Goal: Task Accomplishment & Management: Complete application form

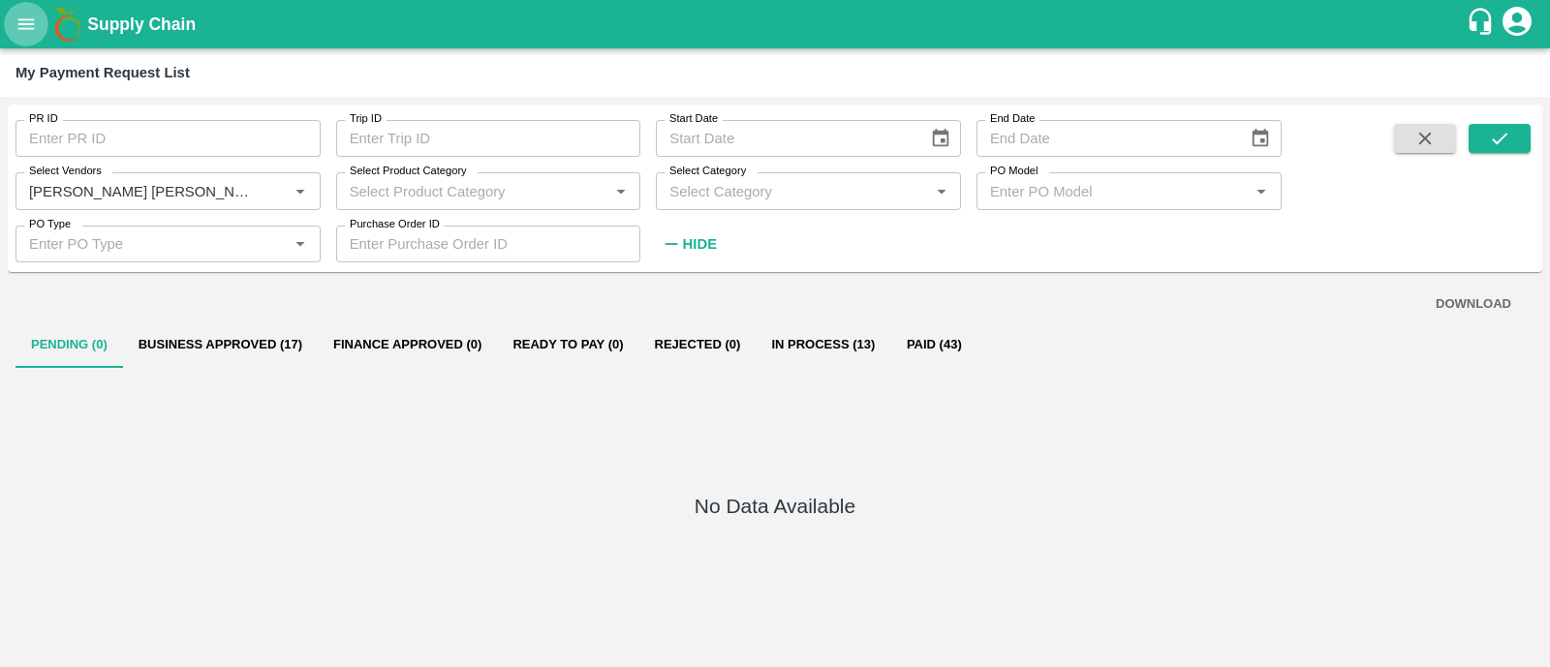
click at [22, 29] on icon "open drawer" at bounding box center [26, 23] width 16 height 11
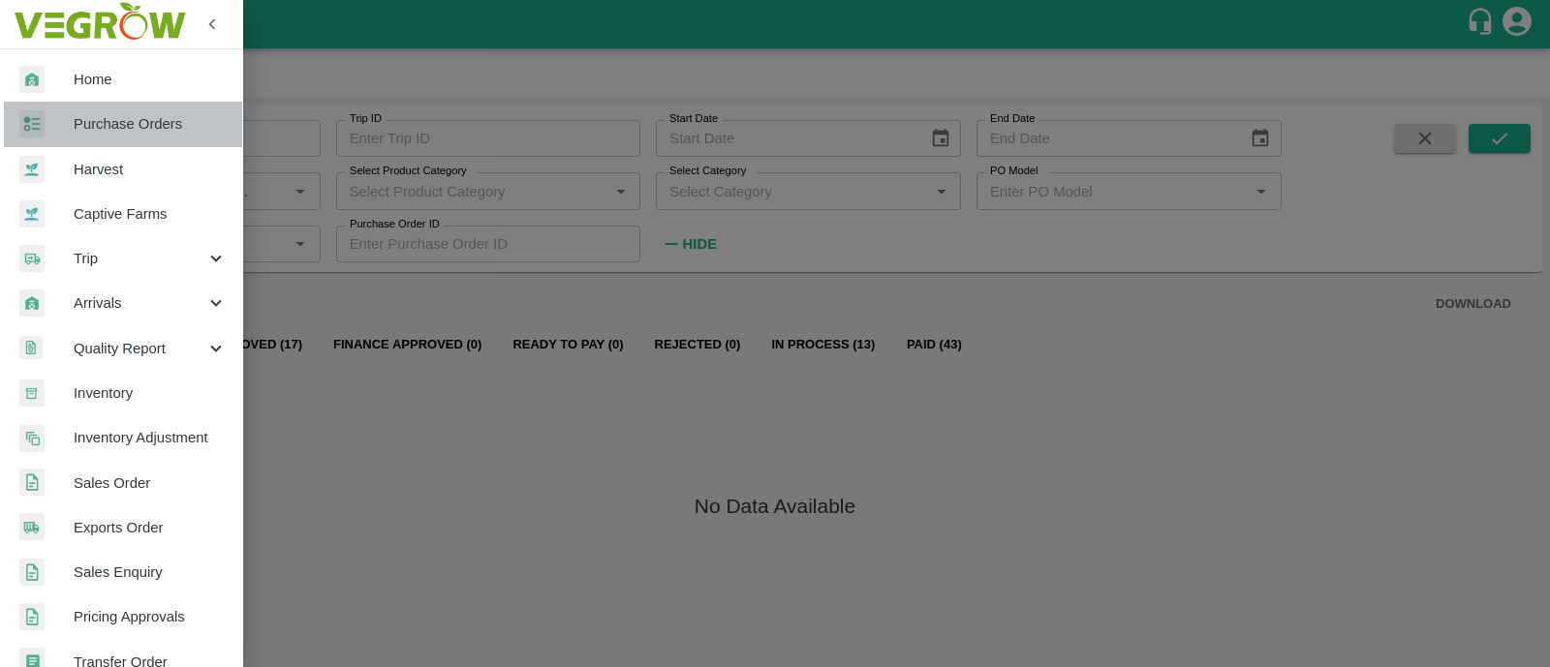
click at [147, 123] on span "Purchase Orders" at bounding box center [150, 123] width 153 height 21
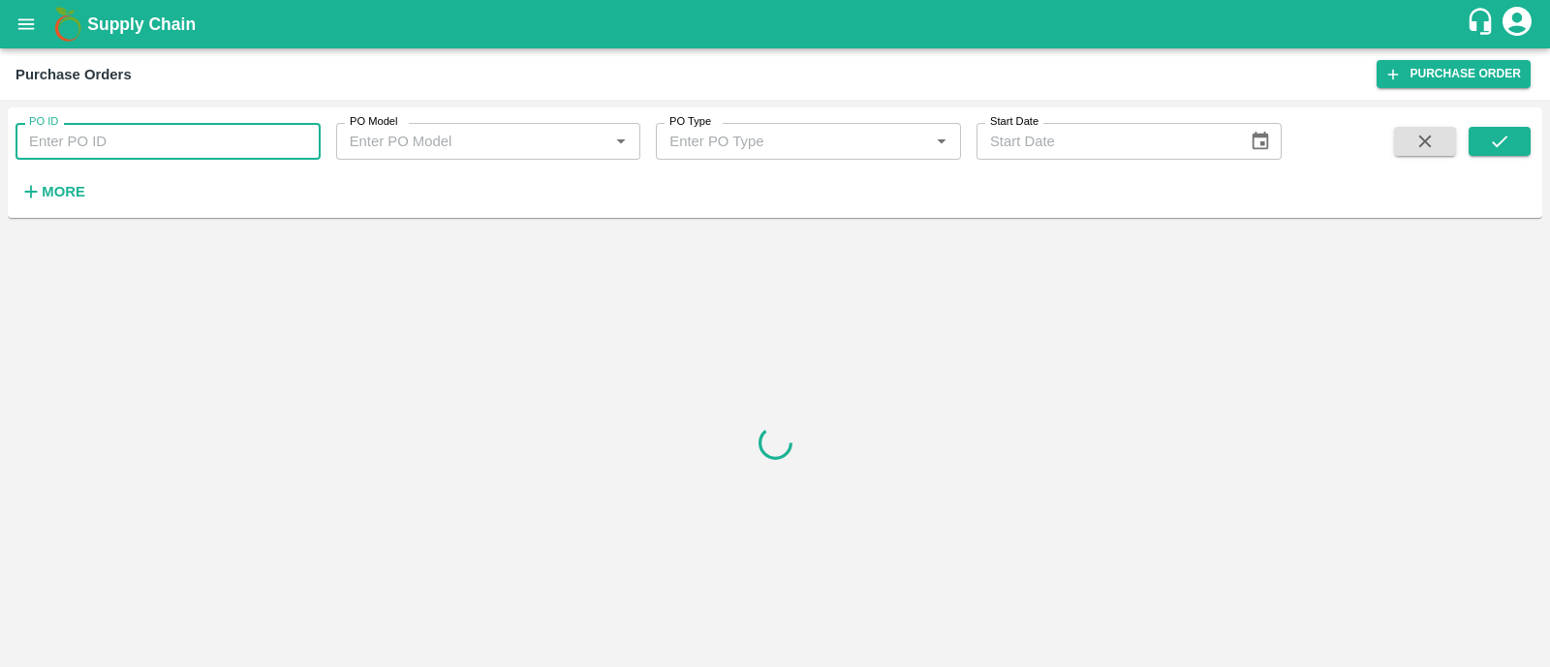
click at [126, 147] on input "PO ID" at bounding box center [167, 141] width 305 height 37
paste input "169699"
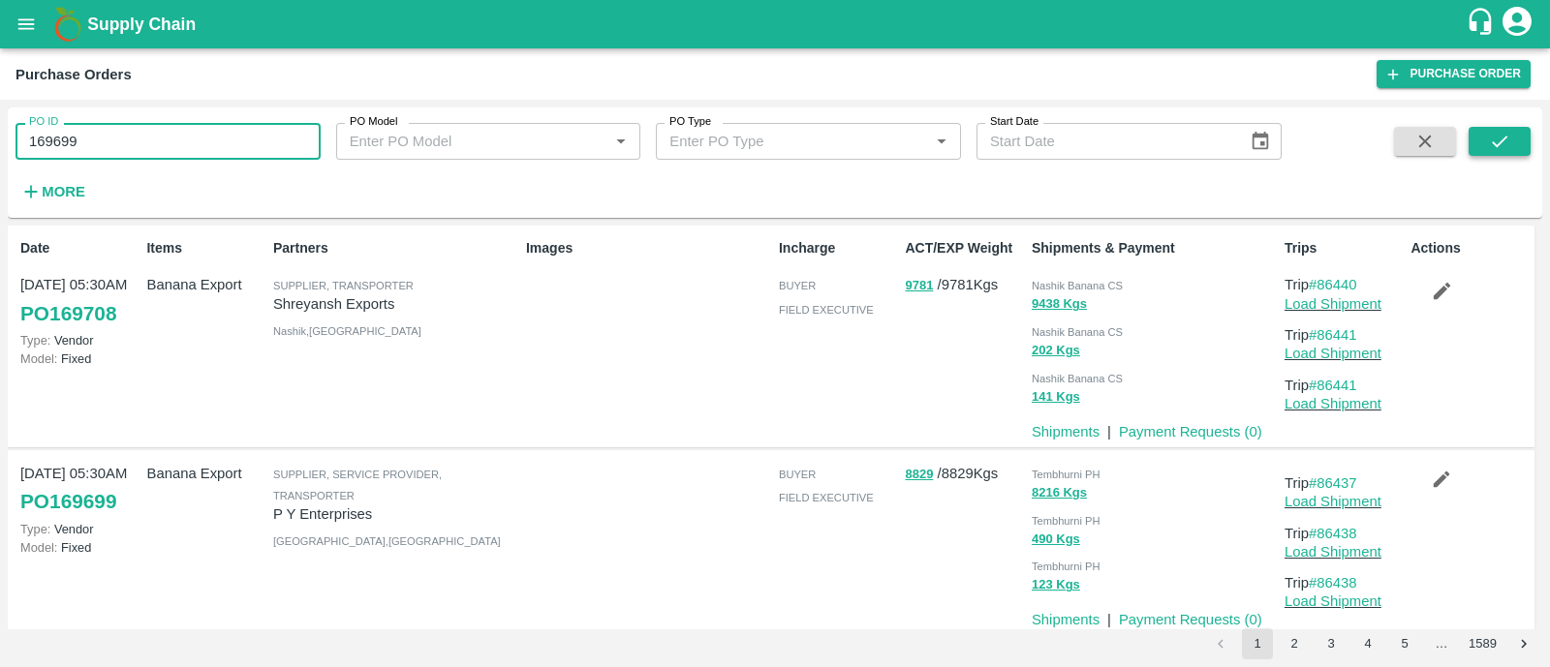
type input "169699"
click at [1506, 145] on icon "submit" at bounding box center [1499, 141] width 21 height 21
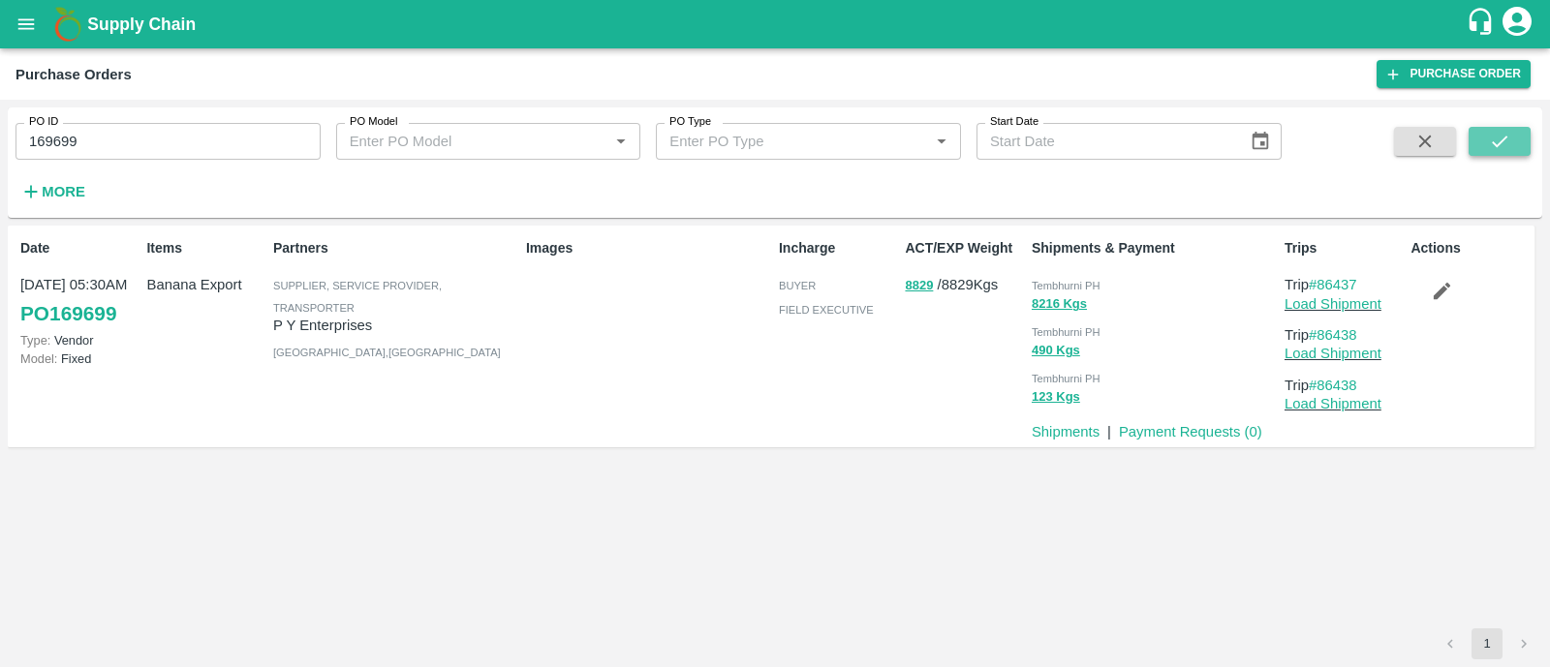
click at [1508, 142] on icon "submit" at bounding box center [1499, 141] width 21 height 21
drag, startPoint x: 1363, startPoint y: 336, endPoint x: 1322, endPoint y: 333, distance: 40.8
click at [1322, 333] on p "Trip #86438" at bounding box center [1343, 334] width 118 height 21
copy link "86438"
drag, startPoint x: 1364, startPoint y: 281, endPoint x: 1324, endPoint y: 277, distance: 39.9
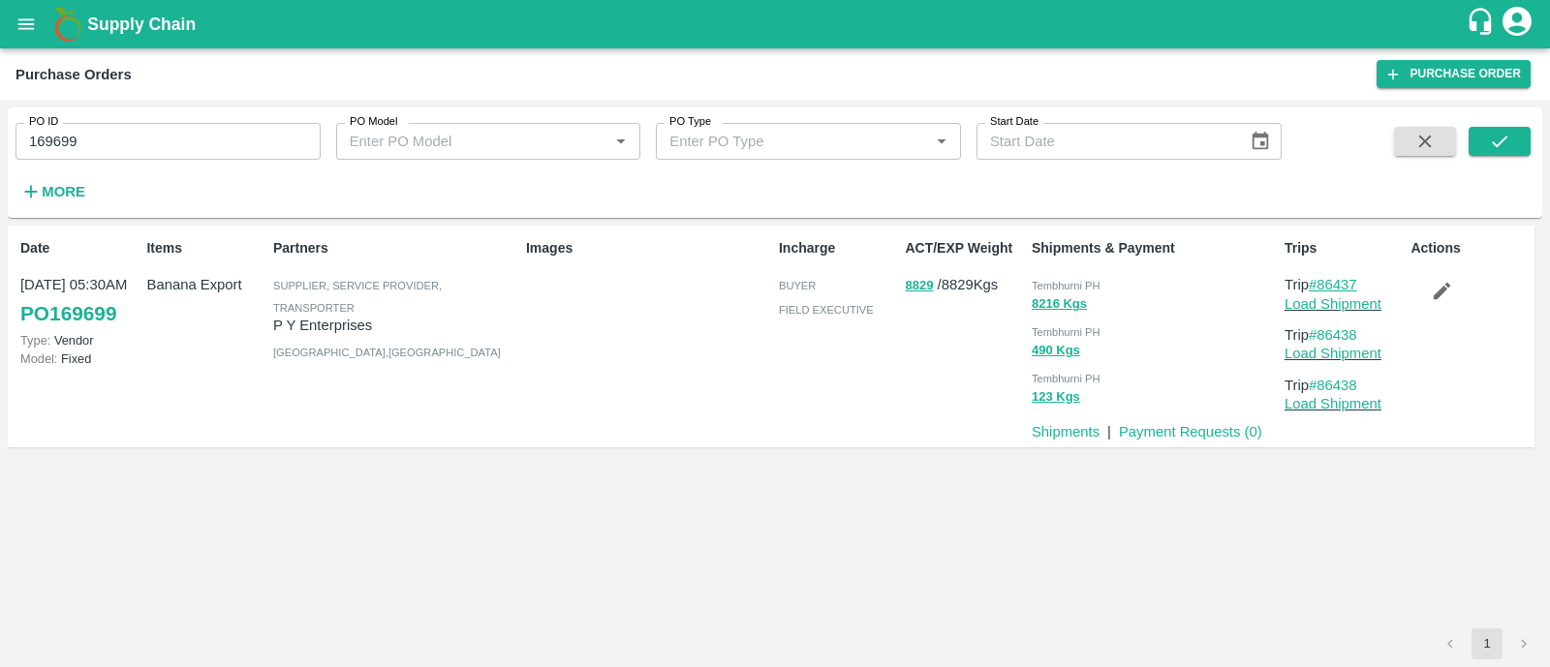
click at [1324, 277] on p "Trip #86437" at bounding box center [1343, 284] width 118 height 21
copy link "86437"
click at [1317, 301] on link "Load Shipment" at bounding box center [1332, 303] width 97 height 15
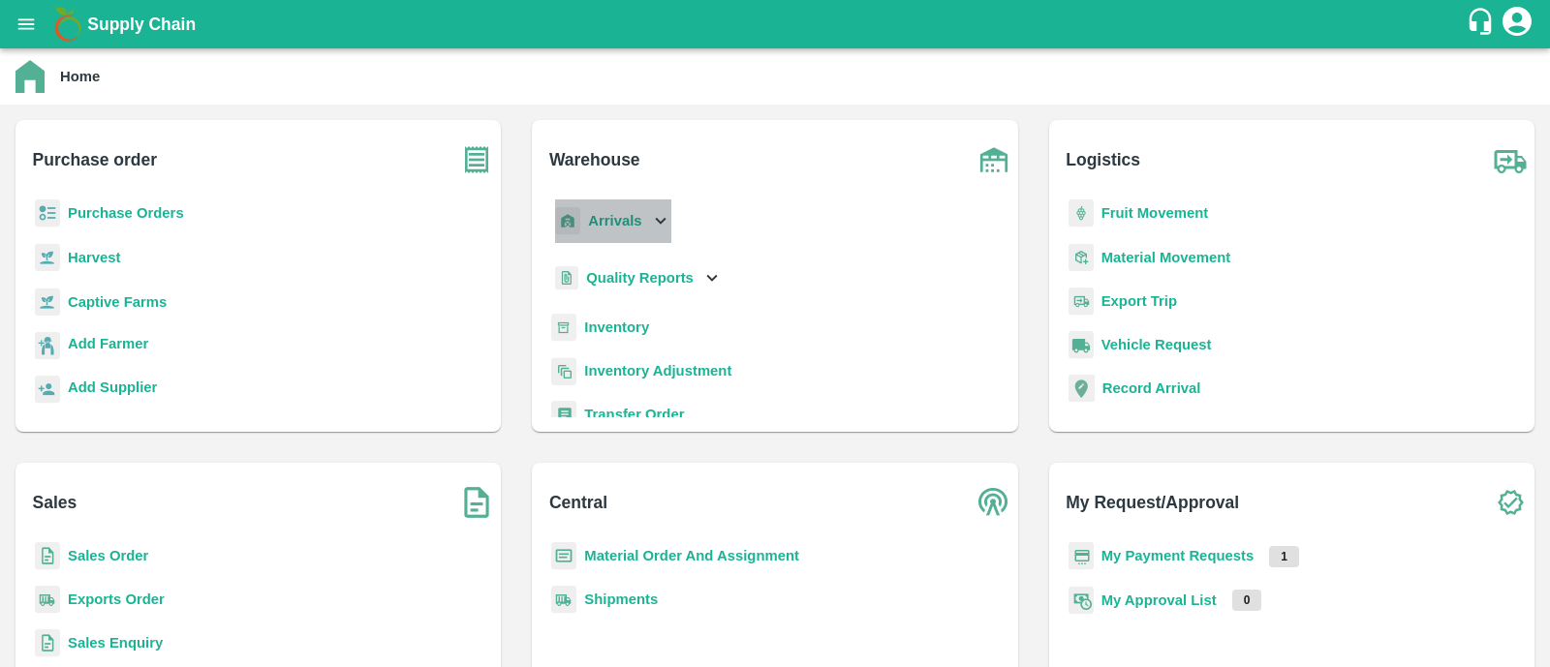
click at [638, 228] on b "Arrivals" at bounding box center [614, 220] width 53 height 15
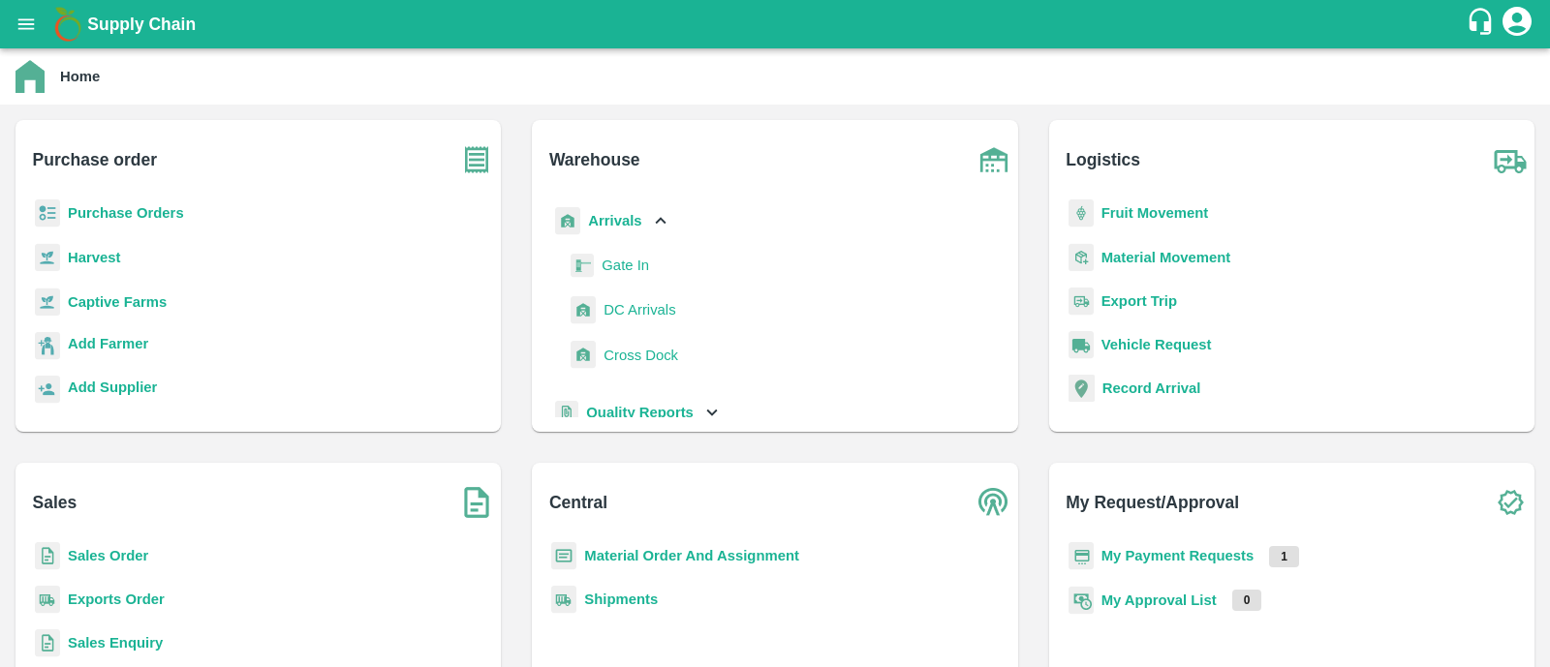
click at [643, 307] on span "DC Arrivals" at bounding box center [639, 309] width 72 height 21
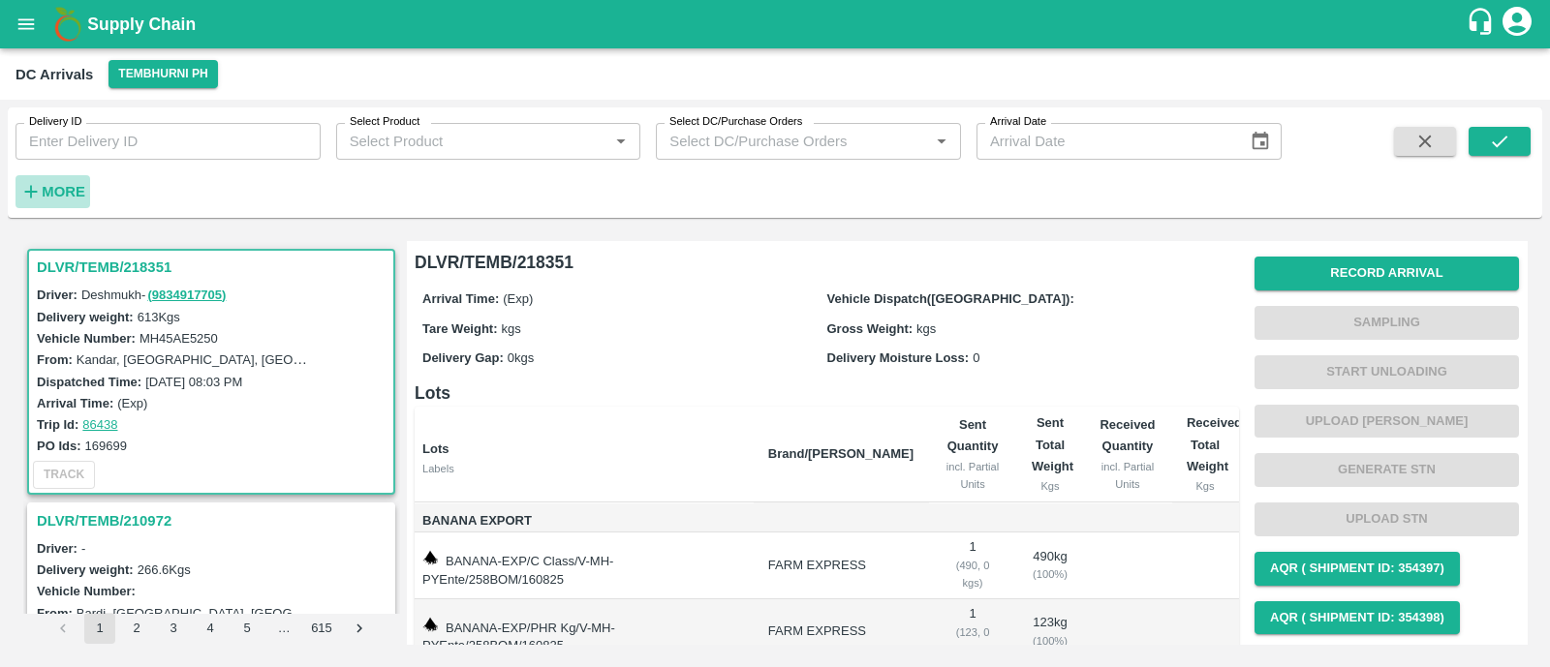
click at [44, 196] on strong "More" at bounding box center [64, 191] width 44 height 15
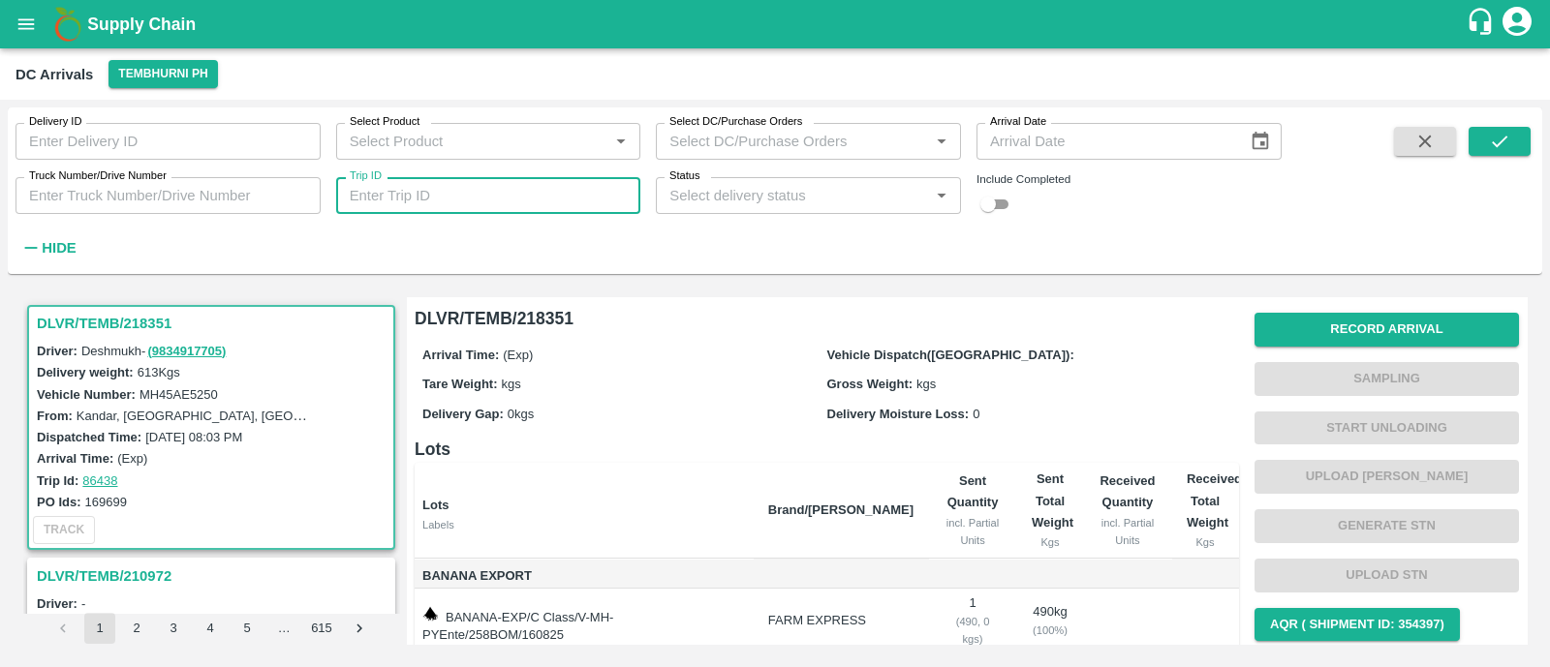
click at [450, 205] on input "Trip ID" at bounding box center [488, 195] width 305 height 37
paste input "86438"
type input "86438"
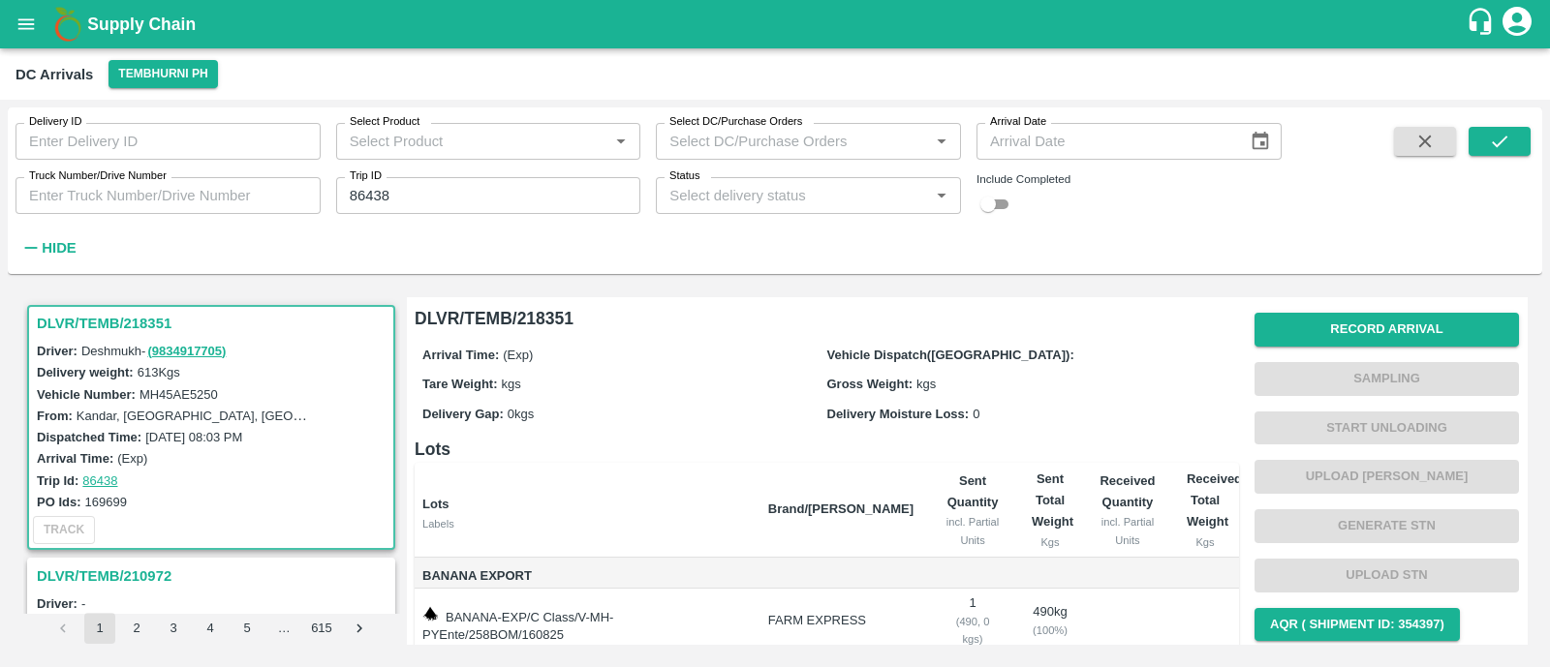
drag, startPoint x: 1016, startPoint y: 219, endPoint x: 988, endPoint y: 205, distance: 31.2
click at [988, 205] on div "Delivery ID Delivery ID Select Product Select Product   * Select DC/Purchase Or…" at bounding box center [640, 186] width 1281 height 157
click at [988, 205] on input "checkbox" at bounding box center [988, 204] width 70 height 23
checkbox input "true"
click at [1489, 139] on icon "submit" at bounding box center [1499, 141] width 21 height 21
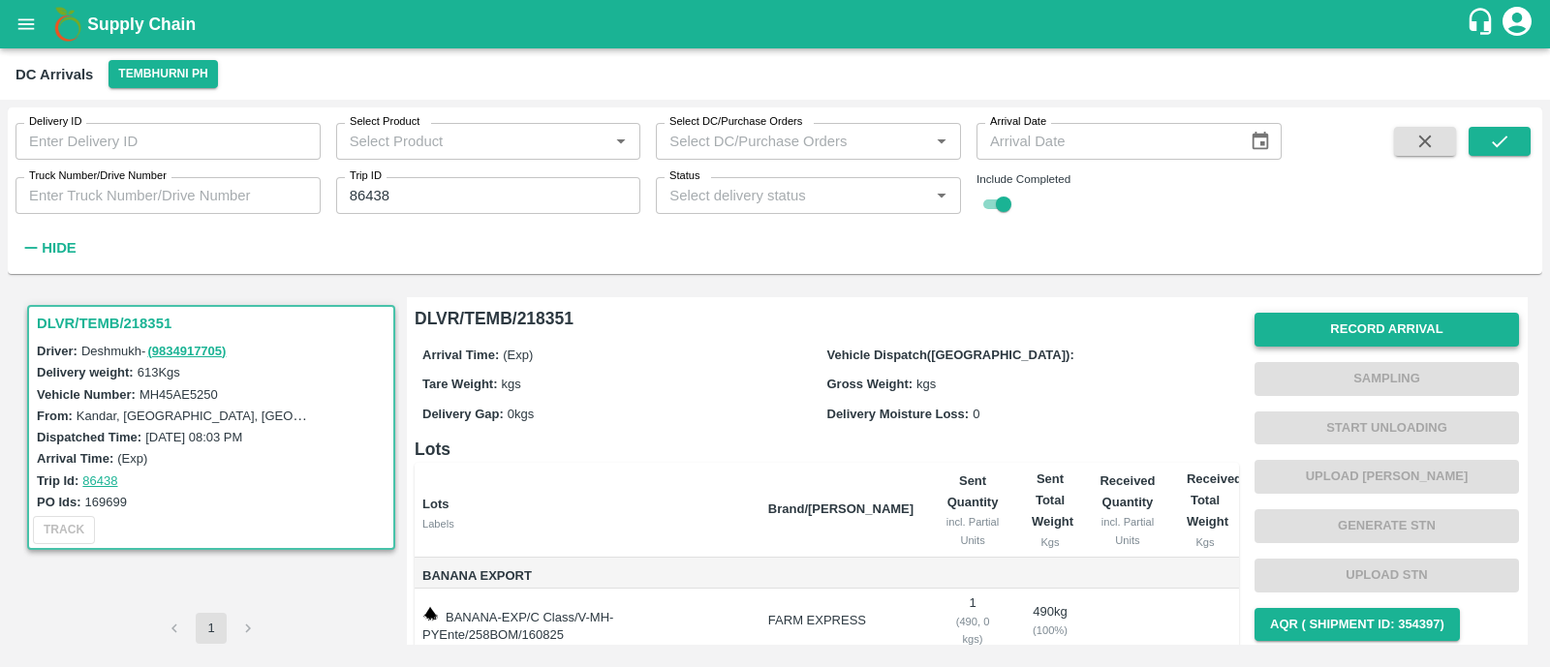
click at [1434, 326] on button "Record Arrival" at bounding box center [1386, 330] width 264 height 34
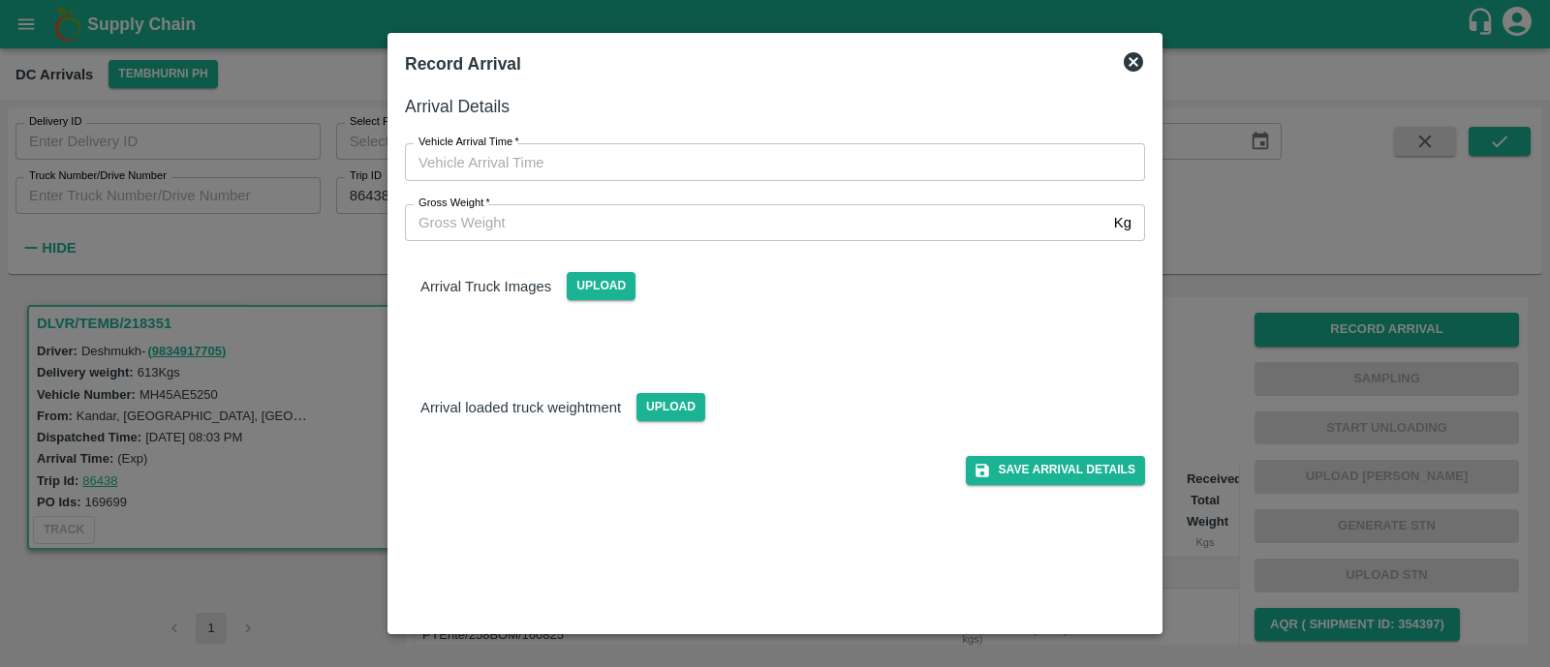
type input "DD/MM/YYYY hh:mm aa"
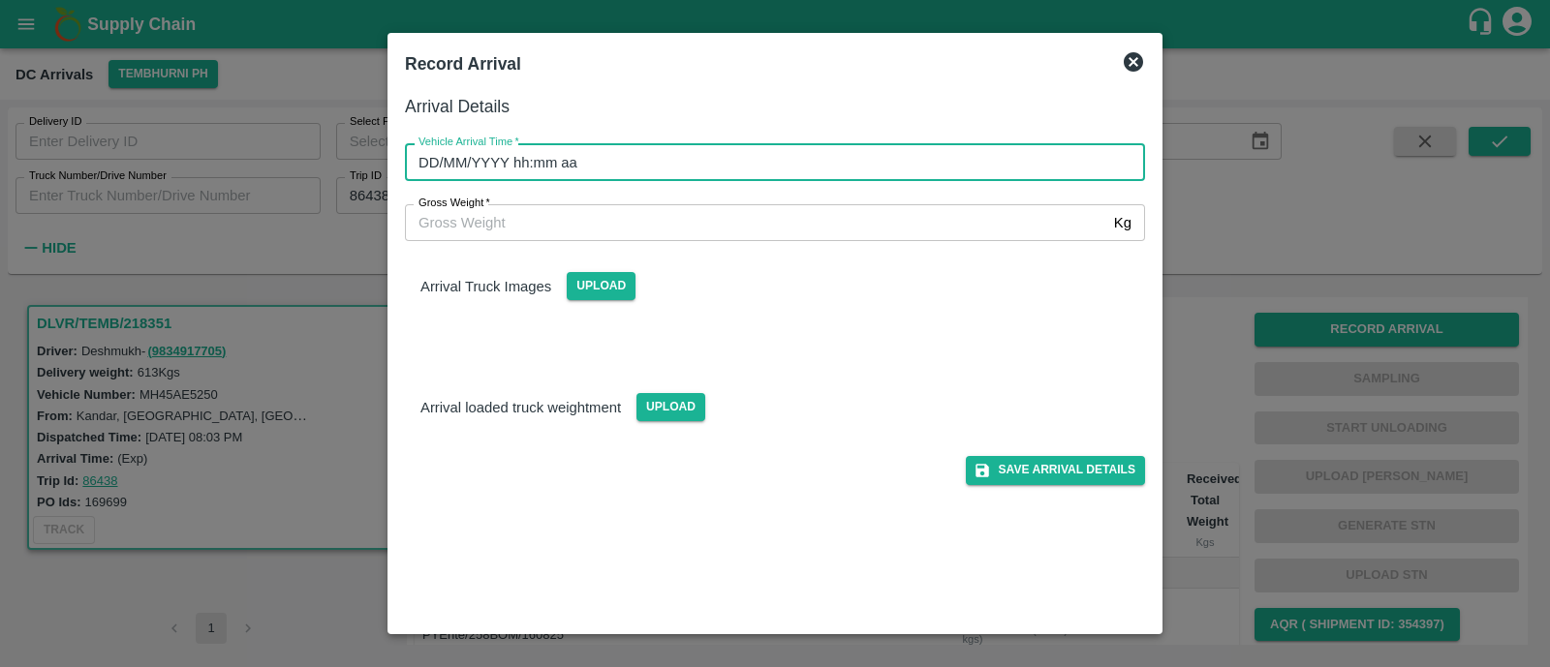
click at [730, 171] on input "DD/MM/YYYY hh:mm aa" at bounding box center [768, 161] width 726 height 37
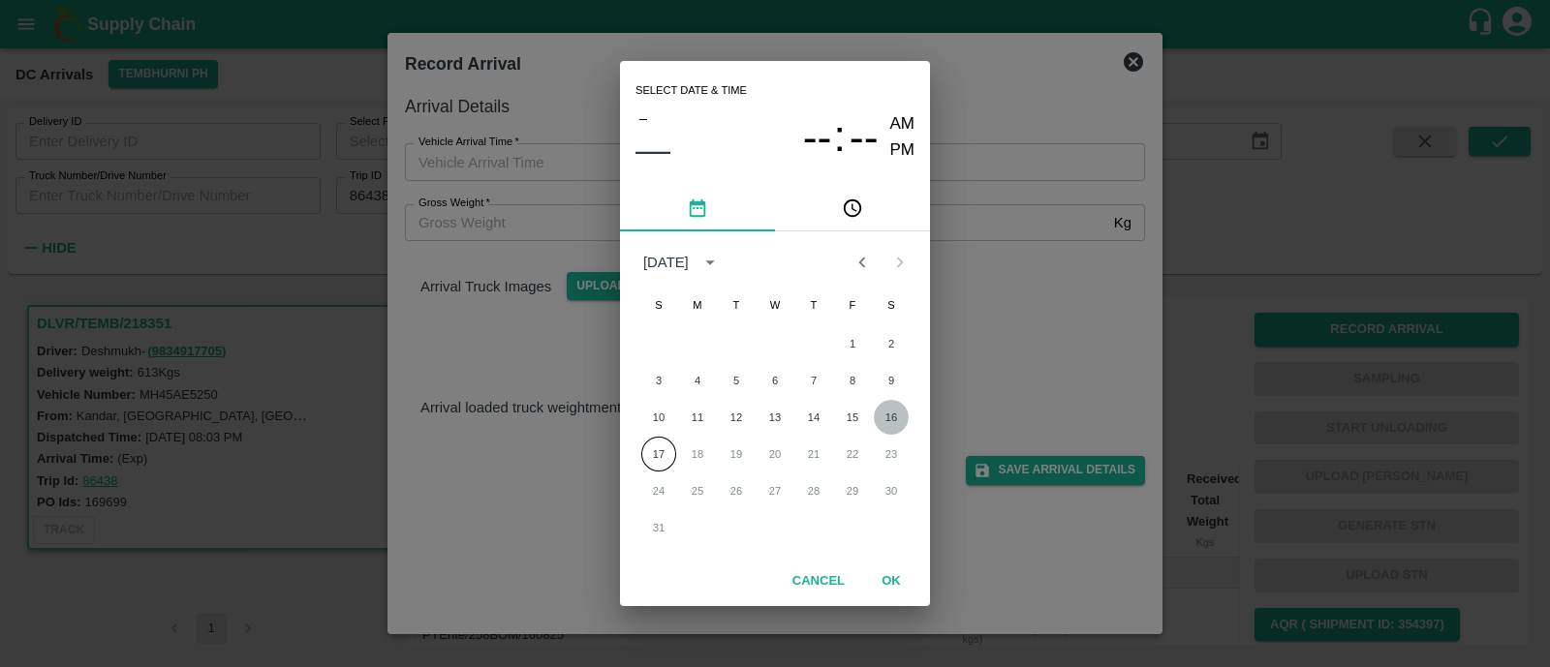
click at [893, 421] on button "16" at bounding box center [891, 417] width 35 height 35
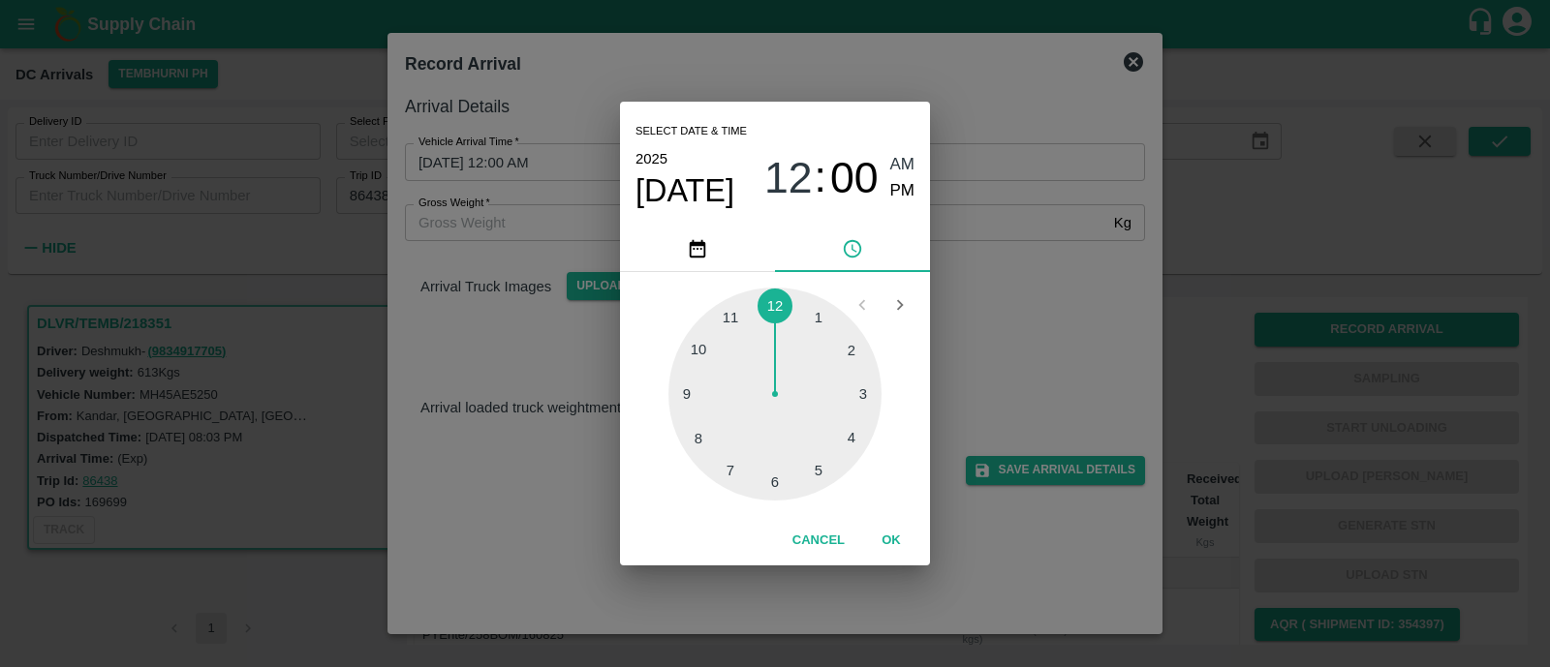
click at [684, 405] on div at bounding box center [774, 394] width 213 height 213
click at [896, 196] on span "PM" at bounding box center [902, 191] width 25 height 26
click at [862, 449] on div at bounding box center [774, 394] width 213 height 213
type input "16/08/2025 09:20 PM"
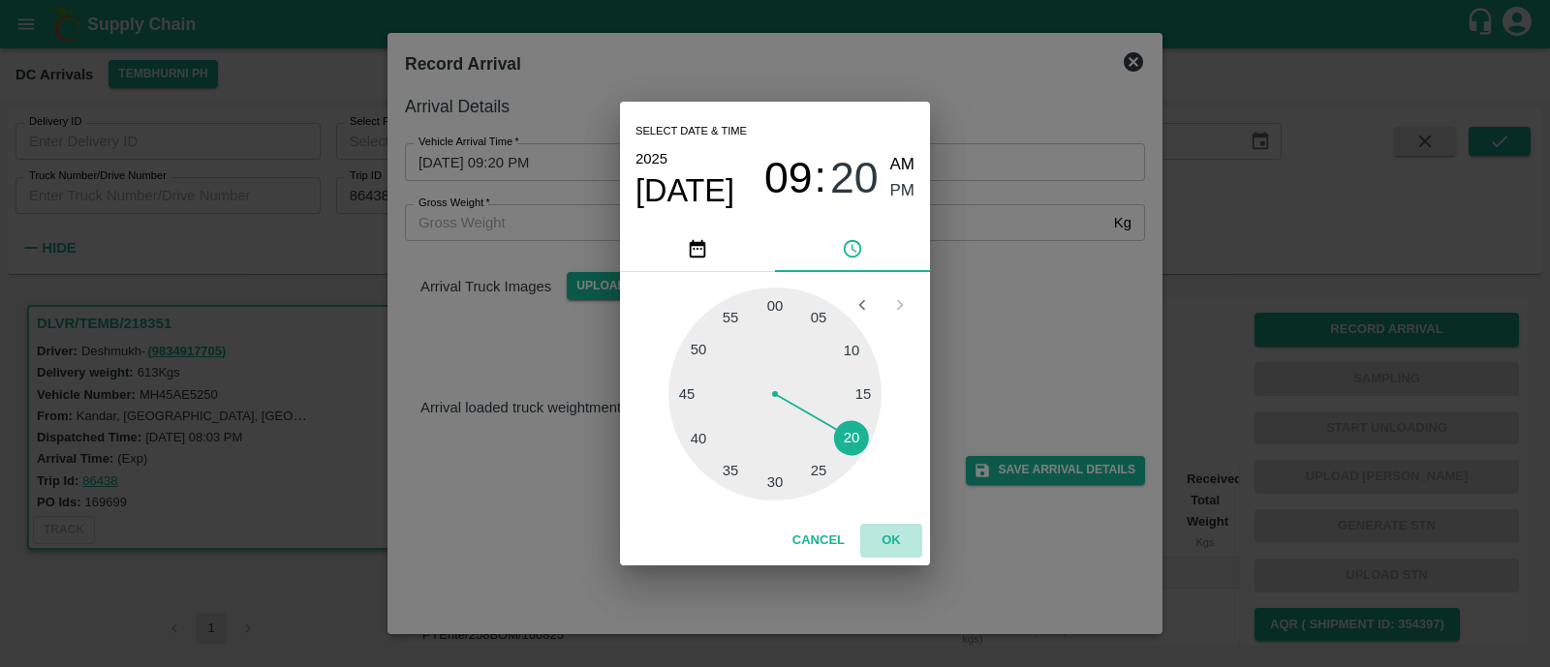
click at [891, 526] on button "OK" at bounding box center [891, 541] width 62 height 34
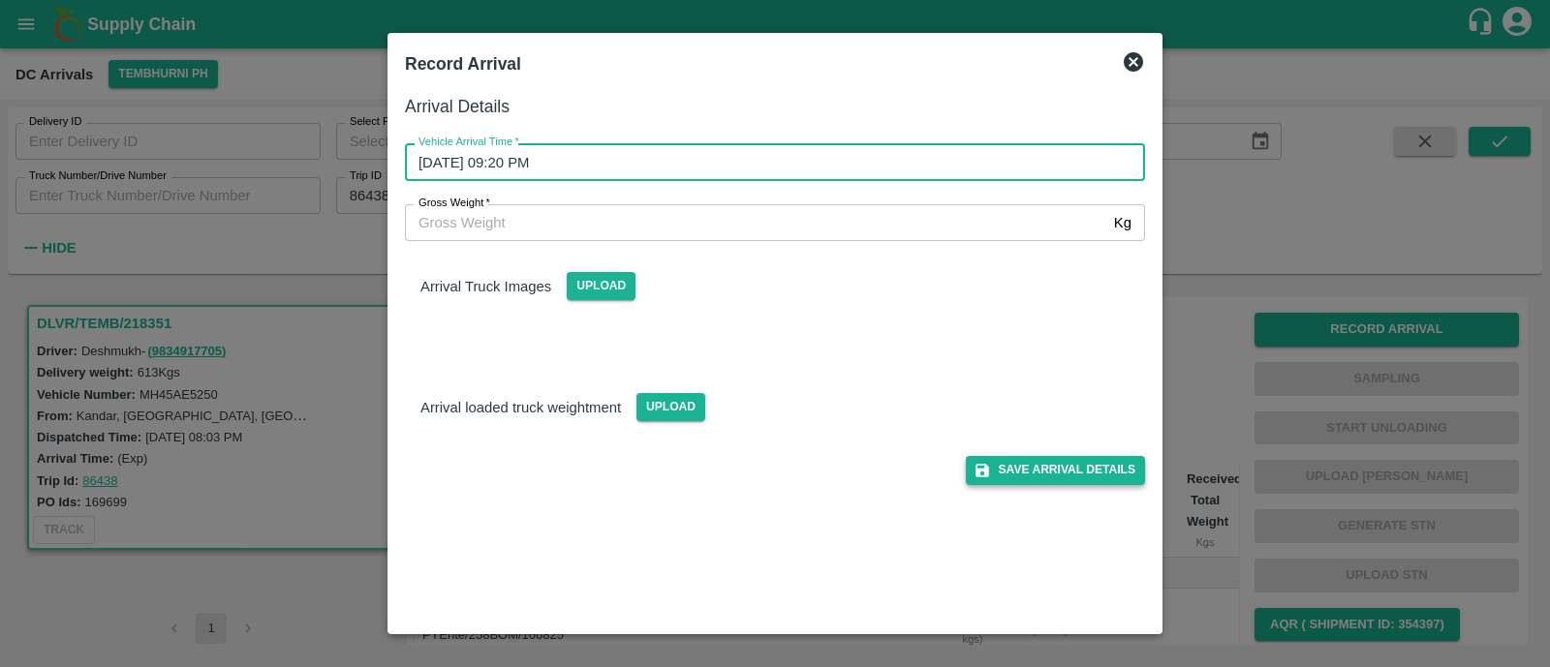
click at [1078, 474] on button "Save Arrival Details" at bounding box center [1055, 470] width 179 height 28
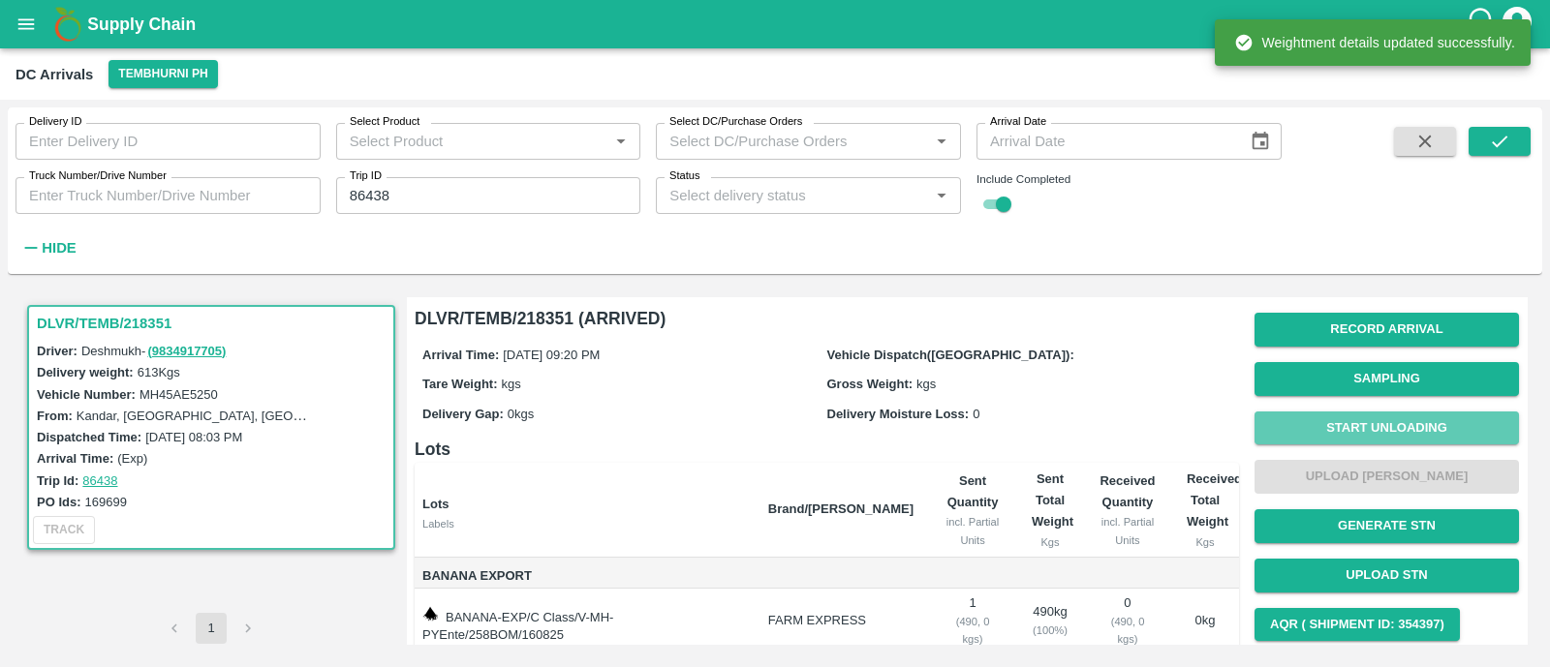
click at [1407, 427] on button "Start Unloading" at bounding box center [1386, 429] width 264 height 34
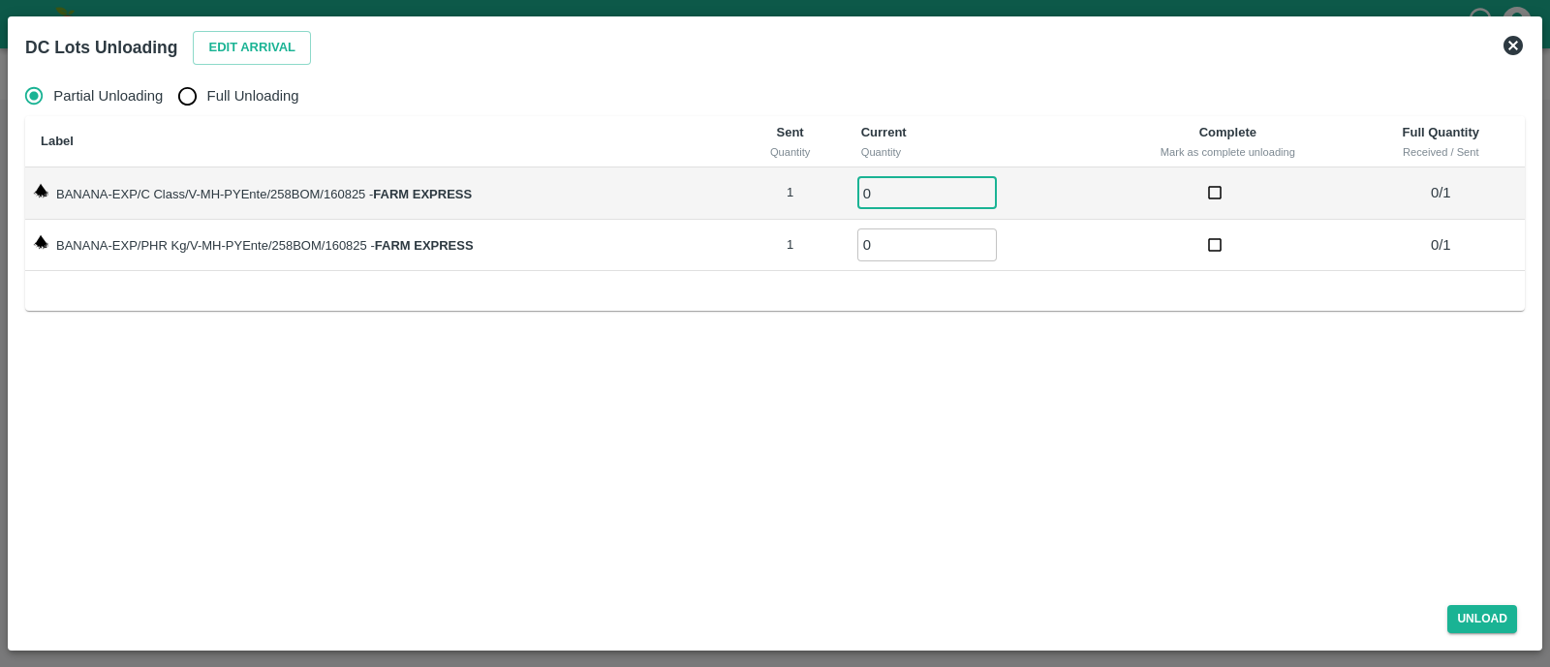
click at [899, 192] on input "0" at bounding box center [926, 193] width 139 height 32
click at [199, 84] on input "Full Unloading" at bounding box center [187, 96] width 39 height 39
radio input "true"
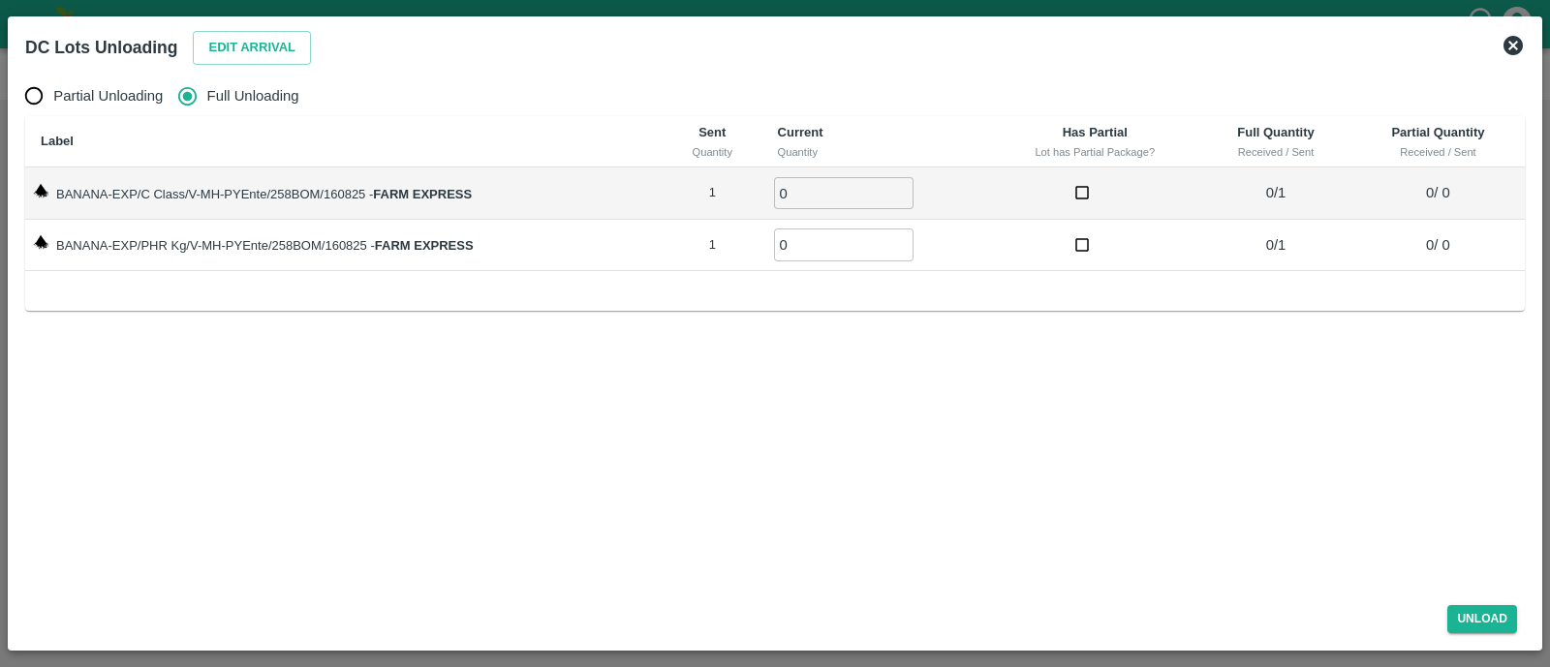
click at [838, 186] on input "0" at bounding box center [843, 193] width 139 height 32
type input "01"
click at [836, 243] on input "0" at bounding box center [843, 245] width 139 height 32
type input "01"
click at [1502, 628] on button "Unload" at bounding box center [1482, 619] width 70 height 28
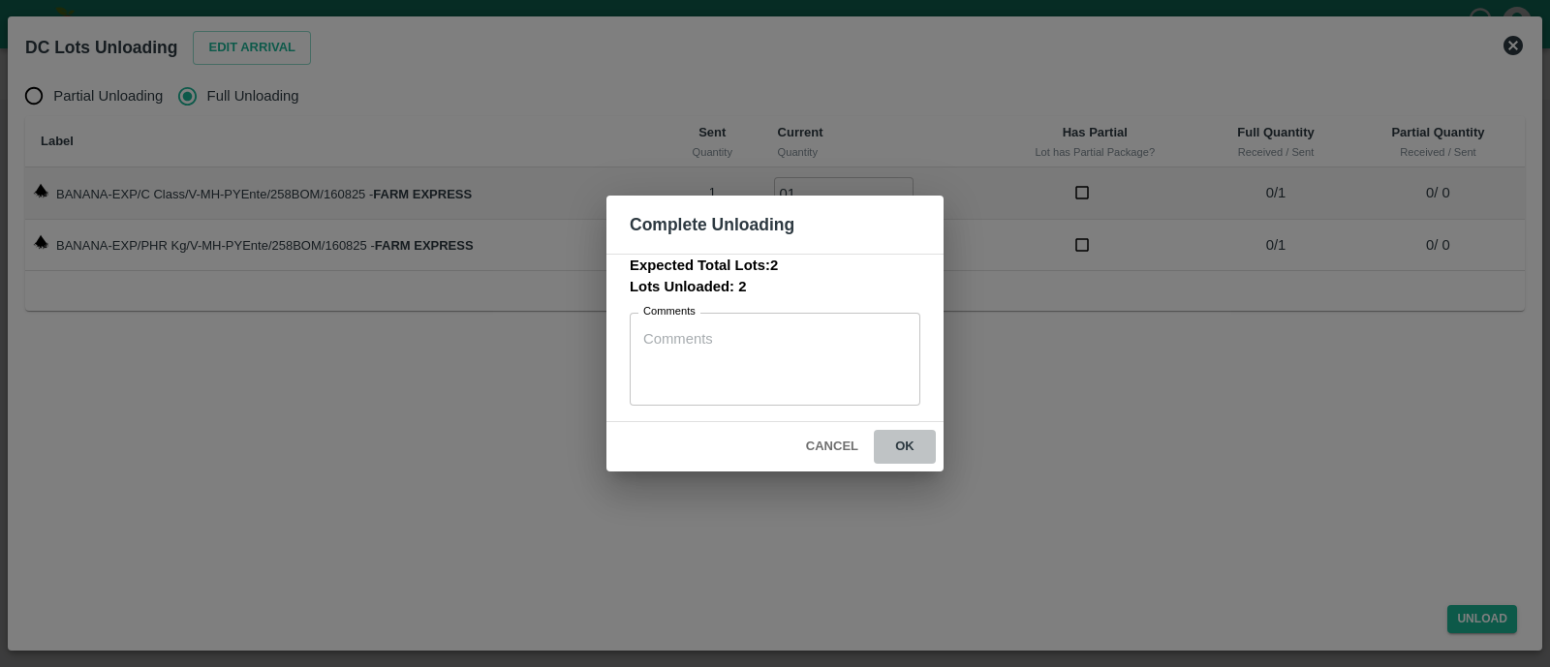
click at [913, 452] on button "ok" at bounding box center [905, 447] width 62 height 34
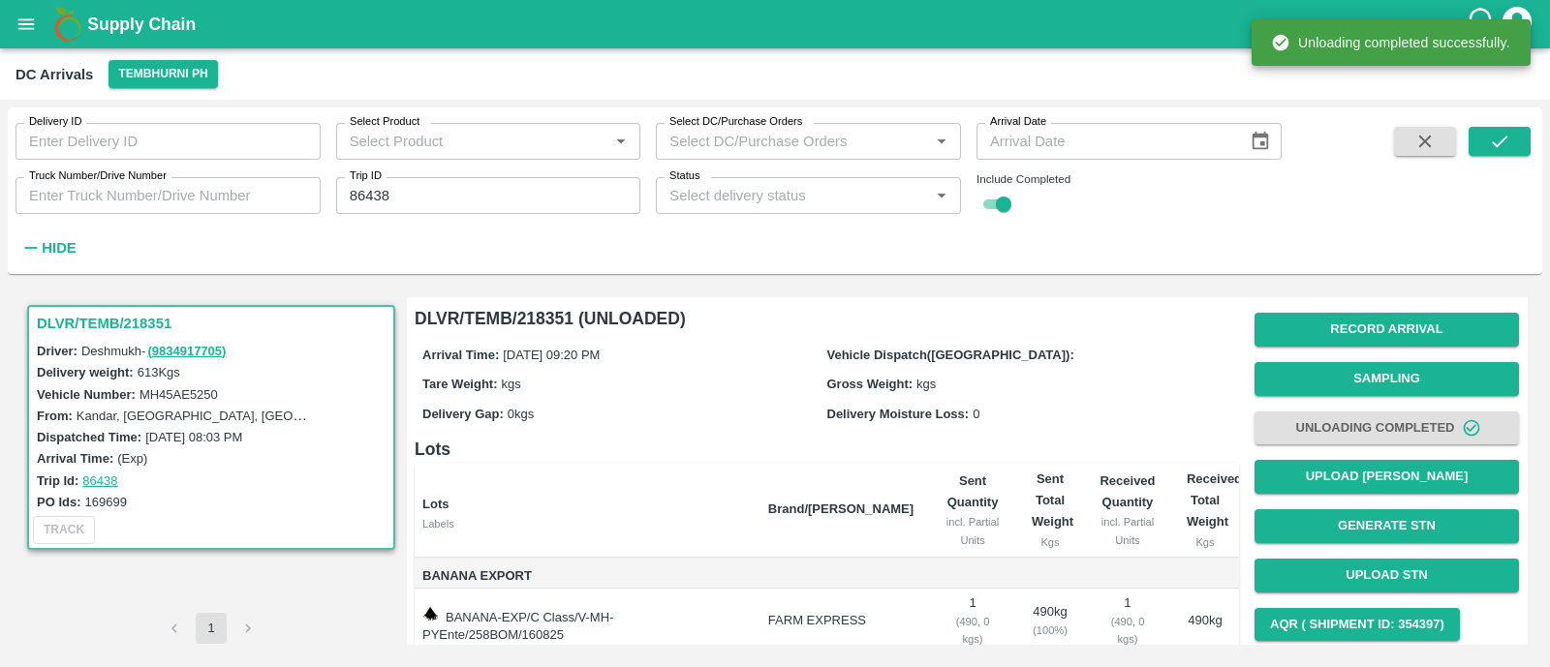
scroll to position [110, 0]
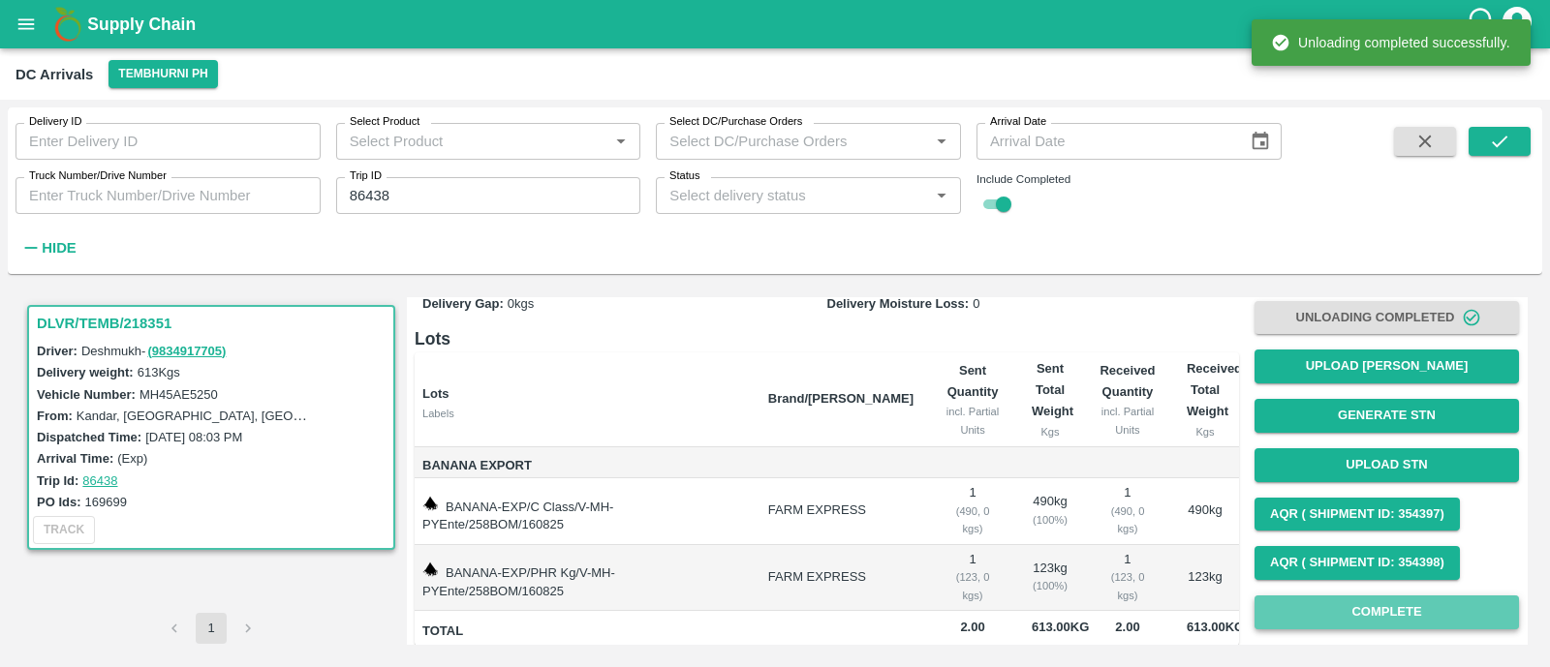
click at [1379, 610] on button "Complete" at bounding box center [1386, 613] width 264 height 34
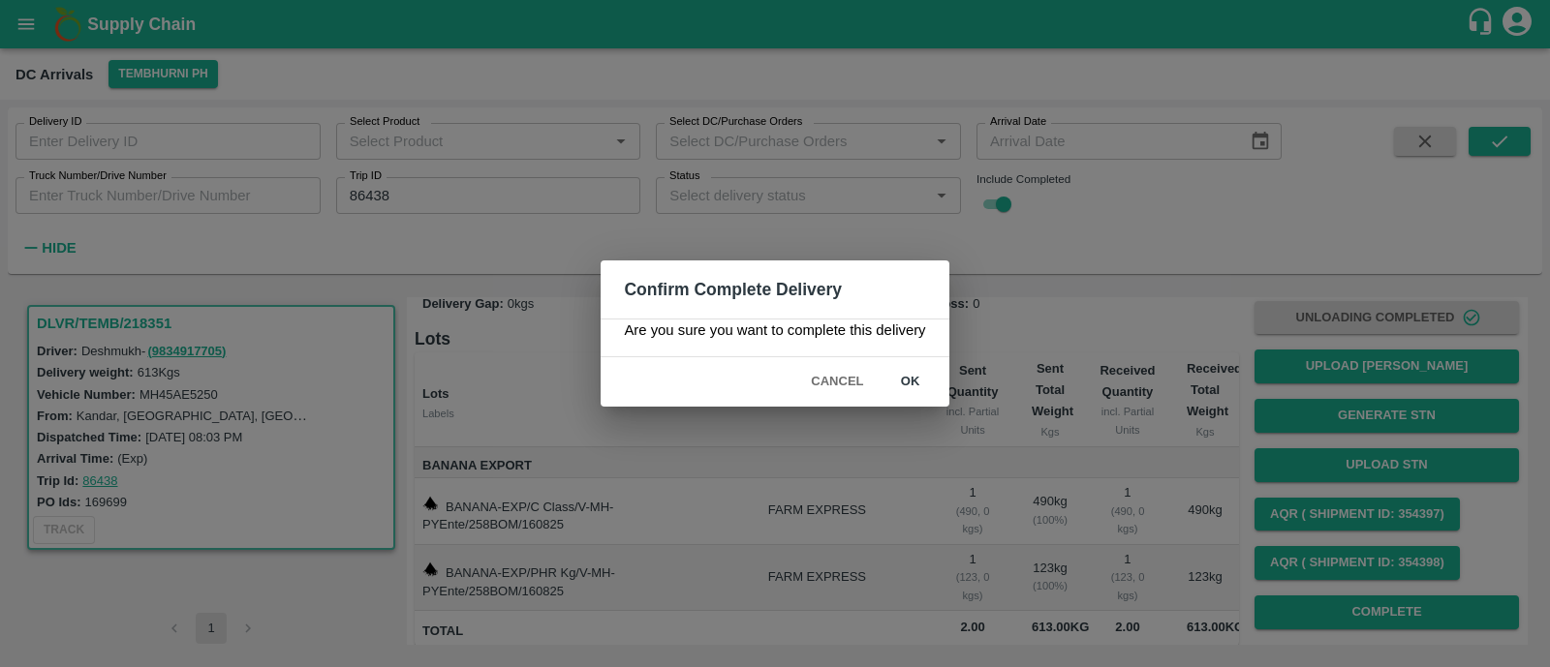
click at [910, 391] on button "ok" at bounding box center [910, 382] width 62 height 34
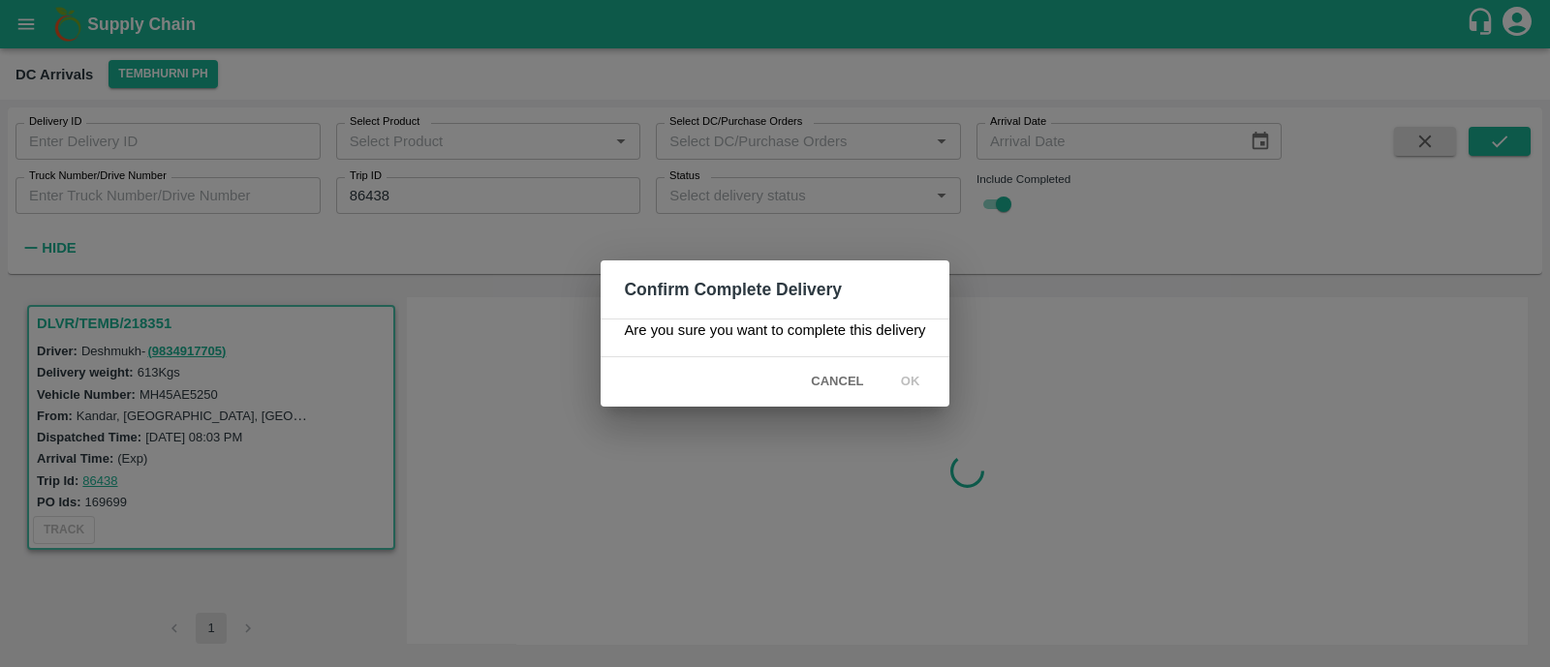
scroll to position [0, 0]
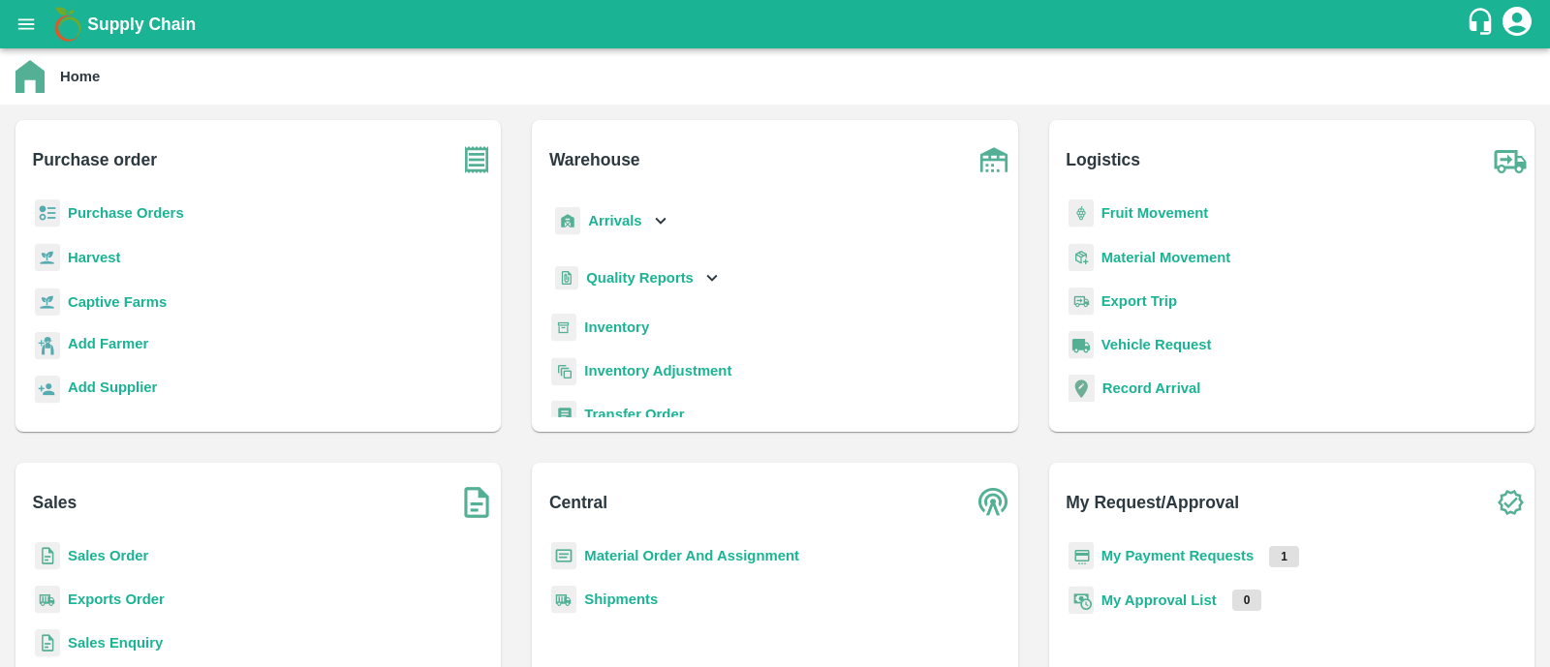
click at [1161, 216] on b "Fruit Movement" at bounding box center [1155, 212] width 108 height 15
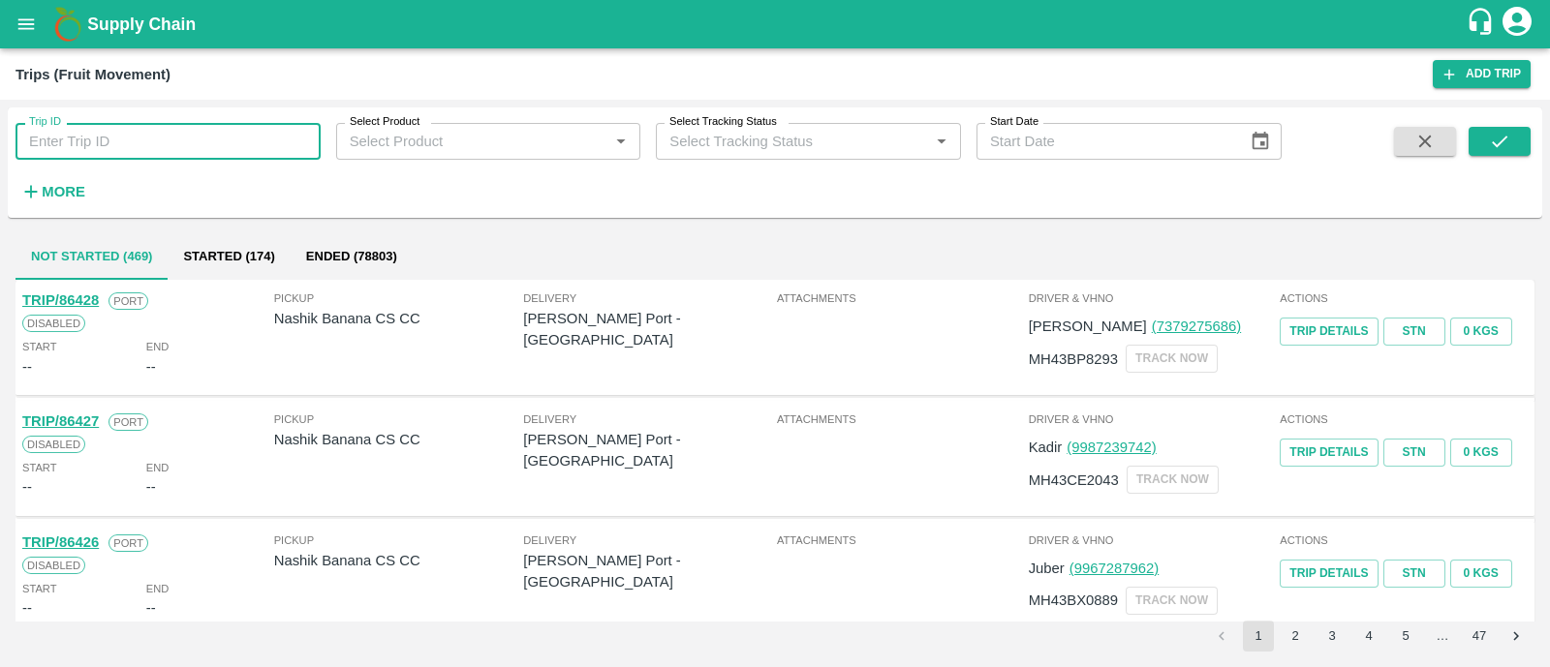
click at [161, 135] on input "Trip ID" at bounding box center [167, 141] width 305 height 37
paste input "86438"
type input "86438"
click at [1501, 137] on icon "submit" at bounding box center [1499, 141] width 21 height 21
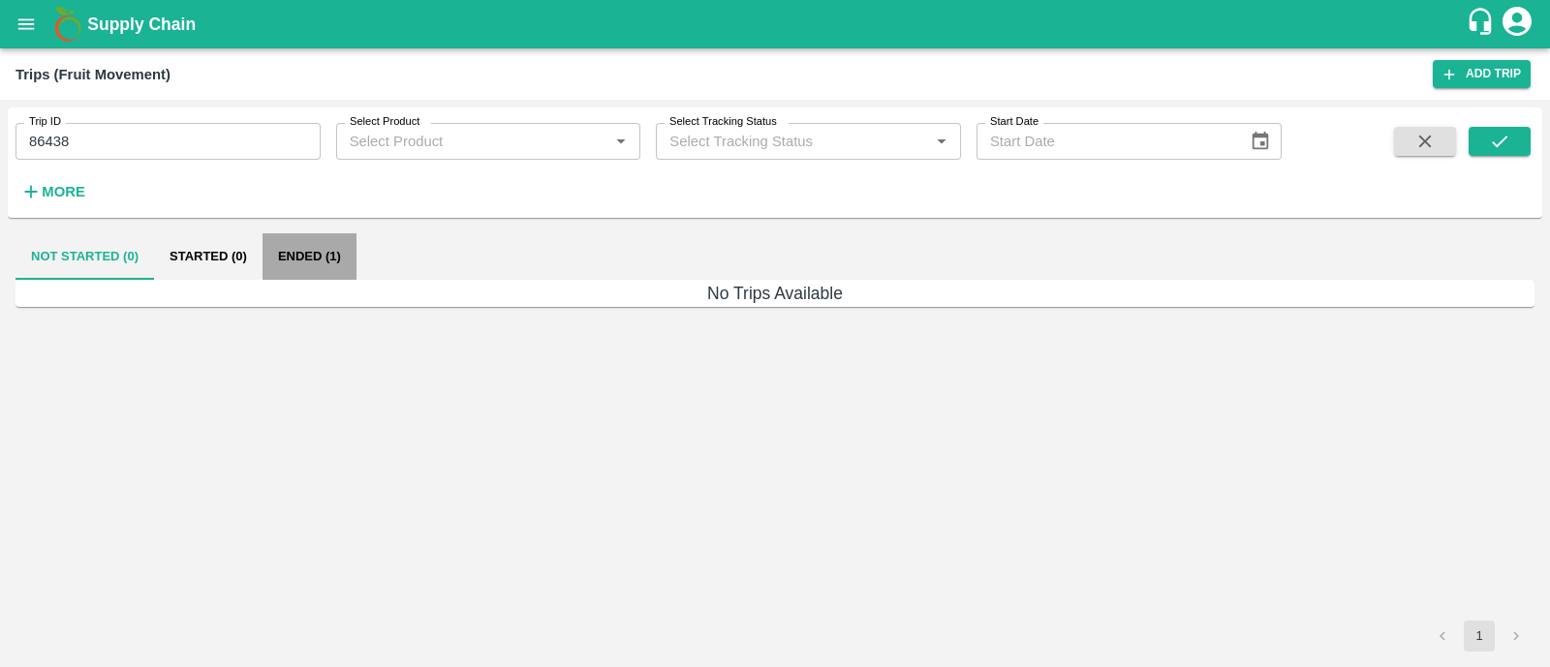
click at [352, 266] on button "Ended (1)" at bounding box center [309, 256] width 94 height 46
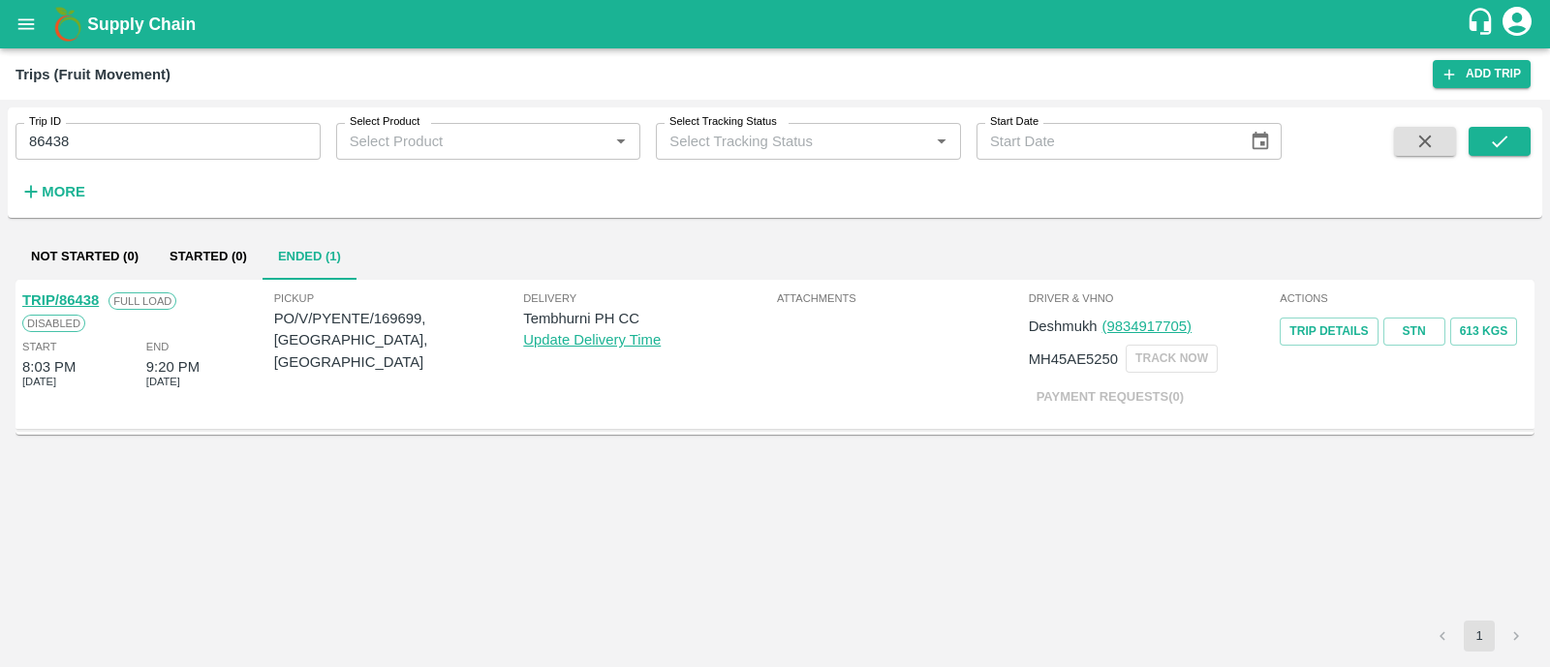
click at [83, 307] on link "TRIP/86438" at bounding box center [60, 300] width 77 height 15
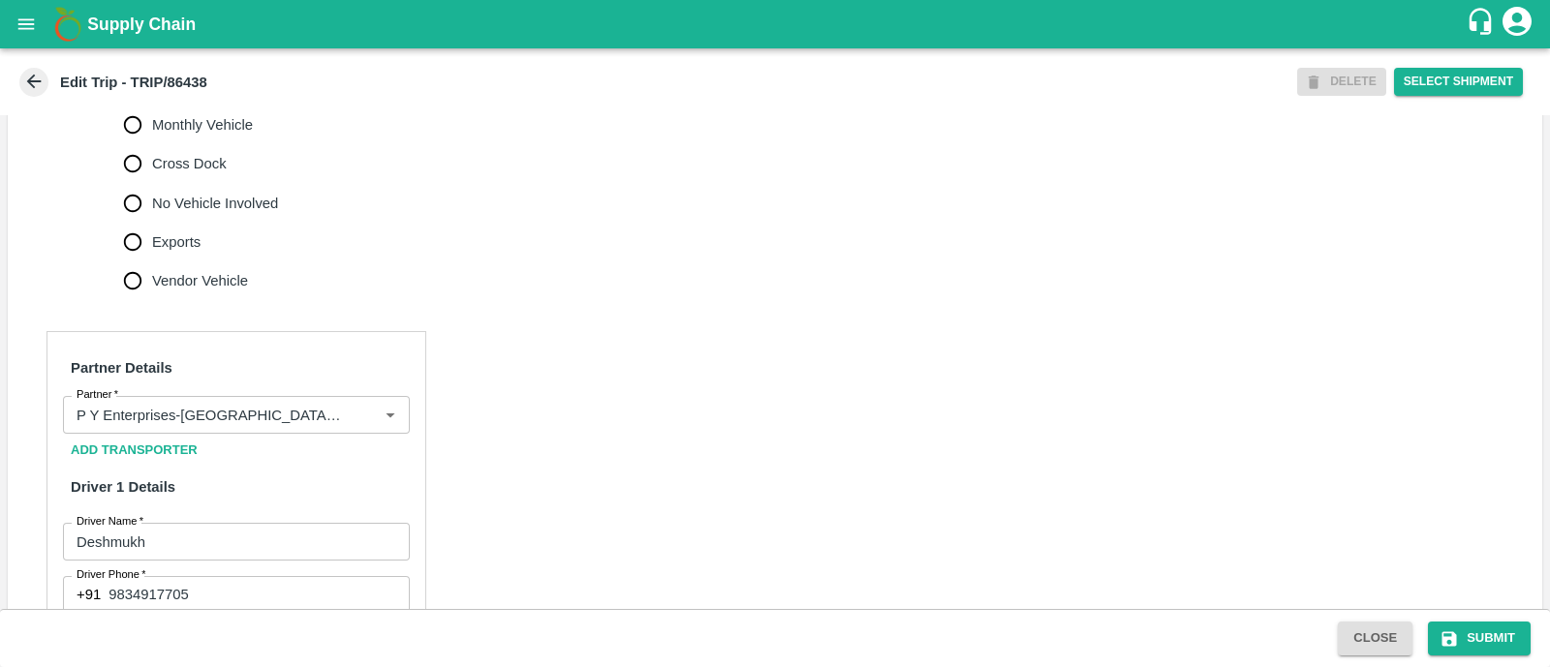
scroll to position [702, 0]
click at [136, 220] on input "No Vehicle Involved" at bounding box center [132, 202] width 39 height 39
radio input "true"
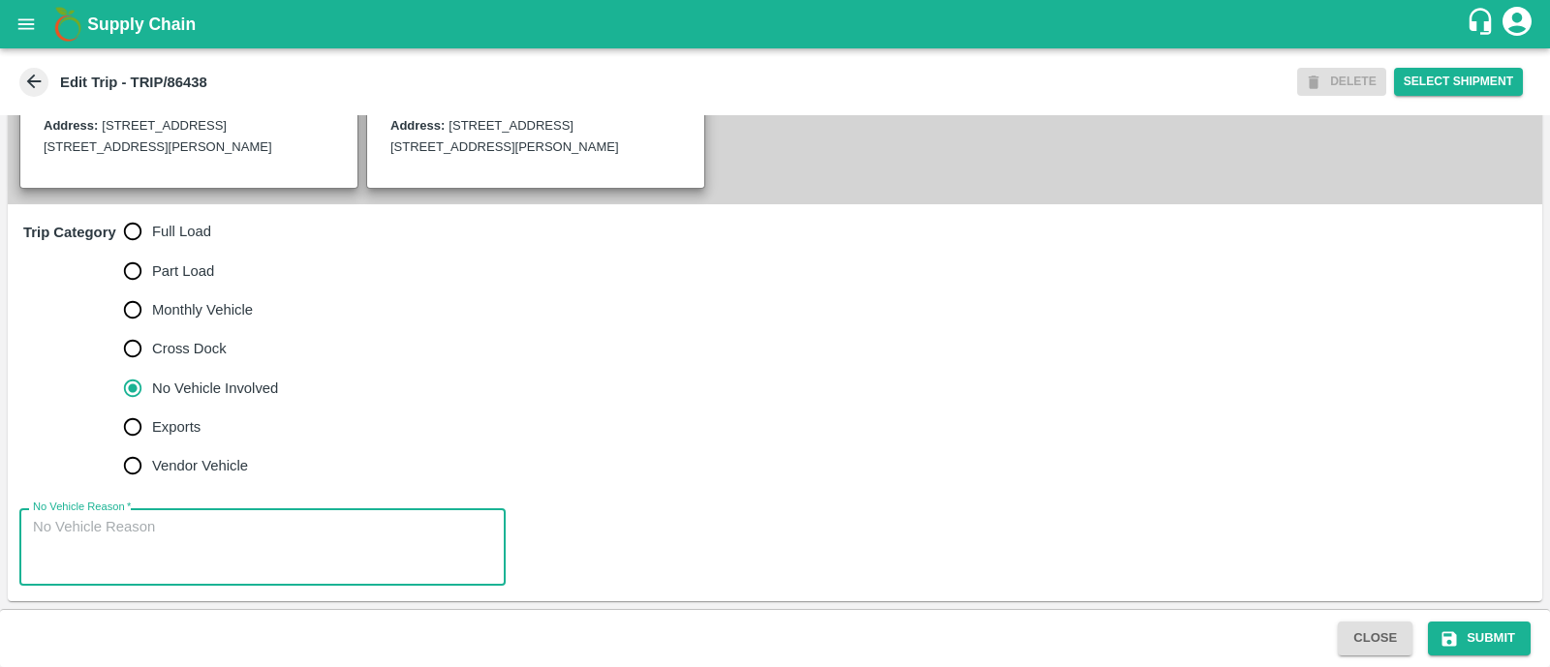
click at [180, 530] on textarea "No Vehicle Reason   *" at bounding box center [262, 547] width 459 height 61
type textarea "Field Dump"
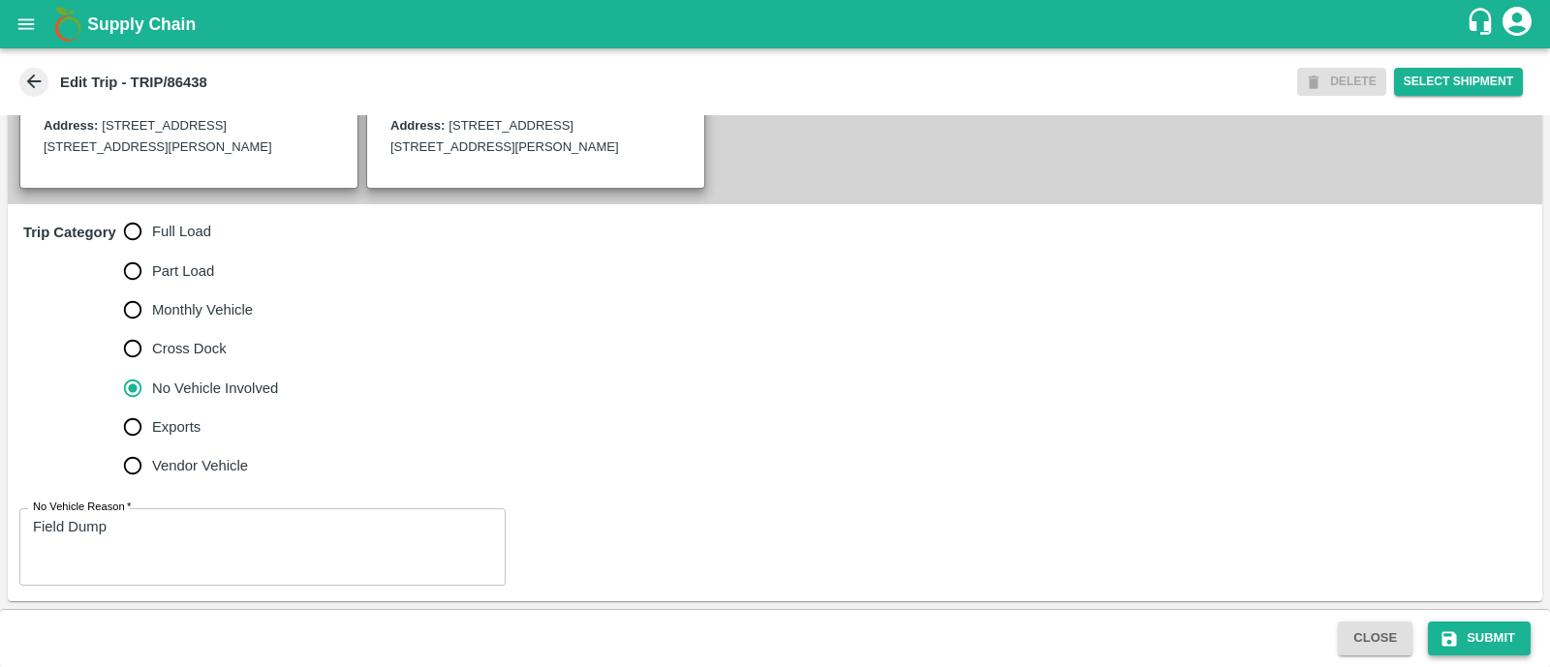
drag, startPoint x: 1500, startPoint y: 617, endPoint x: 1498, endPoint y: 632, distance: 14.7
click at [1498, 632] on div "Close Submit" at bounding box center [775, 638] width 1550 height 58
click at [1498, 632] on button "Submit" at bounding box center [1479, 639] width 103 height 34
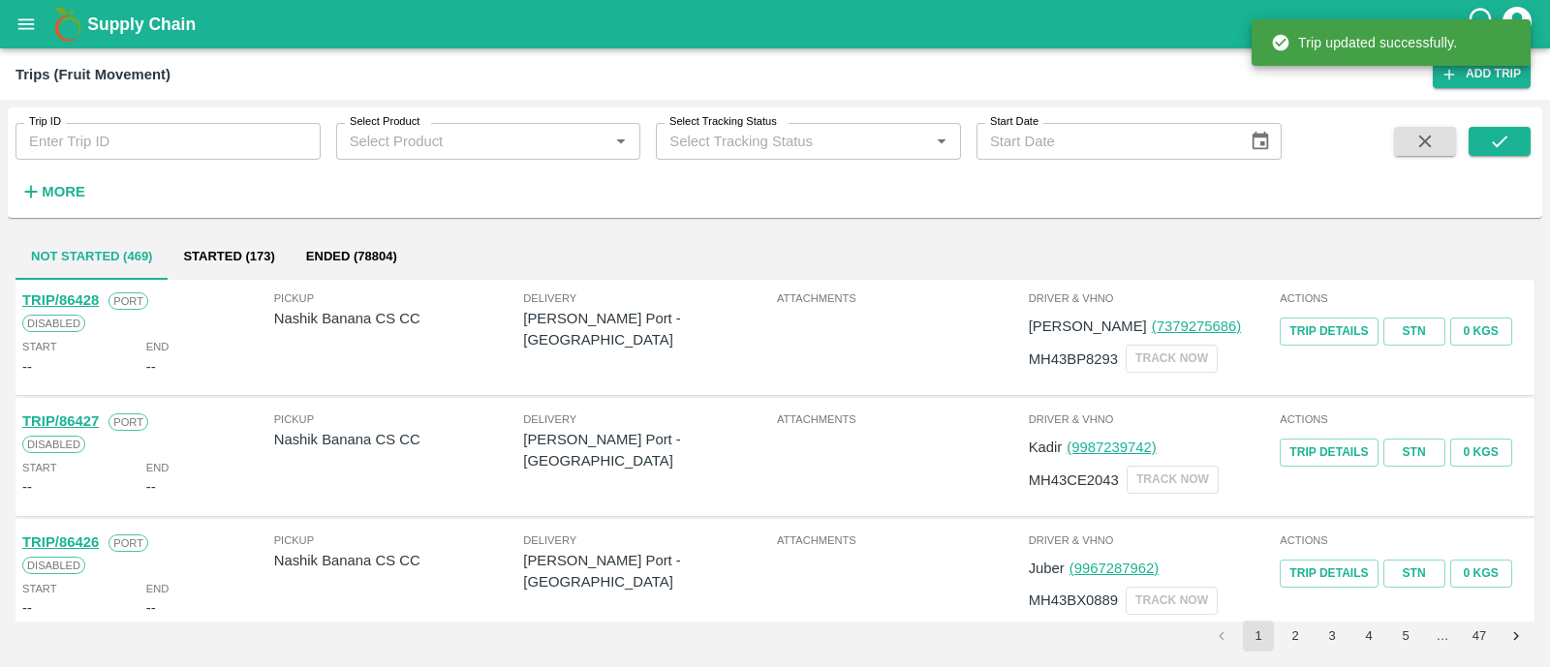
click at [211, 151] on input "Trip ID" at bounding box center [167, 141] width 305 height 37
paste input "86437"
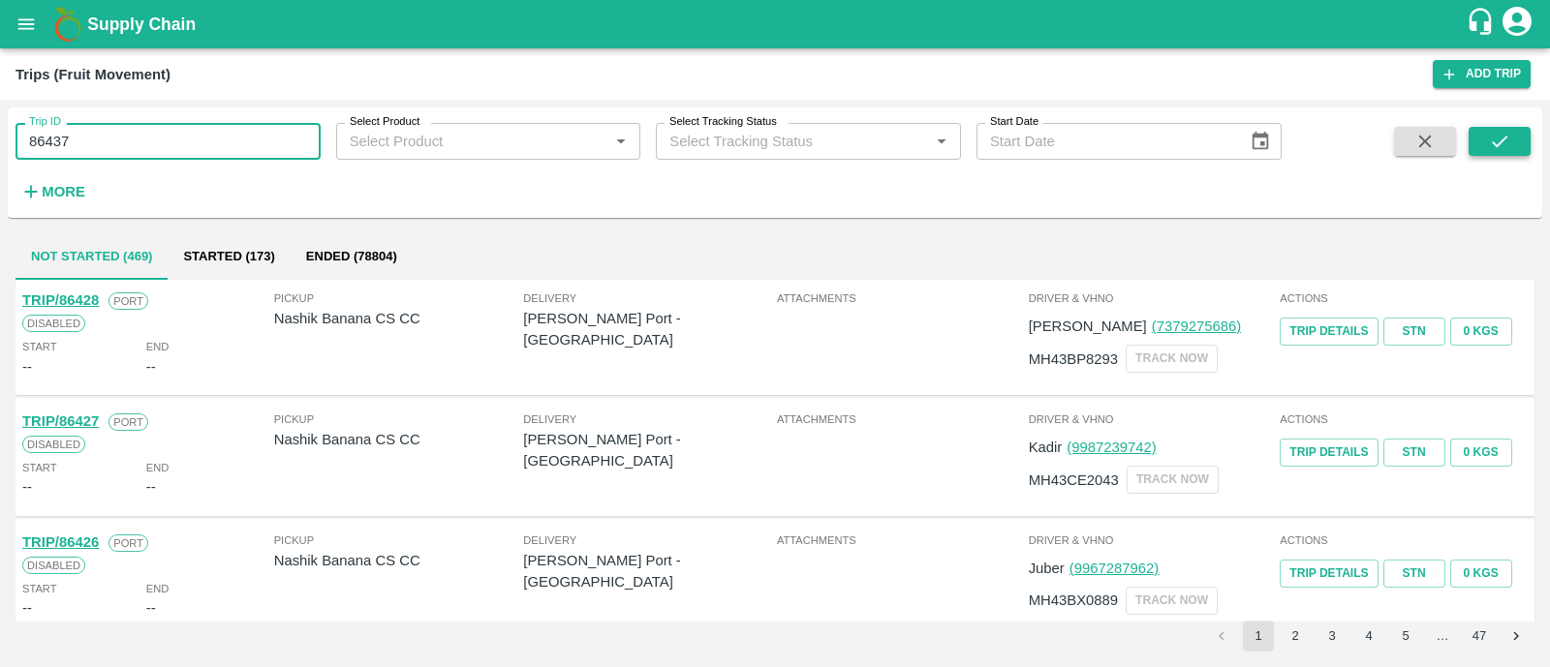
type input "86437"
click at [1504, 139] on icon "submit" at bounding box center [1499, 142] width 15 height 12
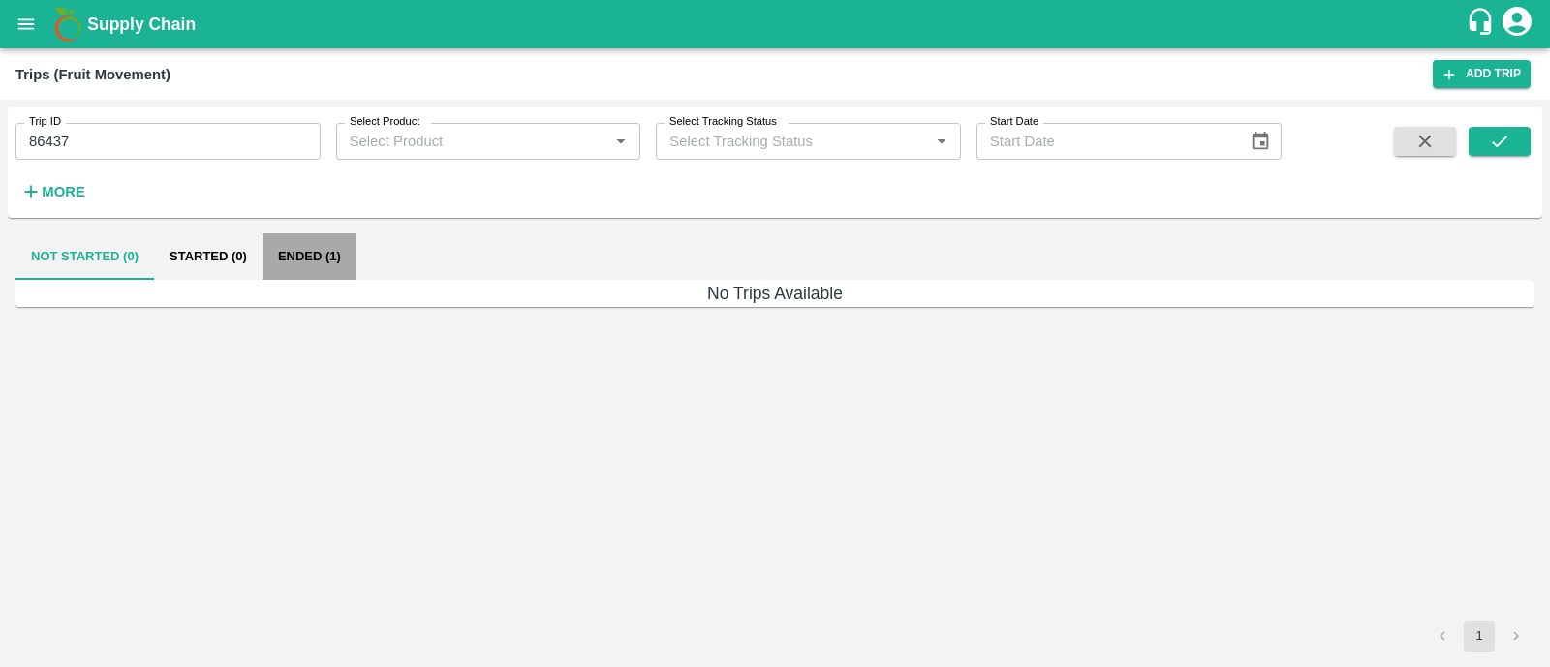
click at [310, 257] on button "Ended (1)" at bounding box center [309, 256] width 94 height 46
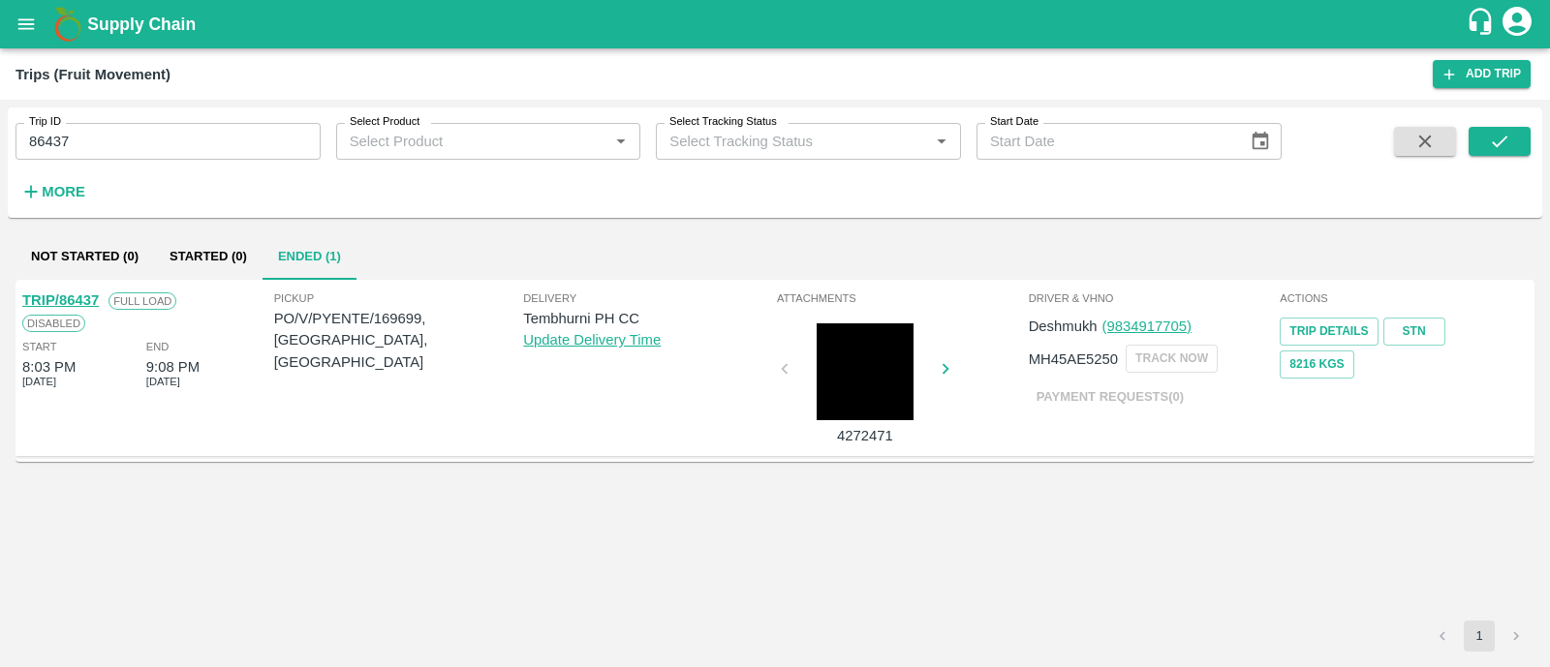
click at [78, 293] on link "TRIP/86437" at bounding box center [60, 300] width 77 height 15
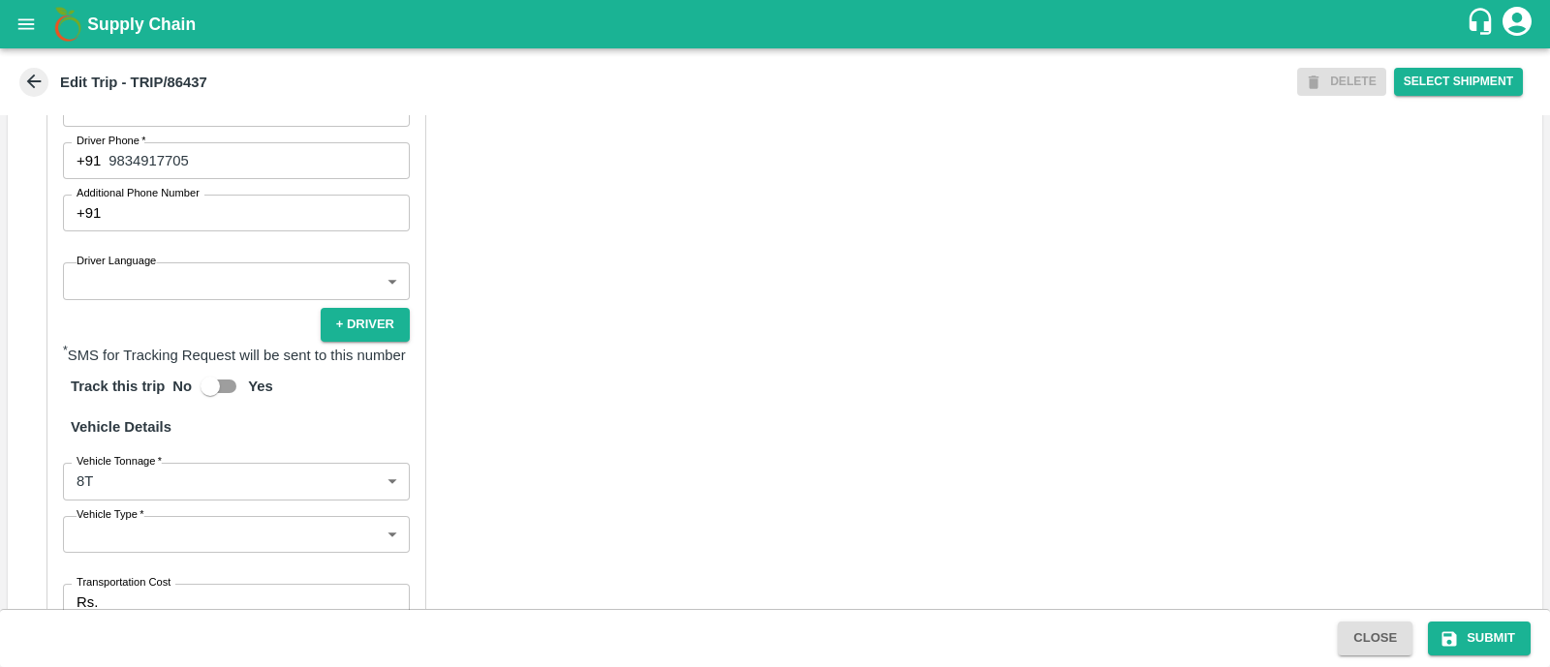
scroll to position [1147, 0]
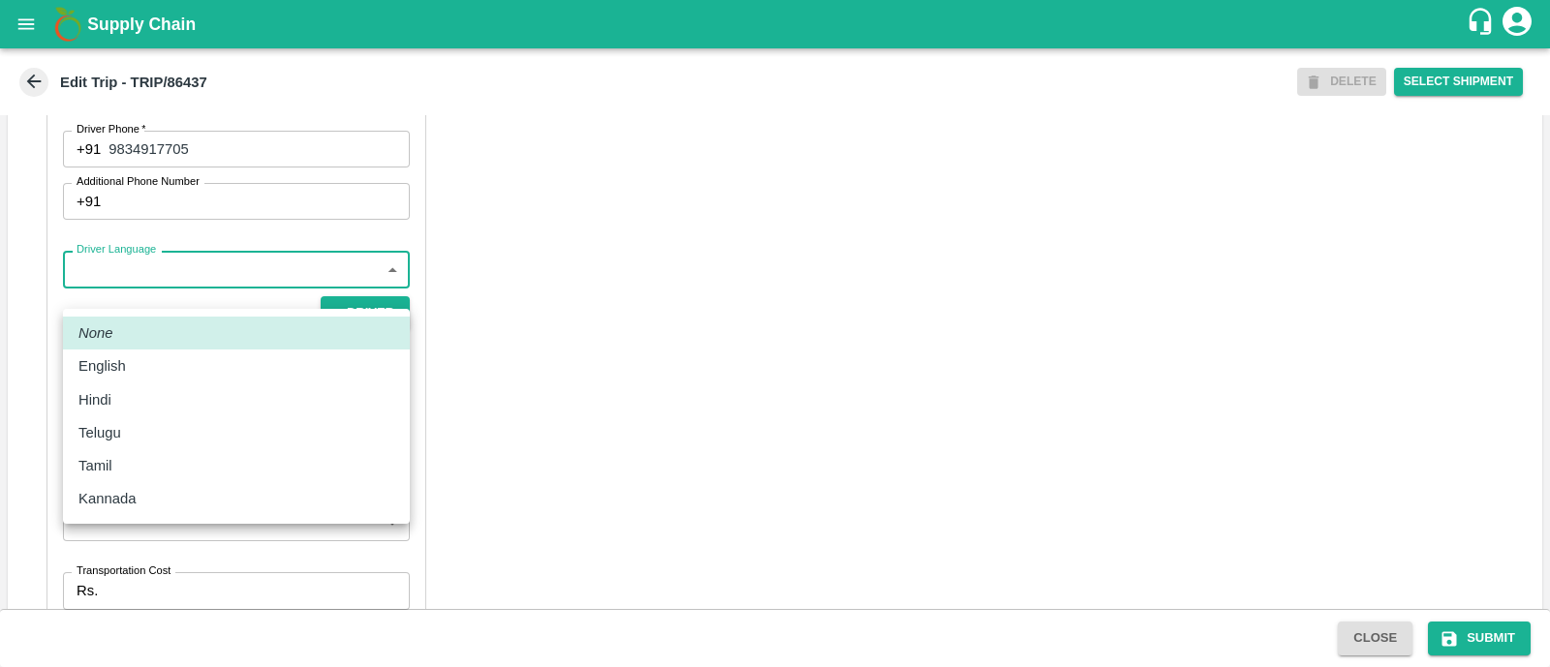
click at [216, 307] on body "Supply Chain Edit Trip - TRIP/86437 DELETE Select Shipment Trip Details Trip Ty…" at bounding box center [775, 333] width 1550 height 667
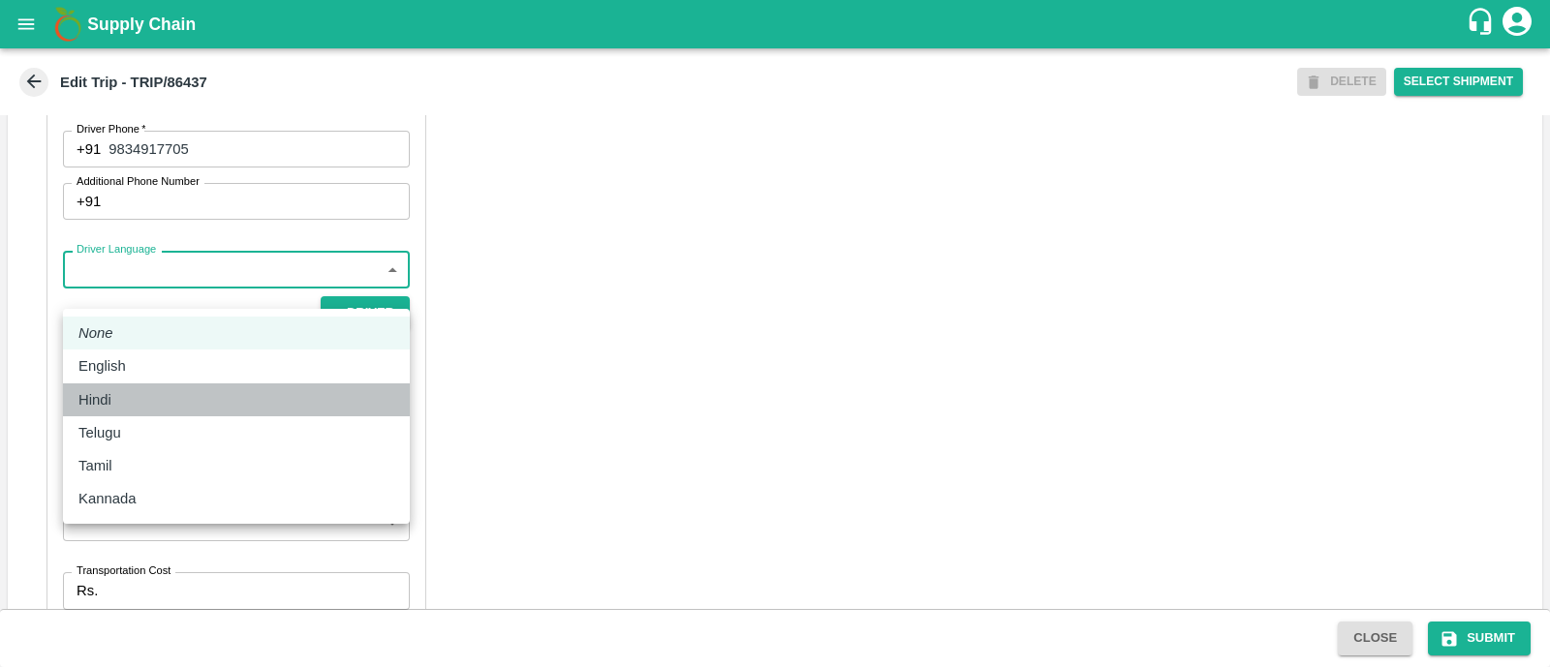
click at [158, 390] on div "Hindi" at bounding box center [236, 399] width 316 height 21
type input "hi"
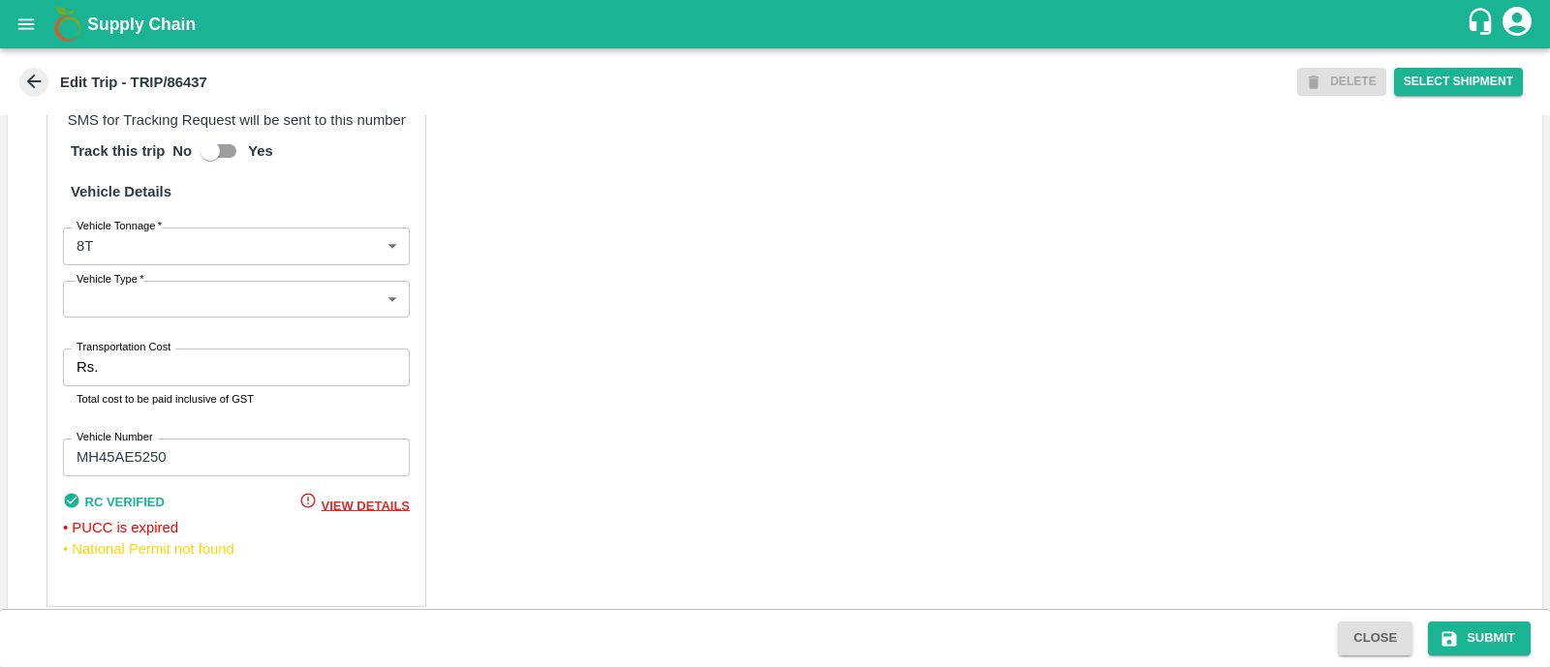
scroll to position [1419, 0]
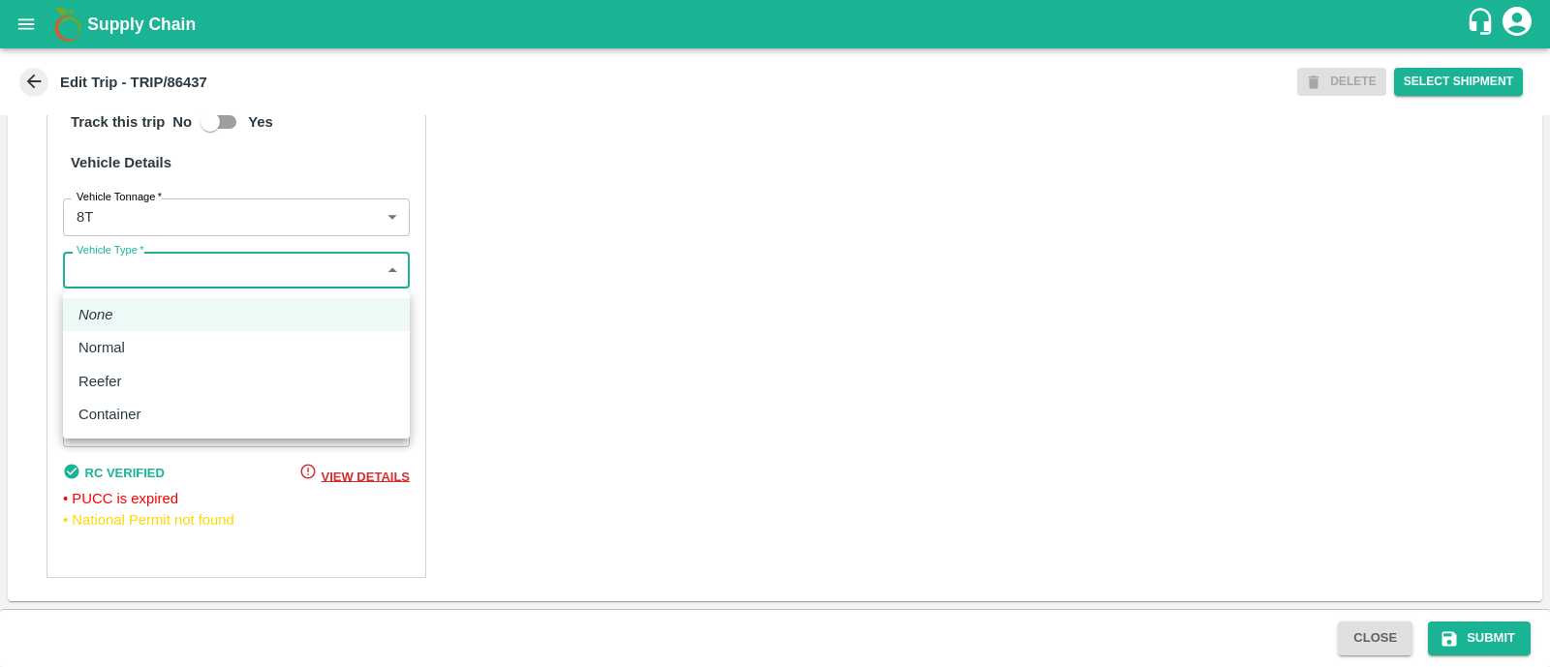
click at [150, 278] on body "Supply Chain Edit Trip - TRIP/86437 DELETE Select Shipment Trip Details Trip Ty…" at bounding box center [775, 333] width 1550 height 667
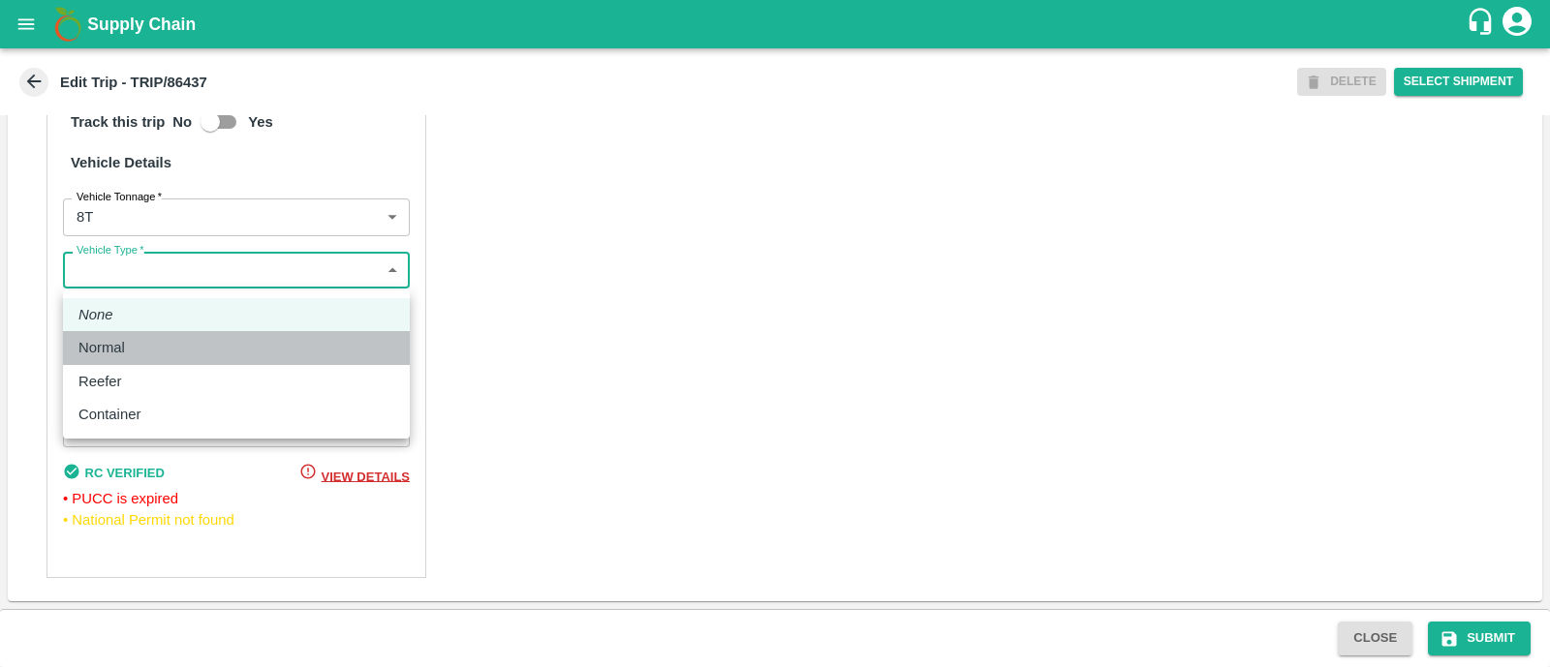
click at [151, 332] on li "Normal" at bounding box center [236, 347] width 347 height 33
type input "Normal"
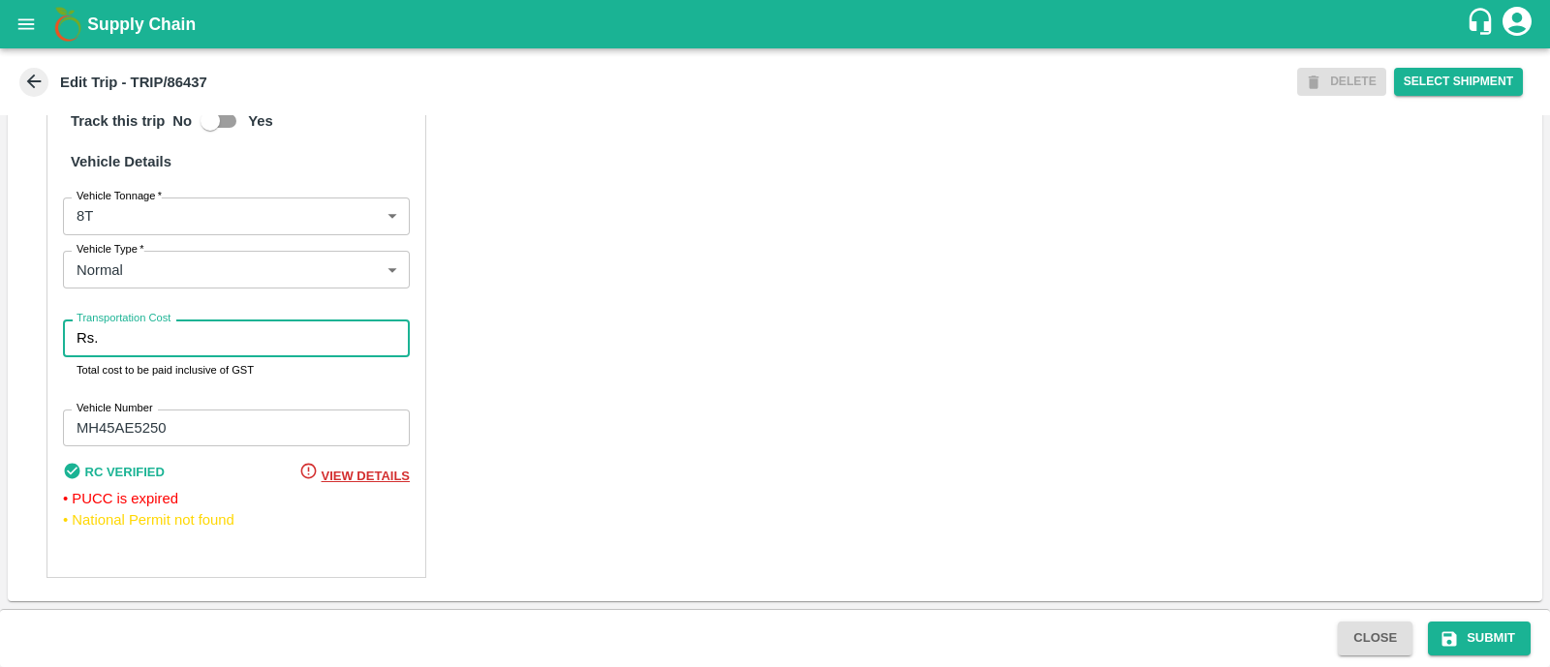
click at [151, 332] on input "Transportation Cost" at bounding box center [258, 338] width 304 height 37
type input "5000"
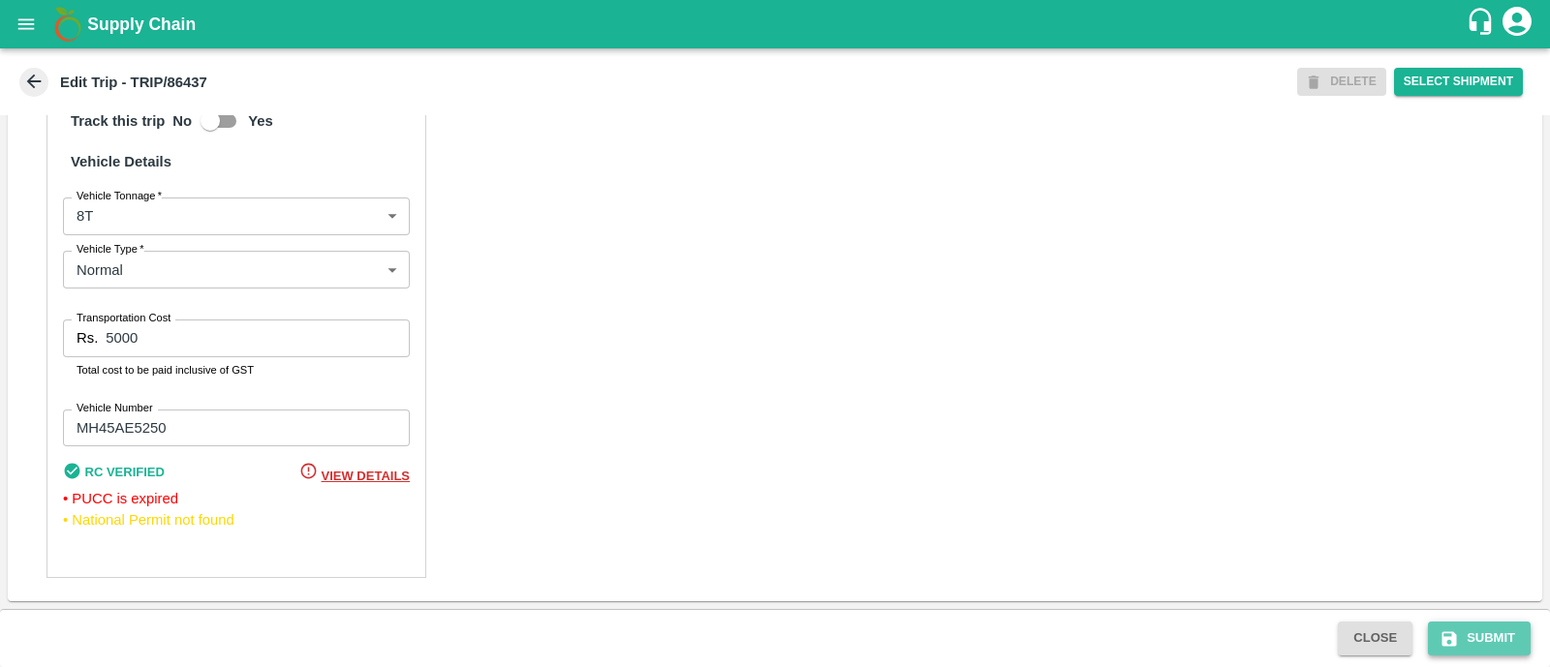
click at [1492, 632] on button "Submit" at bounding box center [1479, 639] width 103 height 34
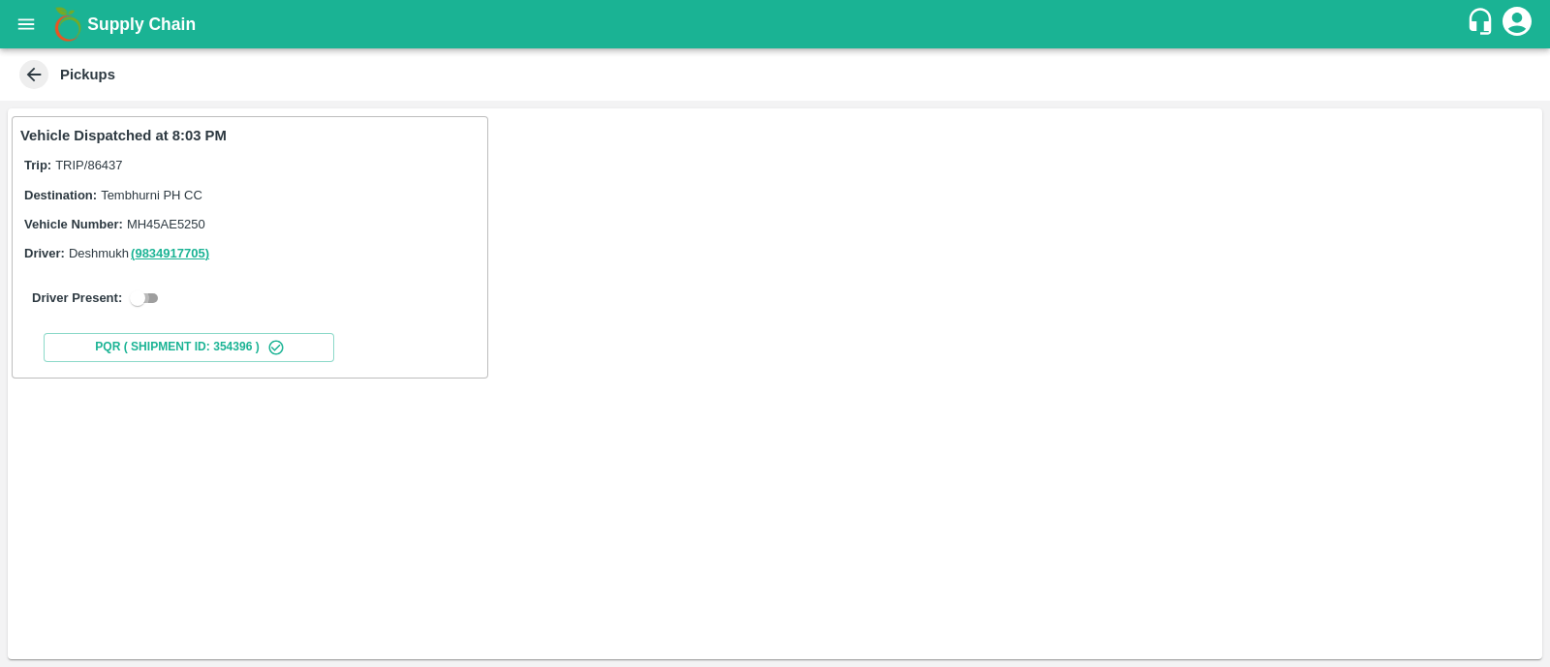
click at [156, 288] on input "checkbox" at bounding box center [138, 298] width 70 height 23
checkbox input "true"
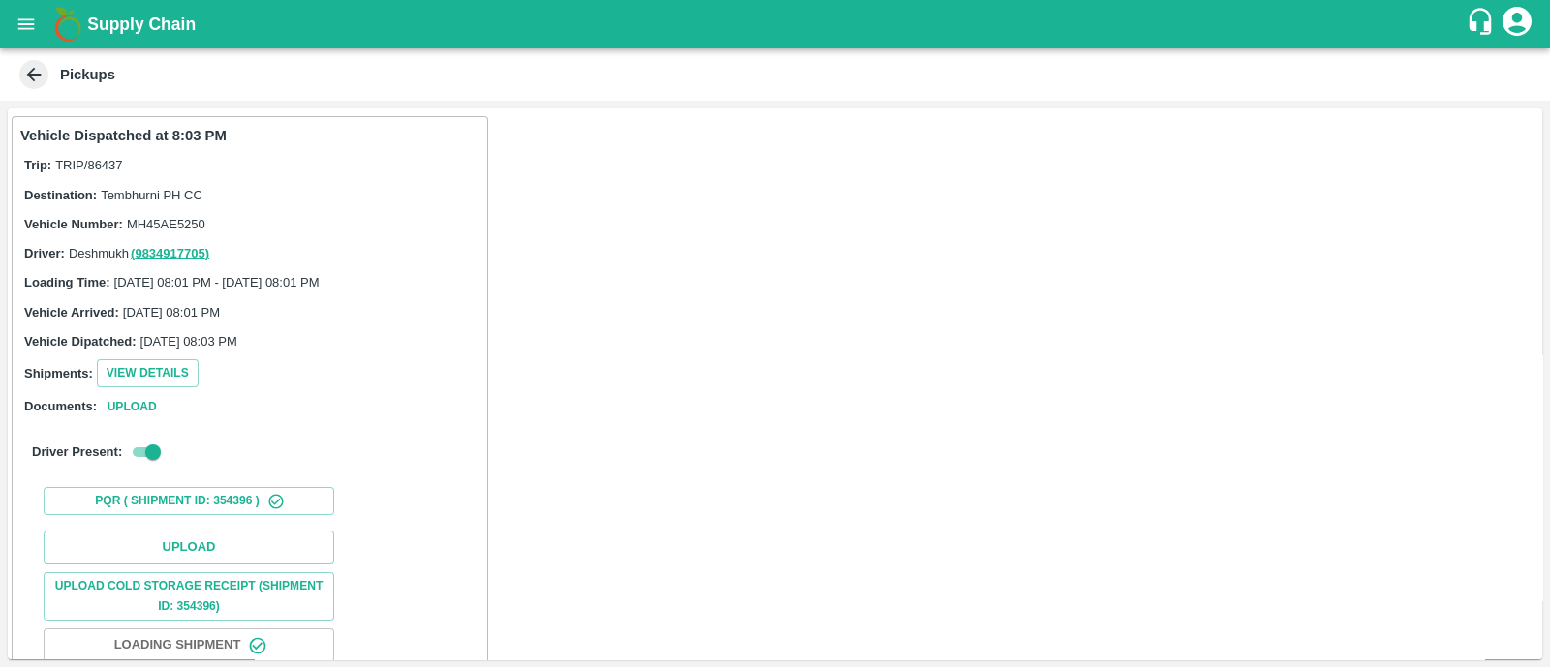
scroll to position [121, 0]
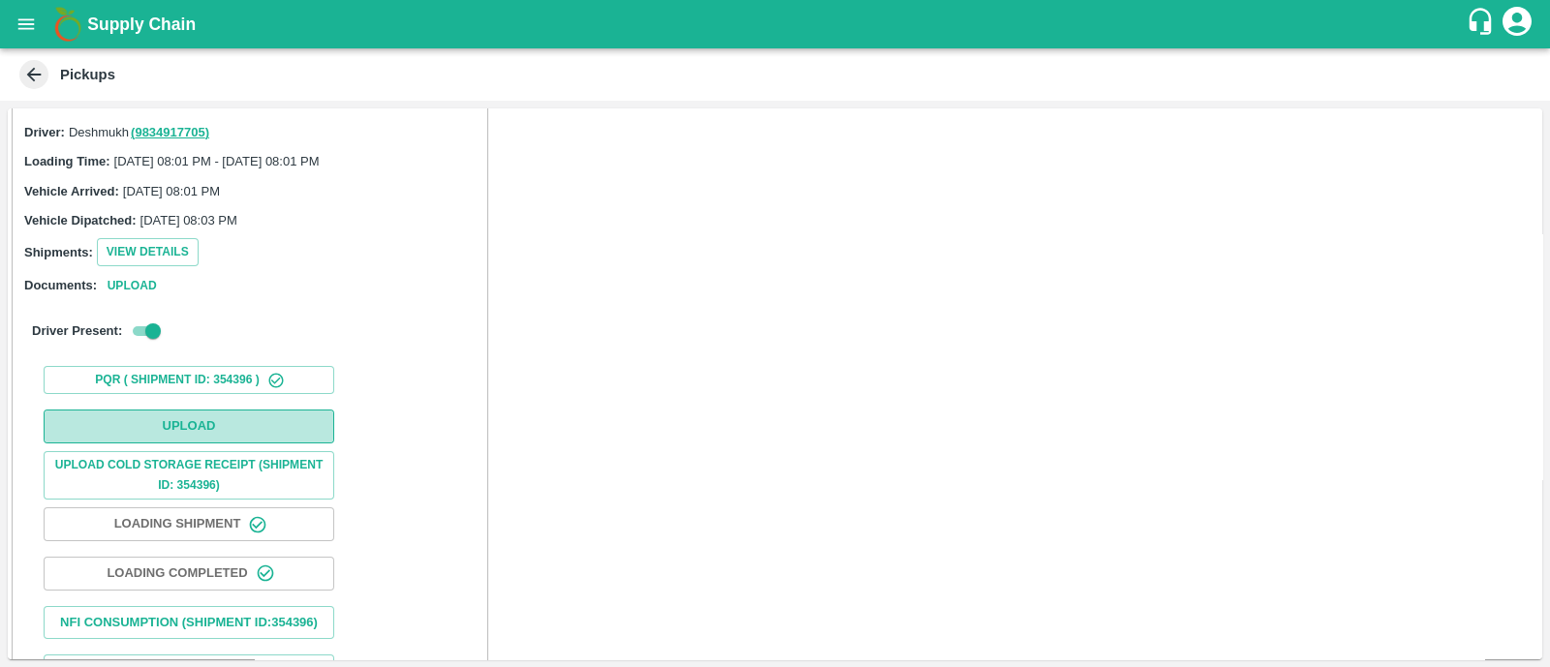
click at [163, 416] on button "Upload" at bounding box center [189, 427] width 291 height 34
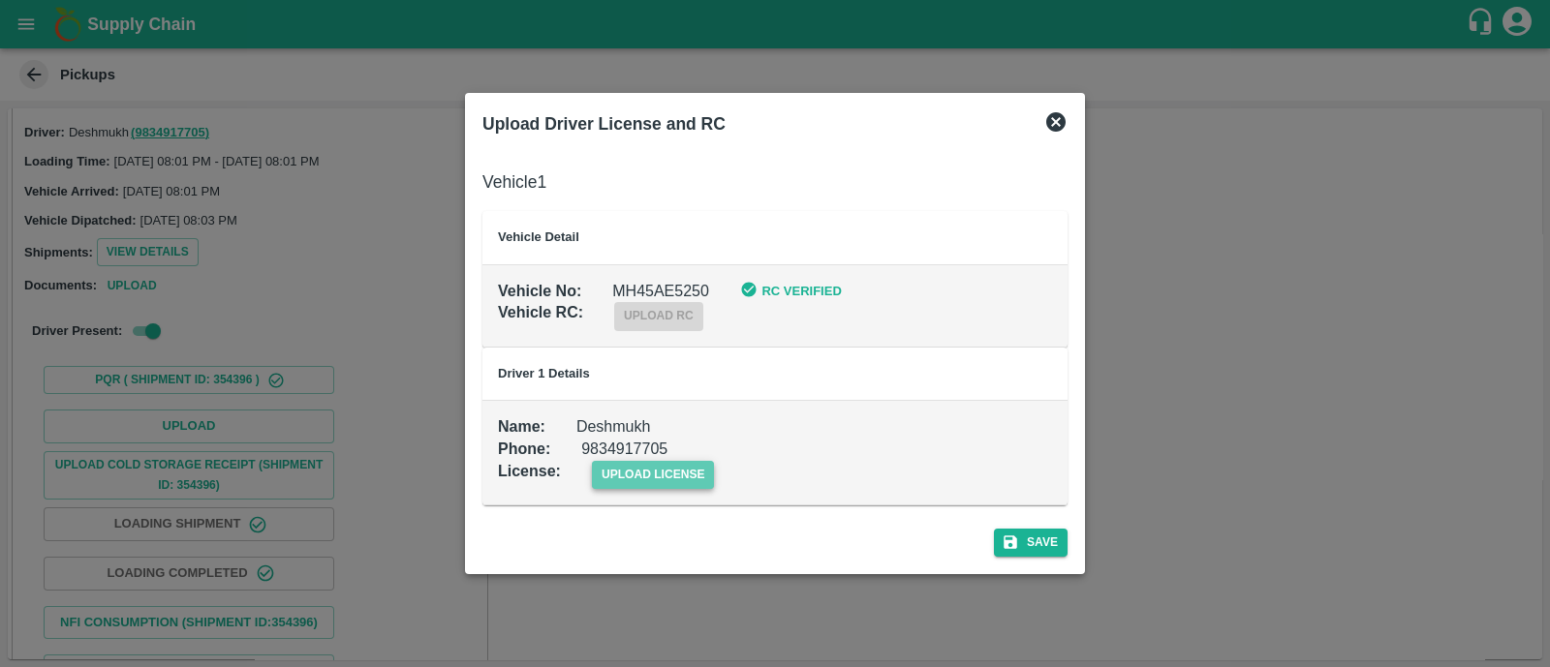
click at [680, 473] on span "upload license" at bounding box center [653, 475] width 123 height 28
click at [0, 0] on input "upload license" at bounding box center [0, 0] width 0 height 0
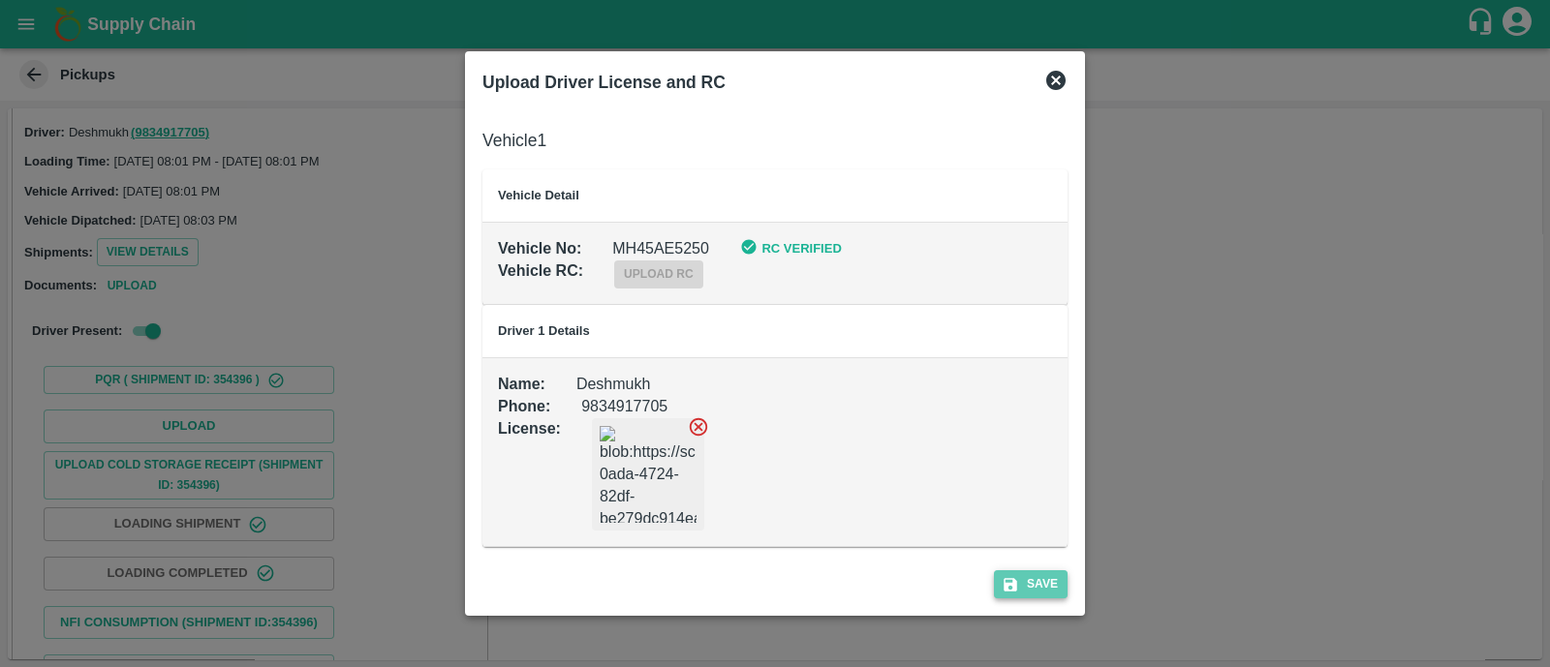
click at [1017, 582] on icon "submit" at bounding box center [1010, 584] width 17 height 17
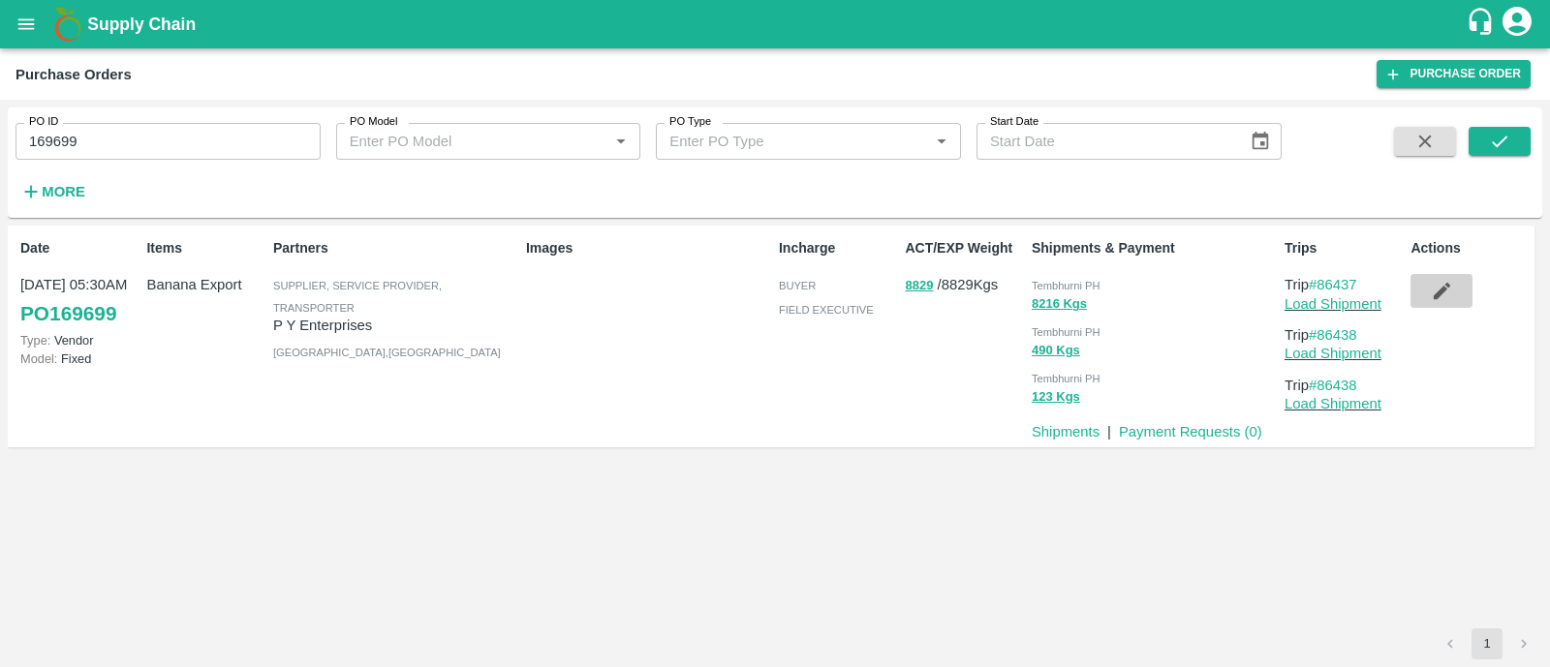
click at [1429, 281] on button "button" at bounding box center [1441, 290] width 62 height 33
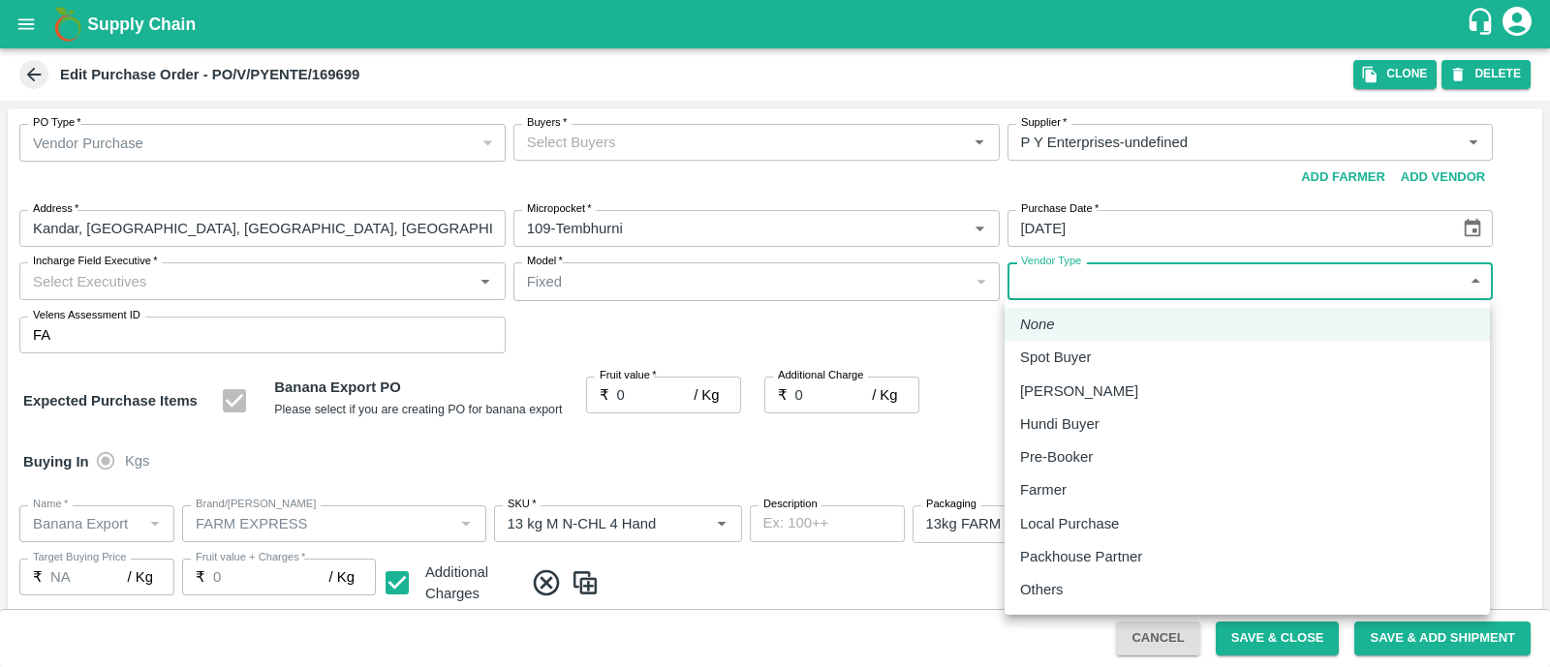
click at [1052, 280] on body "Supply Chain Edit Purchase Order - PO/V/PYENTE/169699 Clone DELETE PO Type   * …" at bounding box center [775, 333] width 1550 height 667
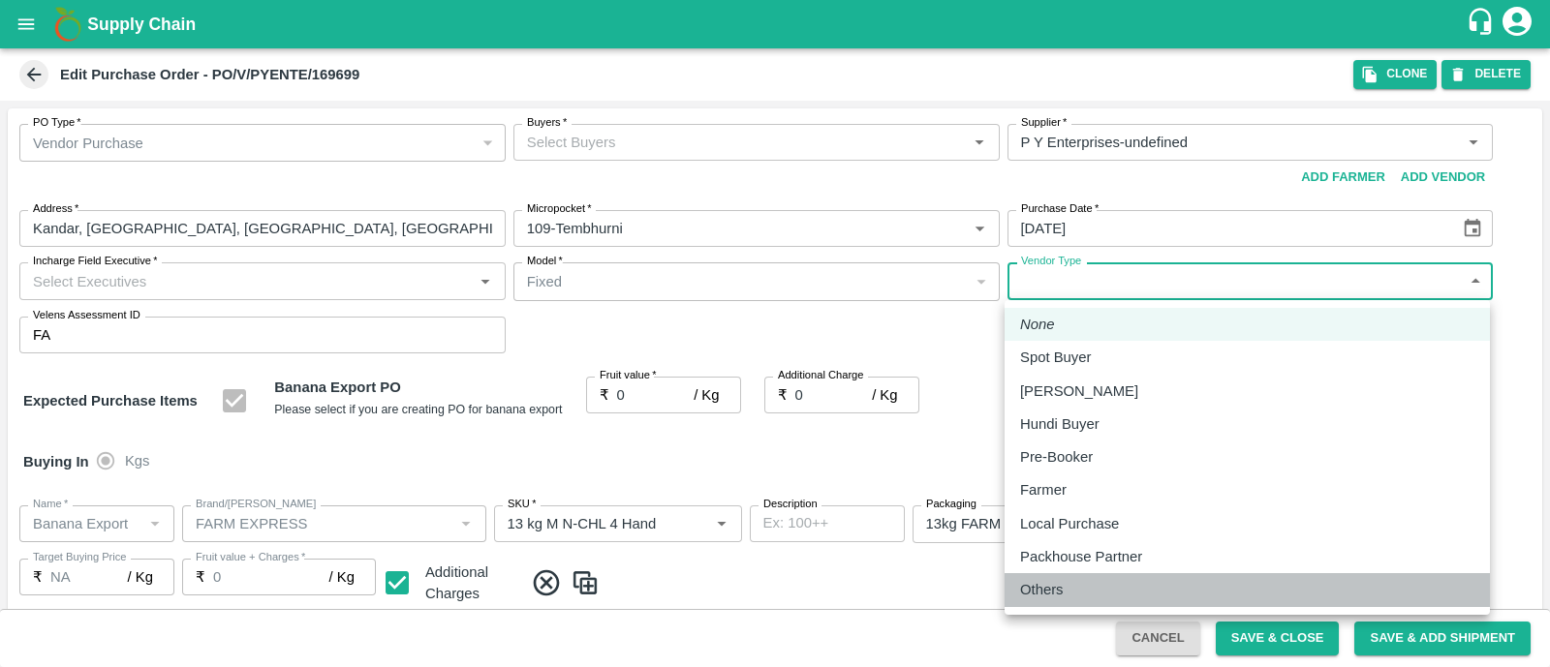
click at [1054, 583] on p "Others" at bounding box center [1042, 589] width 44 height 21
type input "OTHER"
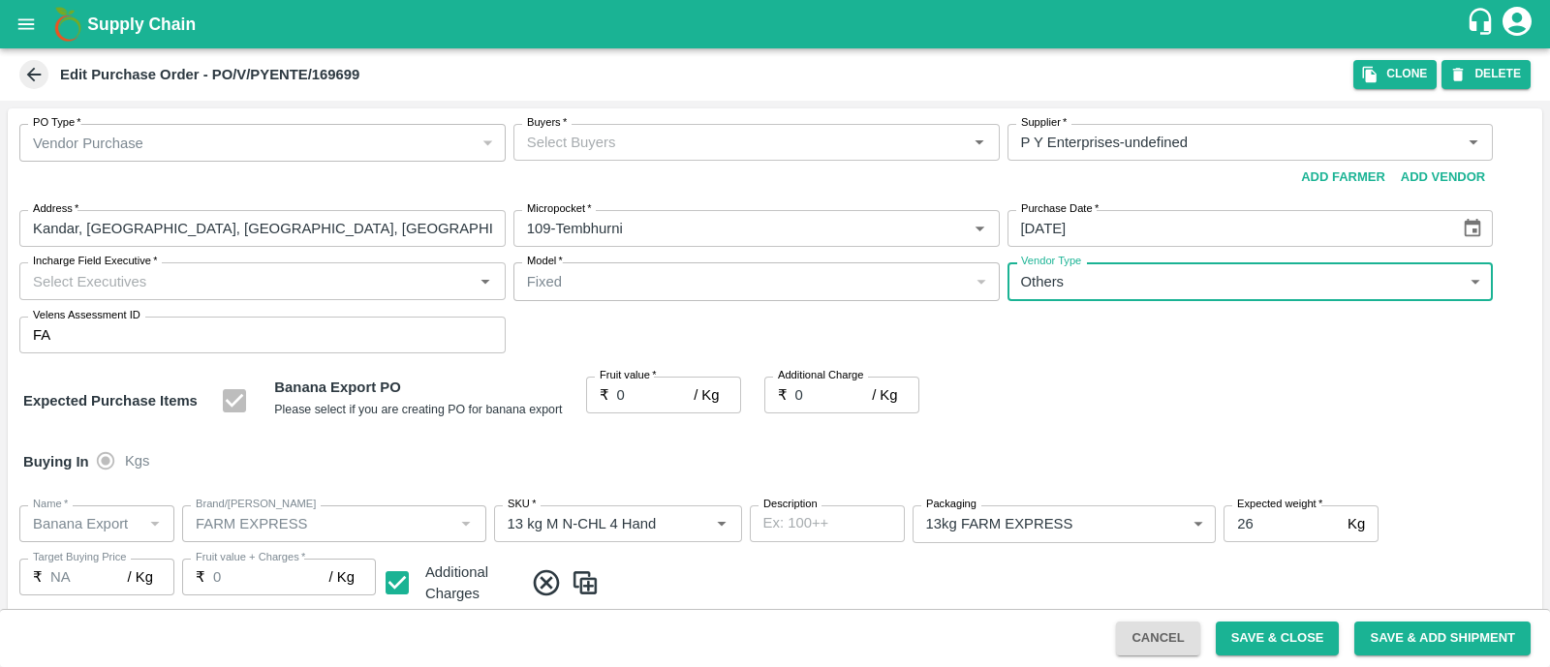
click at [237, 273] on input "Incharge Field Executive   *" at bounding box center [246, 280] width 443 height 25
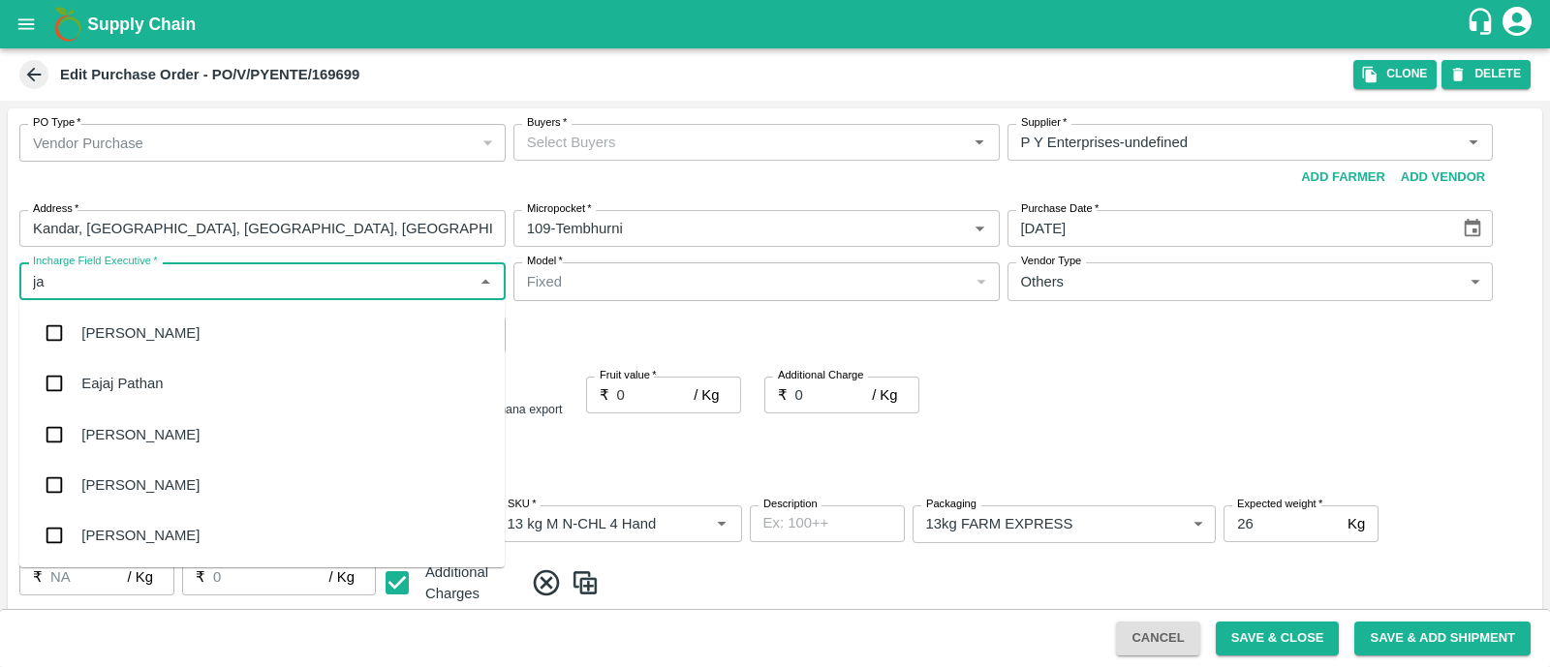
type input "[PERSON_NAME]"
click at [150, 428] on div "jaydip Tale" at bounding box center [261, 435] width 485 height 50
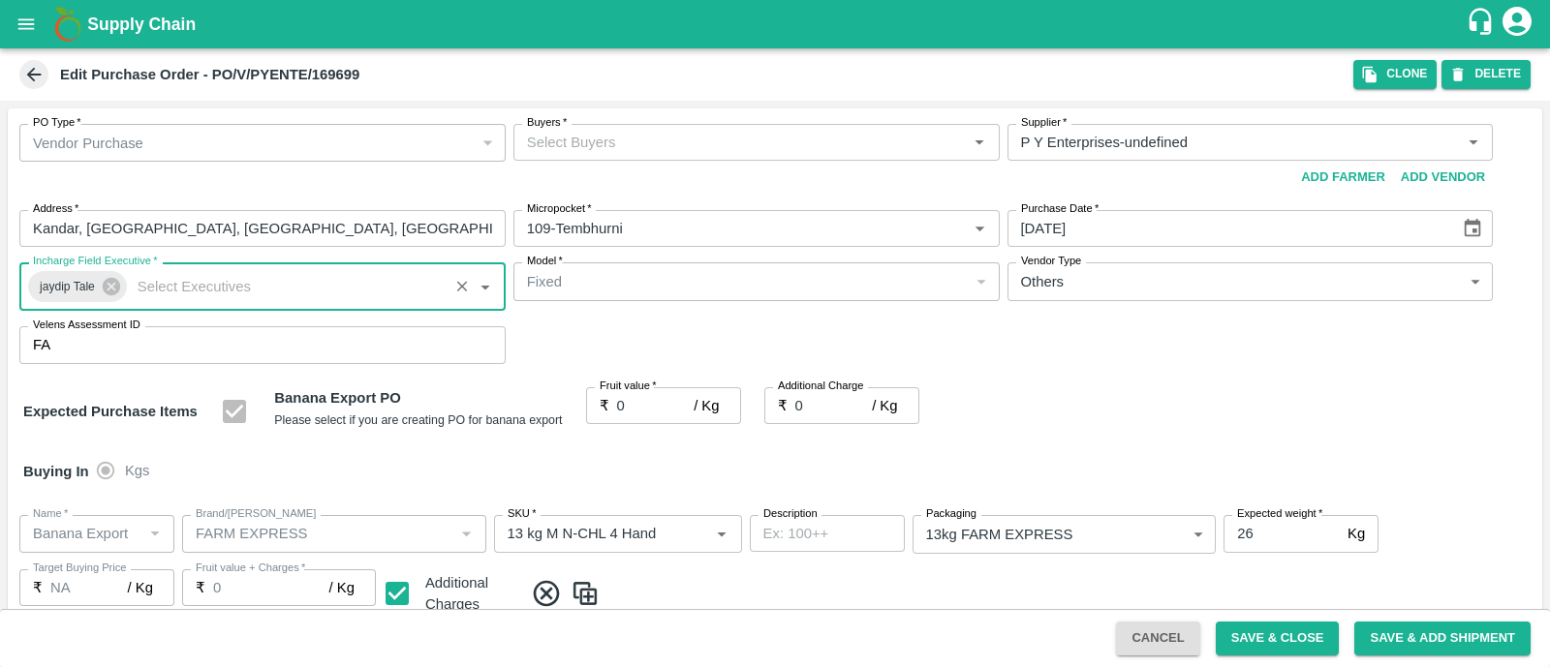
click at [683, 154] on input "Buyers   *" at bounding box center [740, 142] width 443 height 25
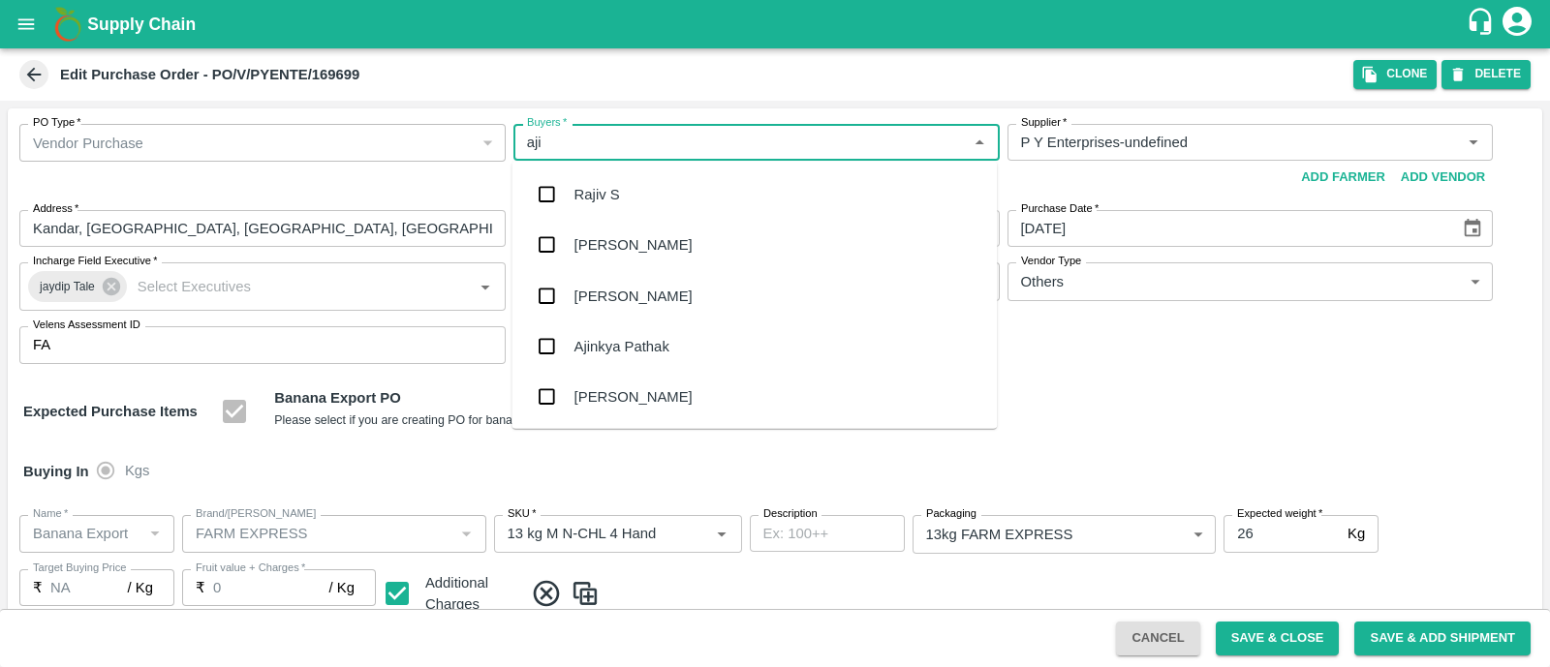
type input "ajit"
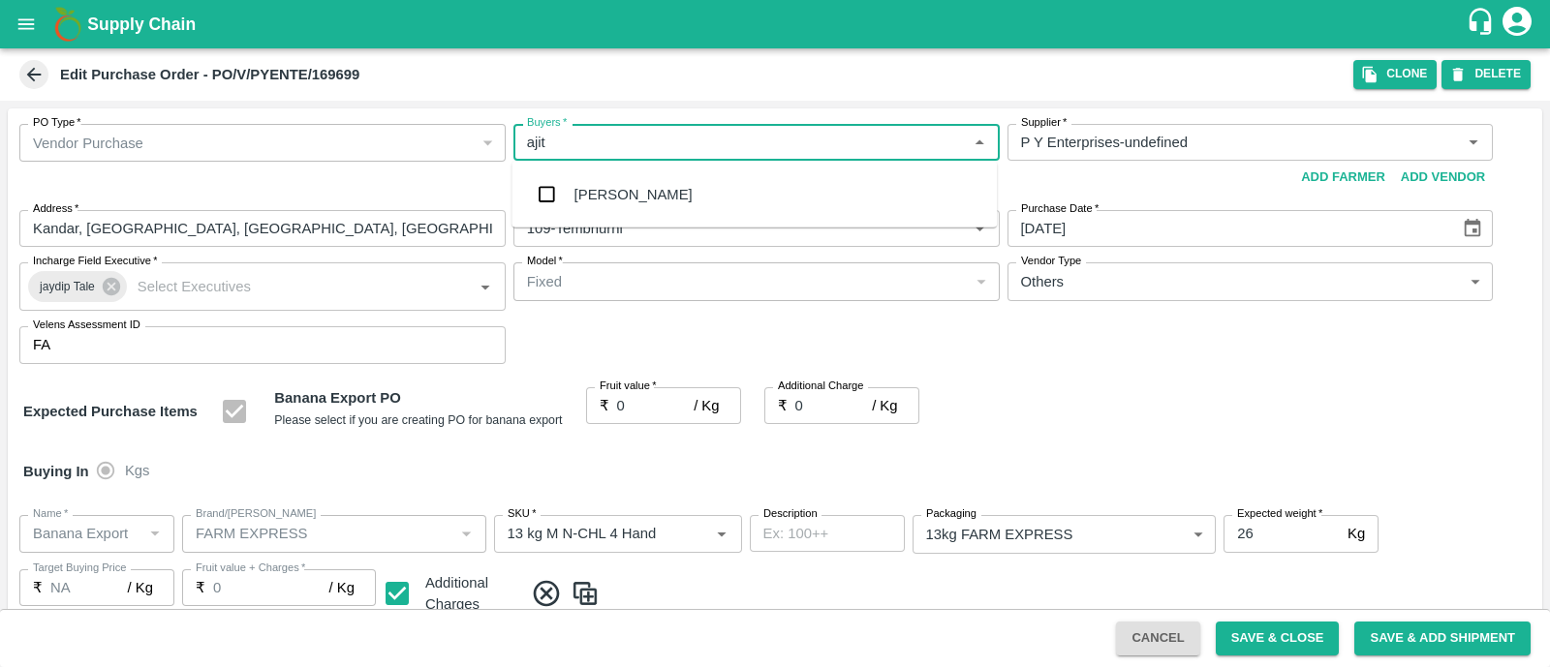
click at [663, 200] on div "[PERSON_NAME]" at bounding box center [753, 195] width 485 height 50
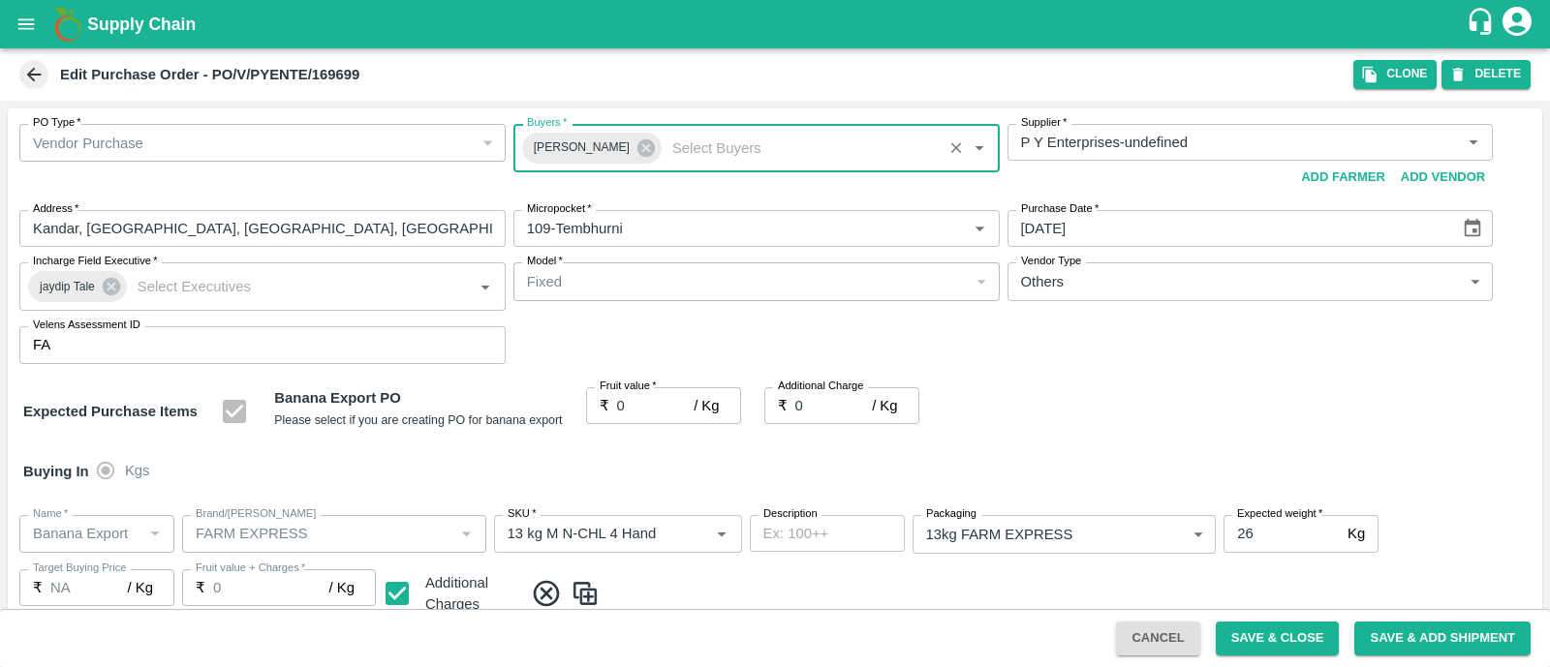
click at [632, 409] on input "0" at bounding box center [655, 405] width 77 height 37
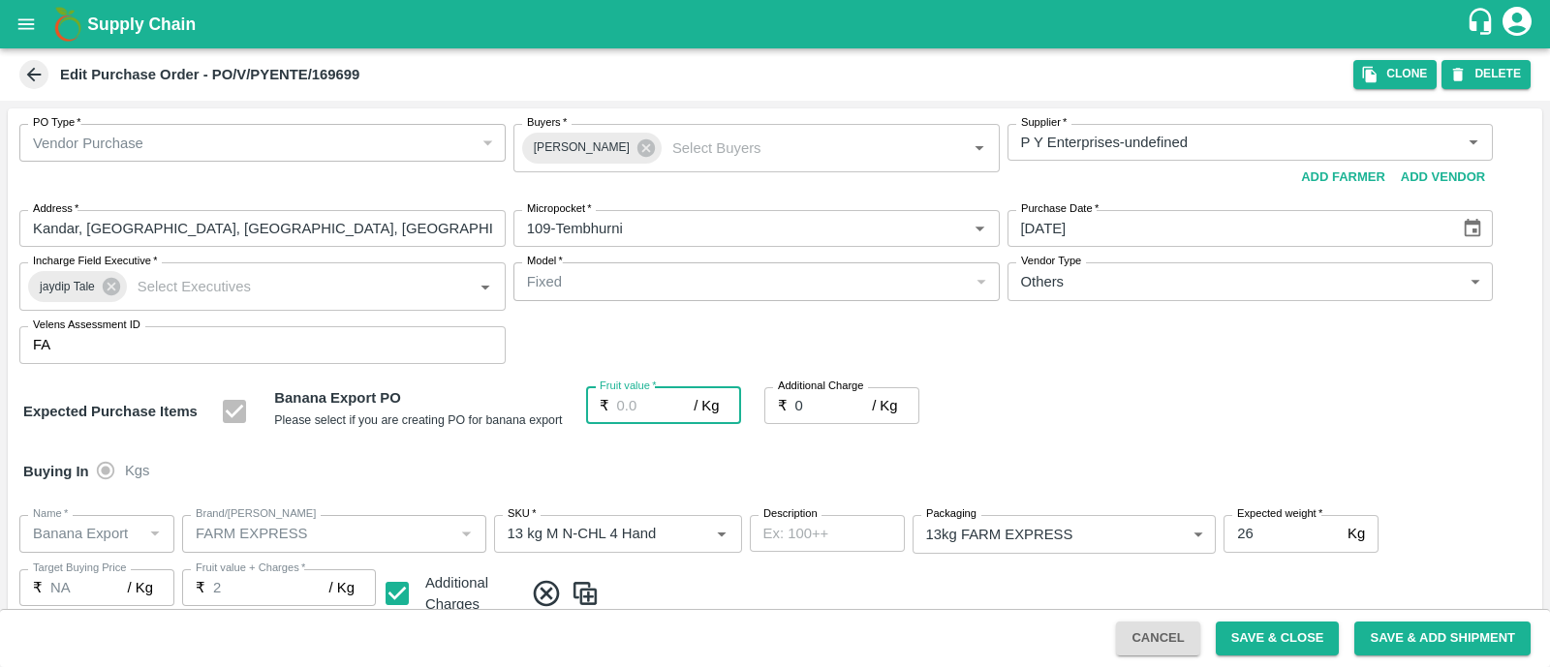
type input "2"
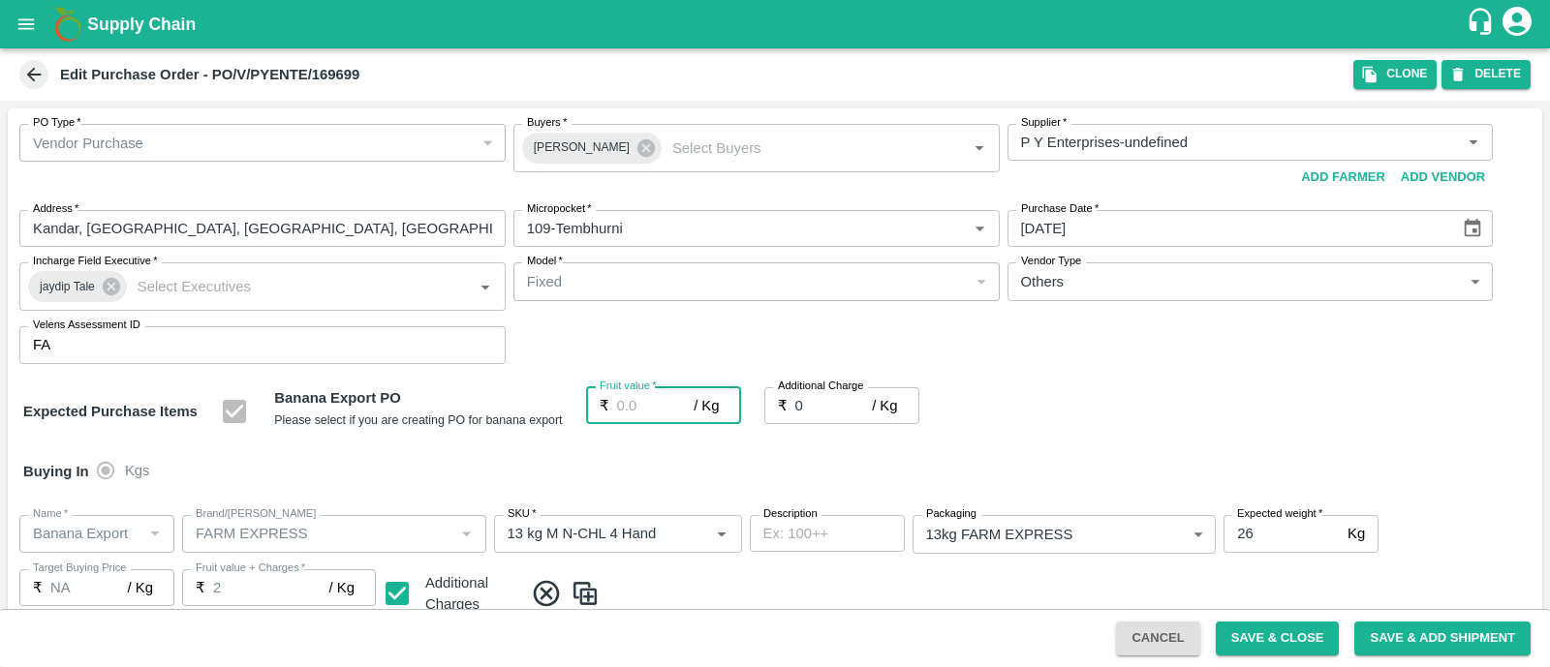
type input "2"
type input "23"
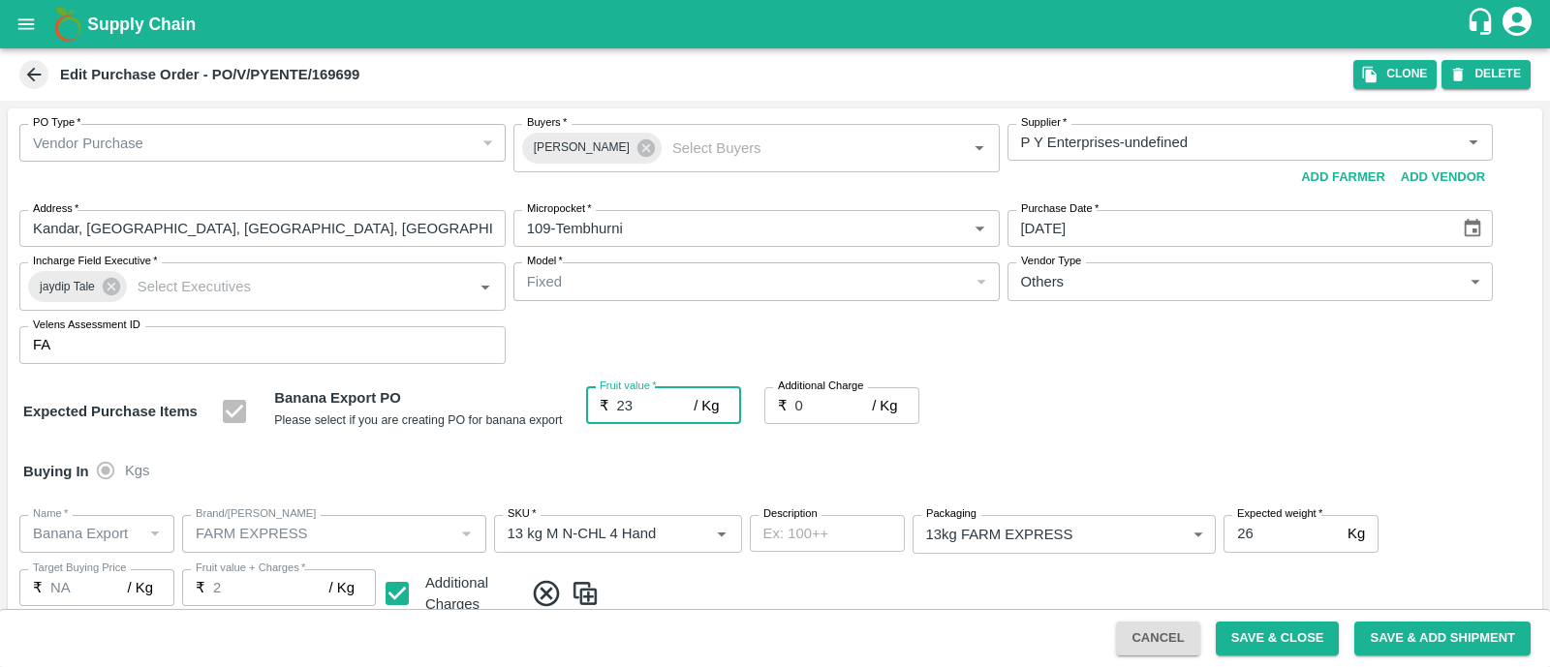
type input "23"
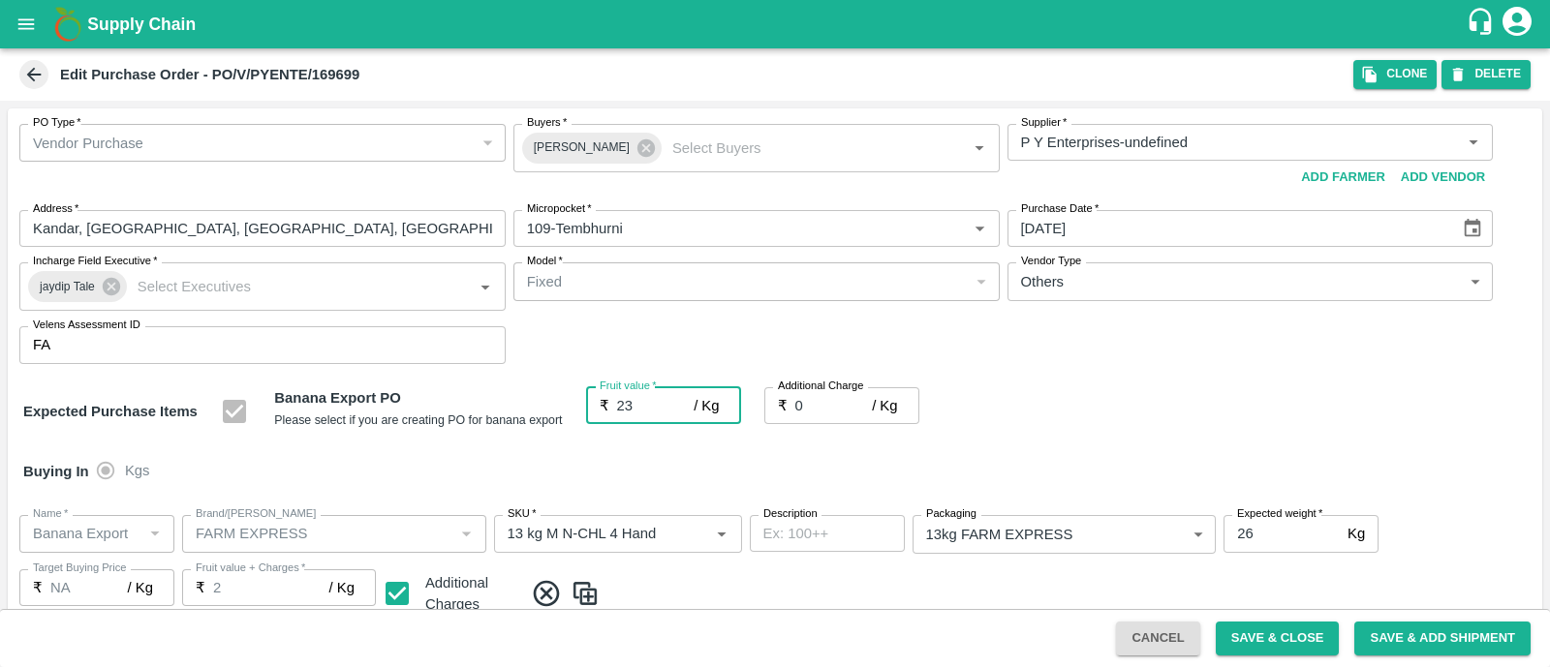
type input "23"
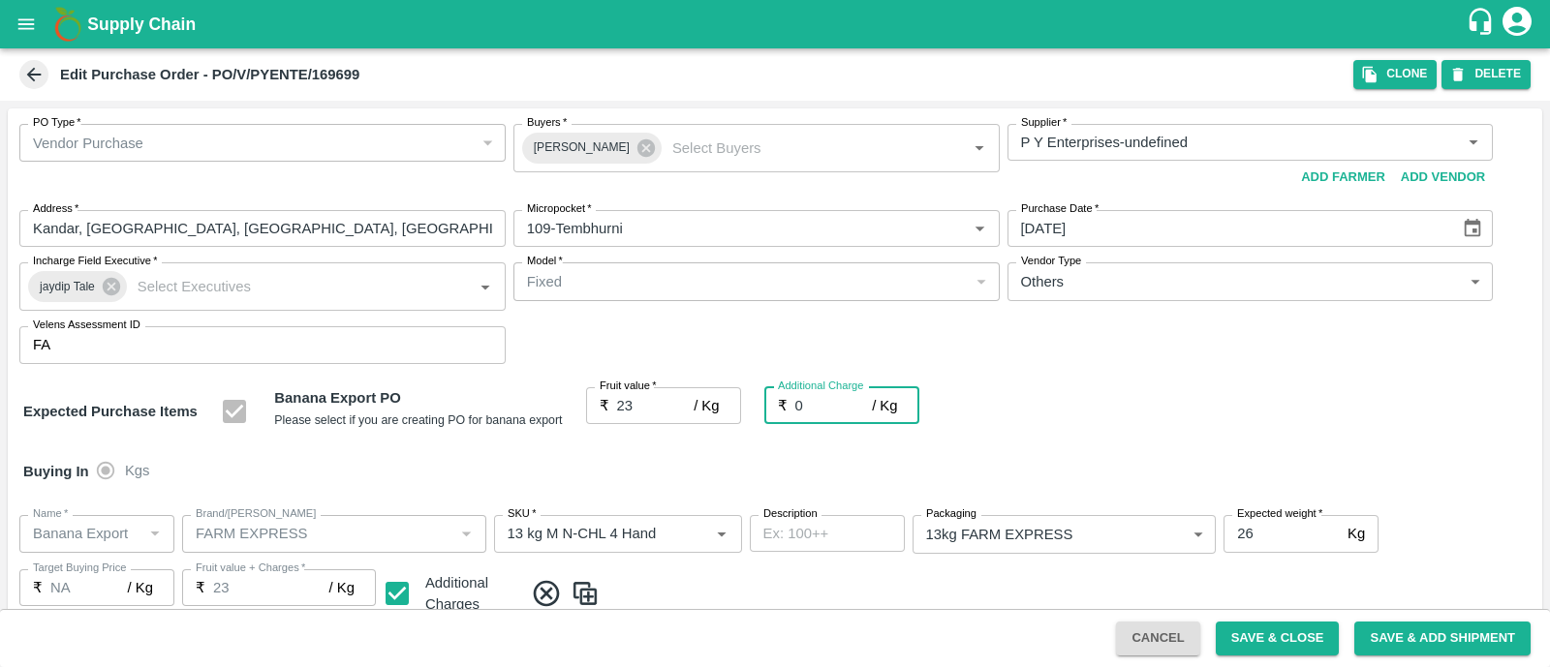
type input "2"
type input "25"
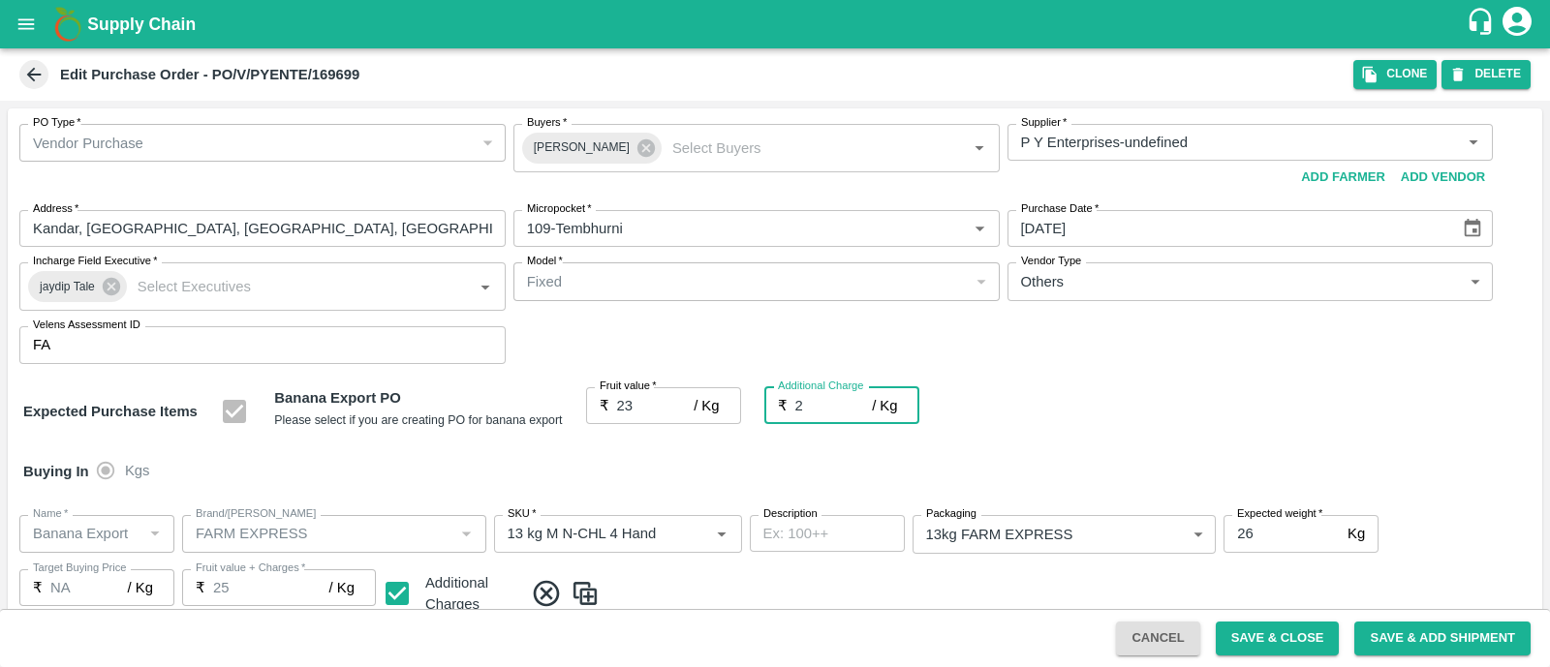
type input "25"
type input "2.7"
type input "25.7"
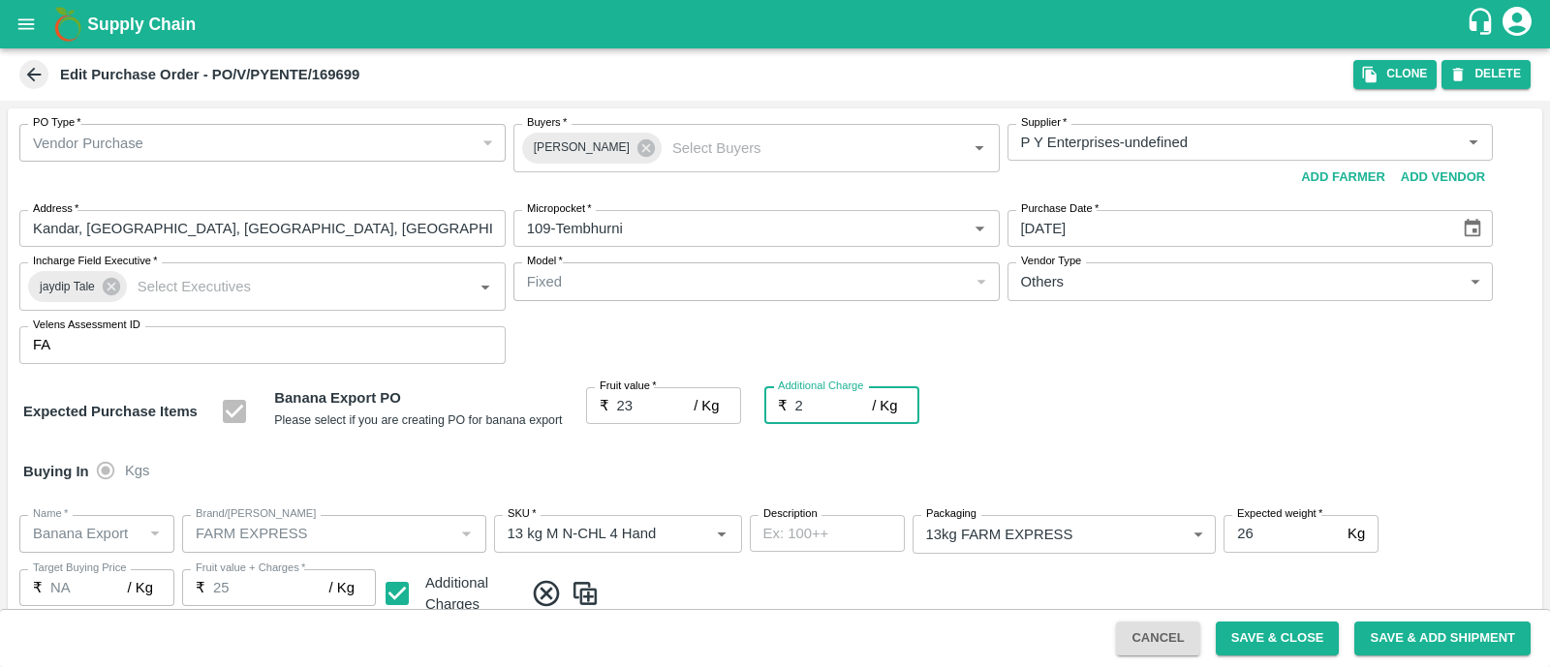
type input "25.7"
type input "2.75"
type input "25.75"
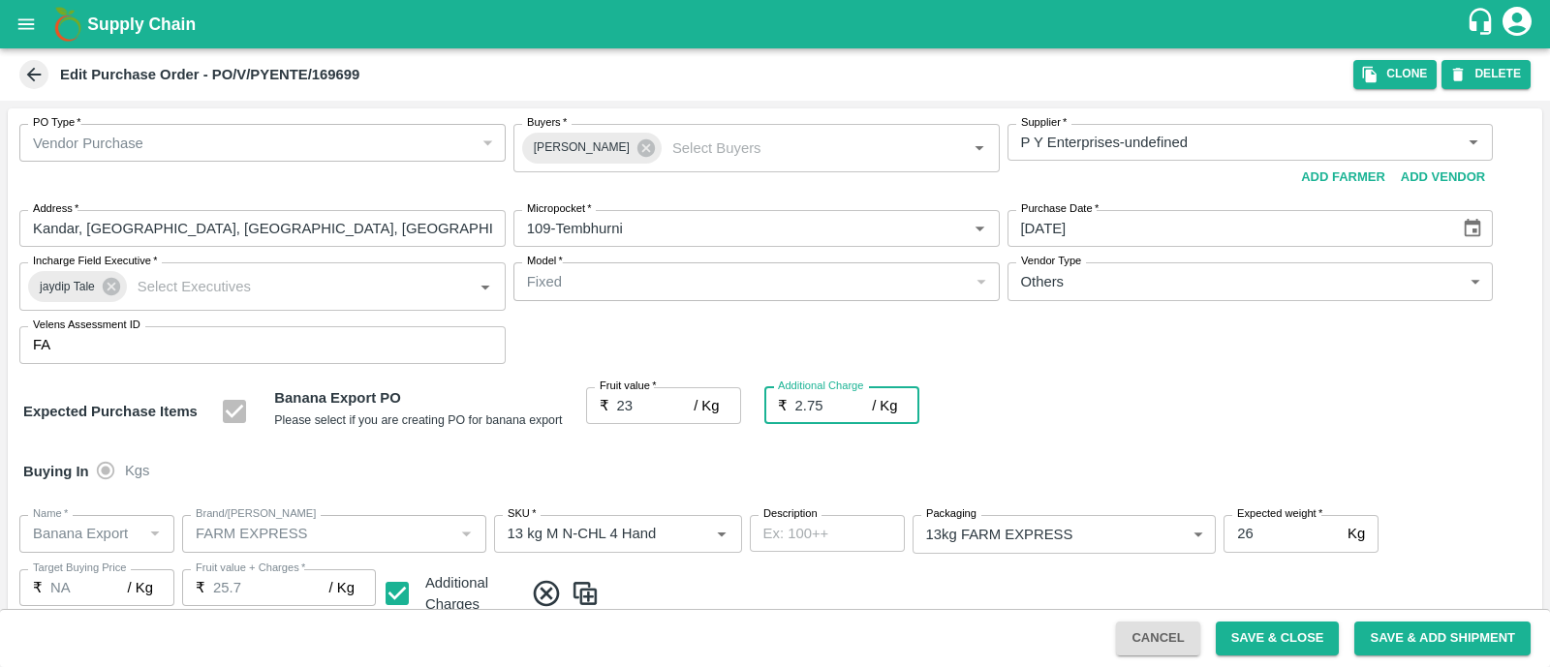
type input "25.75"
type input "2.75"
click at [978, 408] on div "Expected Purchase Items Banana Export PO Please select if you are creating PO f…" at bounding box center [774, 411] width 1503 height 49
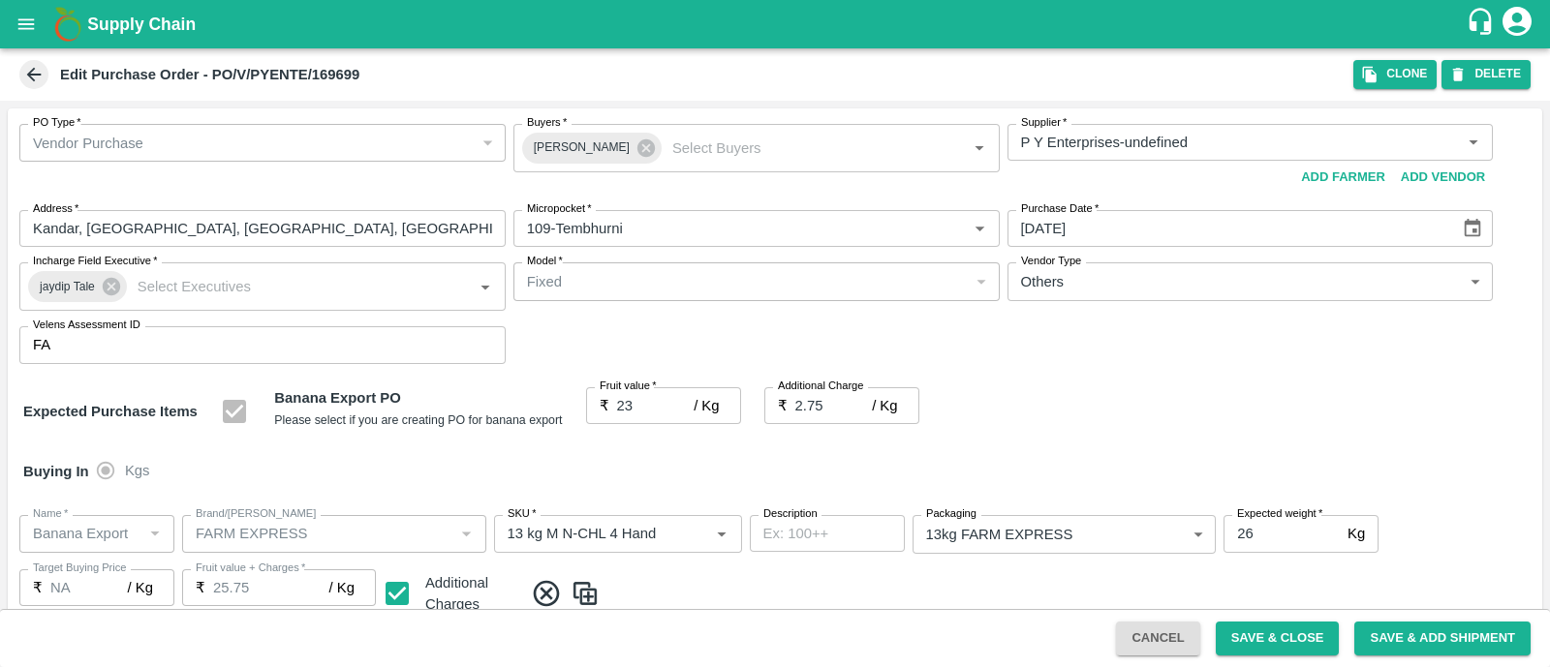
click at [1203, 424] on div "Expected Purchase Items Banana Export PO Please select if you are creating PO f…" at bounding box center [774, 411] width 1503 height 49
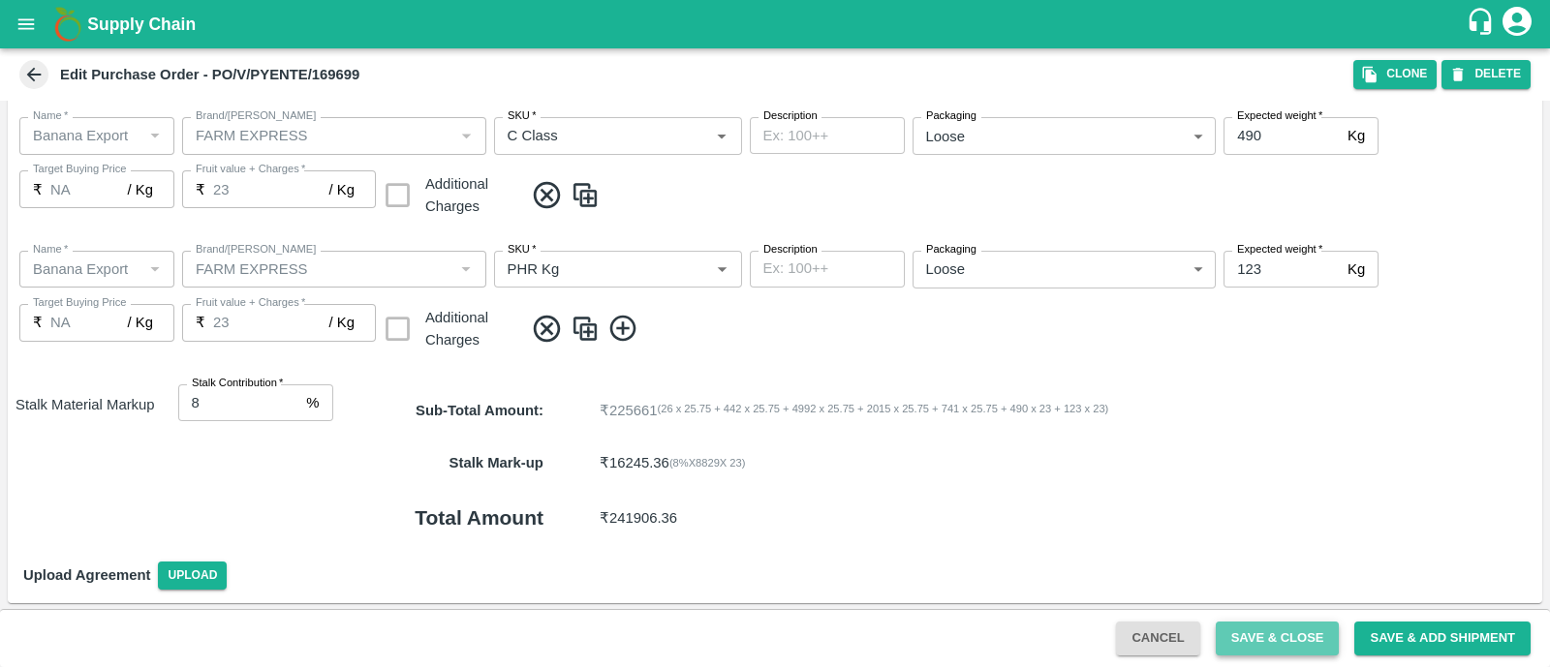
click at [1304, 640] on button "Save & Close" at bounding box center [1278, 639] width 124 height 34
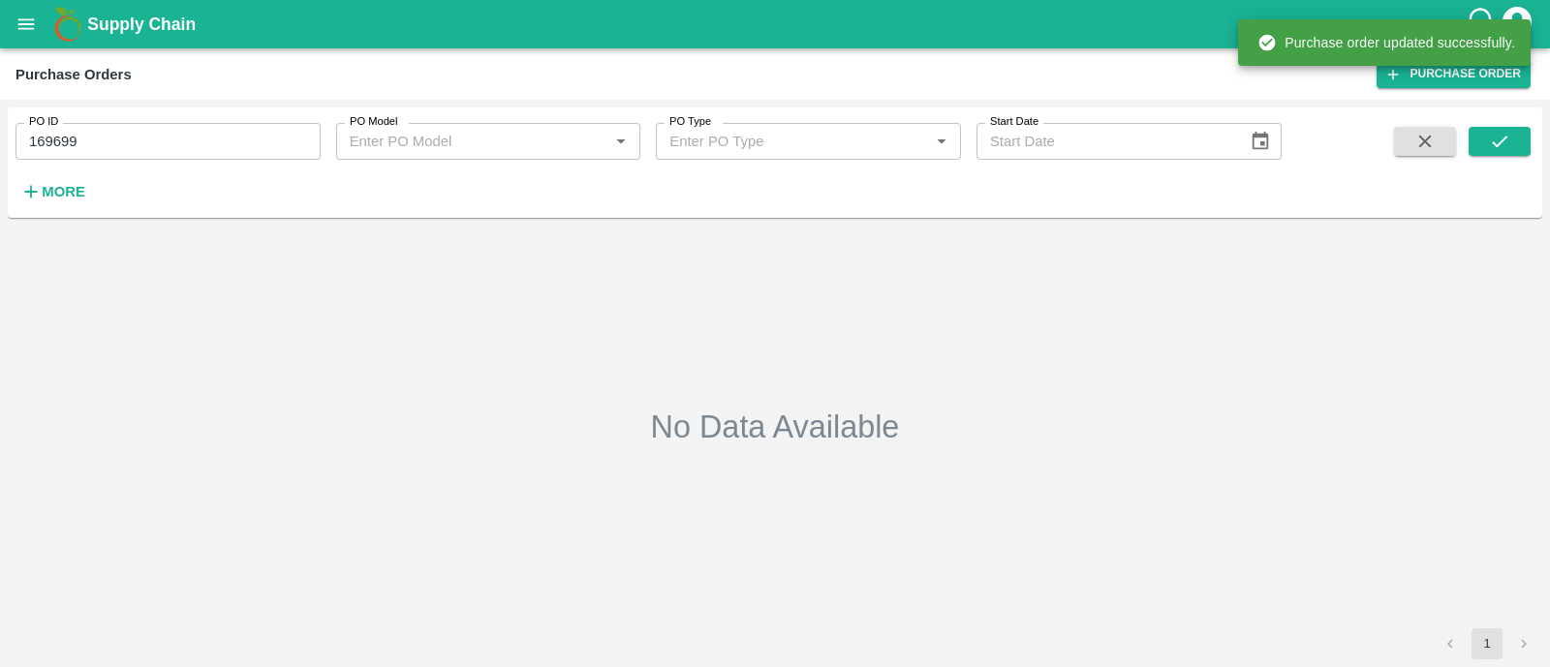
type input "169699"
